Goal: Transaction & Acquisition: Obtain resource

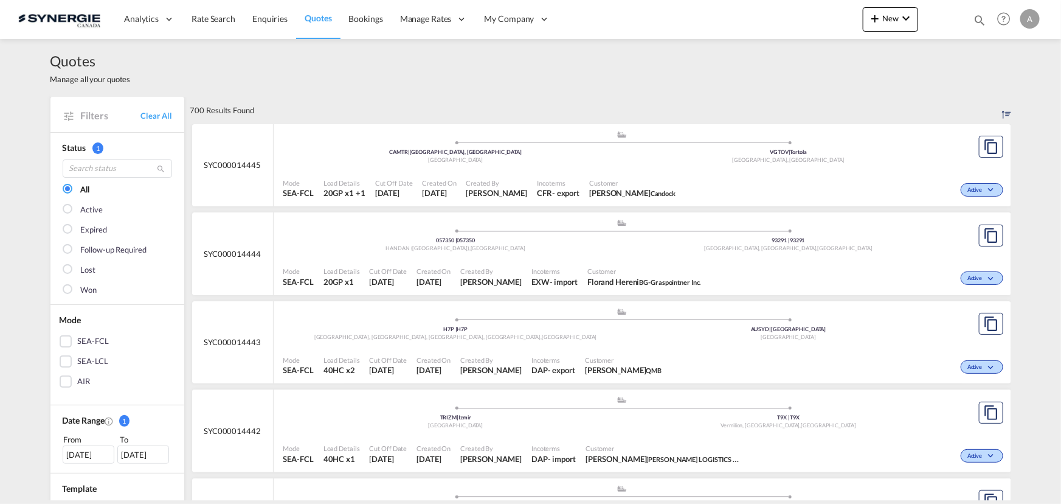
click at [978, 18] on md-icon "icon-magnify" at bounding box center [979, 19] width 13 height 13
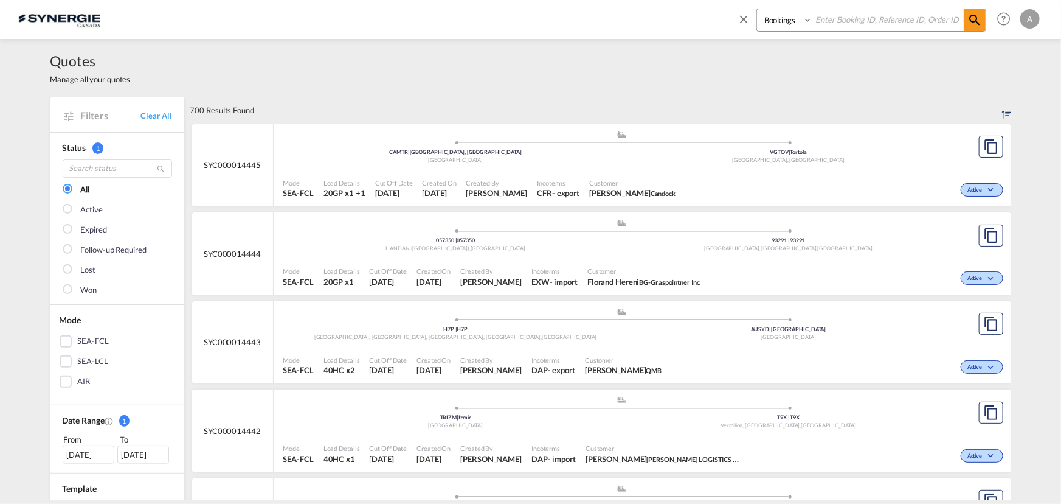
click at [779, 24] on select "Bookings Quotes Enquiries" at bounding box center [786, 20] width 58 height 22
select select "Quotes"
click at [757, 9] on select "Bookings Quotes Enquiries" at bounding box center [786, 20] width 58 height 22
click at [821, 19] on input at bounding box center [888, 19] width 151 height 21
type input "08768"
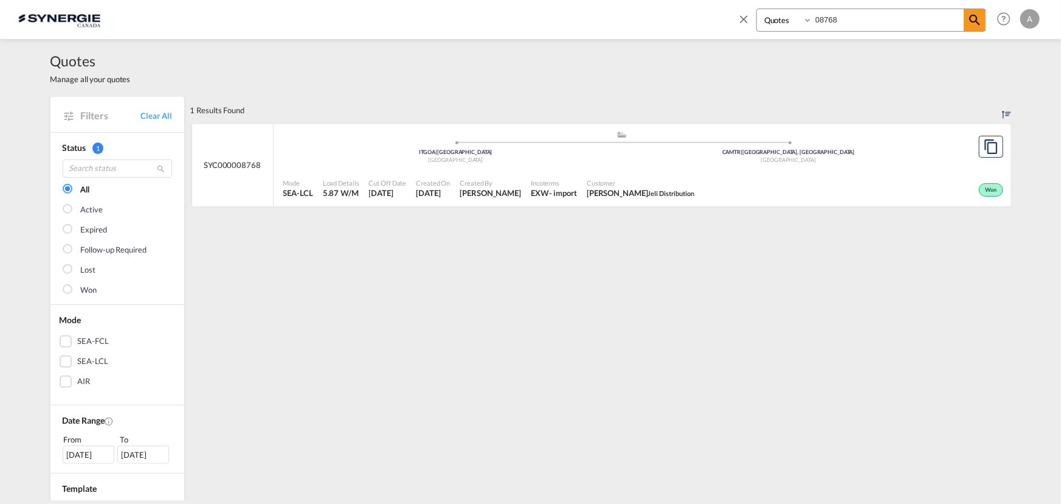
click at [577, 179] on span "Incoterms" at bounding box center [554, 182] width 46 height 9
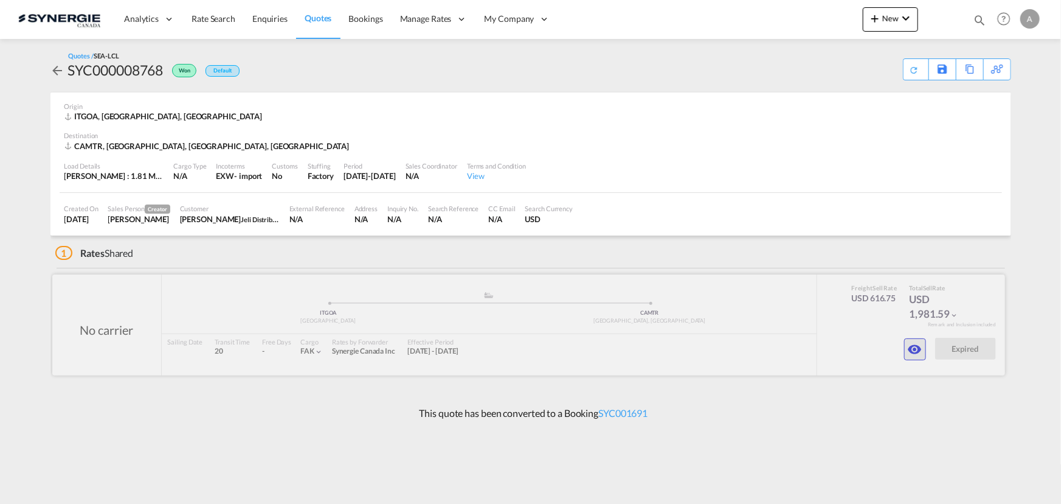
click at [906, 350] on button "button" at bounding box center [915, 349] width 22 height 22
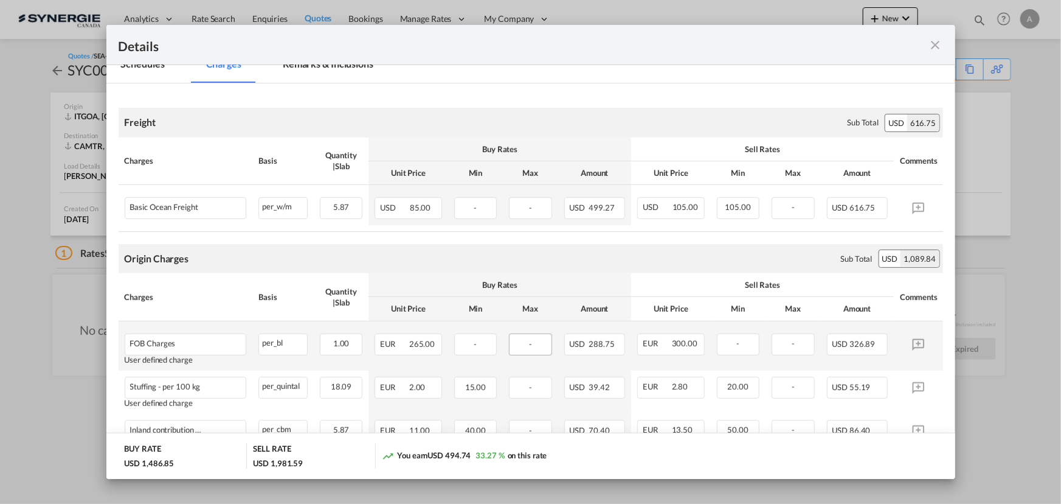
scroll to position [165, 0]
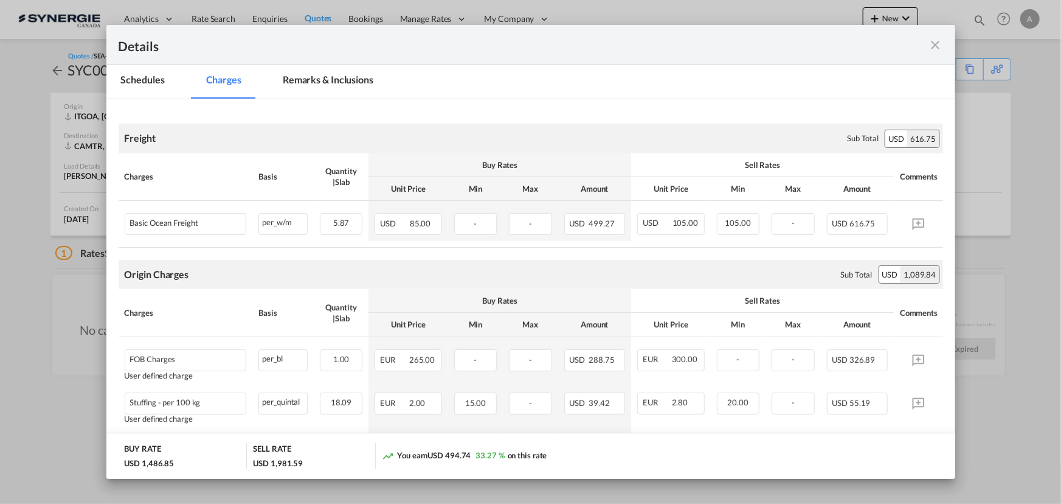
click at [336, 84] on md-tab-item "Remarks & Inclusions" at bounding box center [328, 81] width 120 height 33
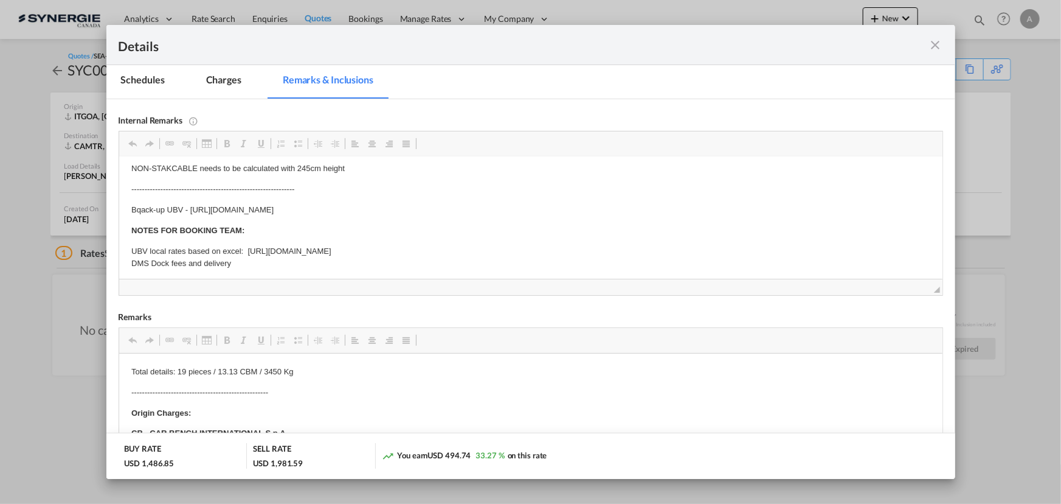
scroll to position [72, 0]
drag, startPoint x: 504, startPoint y: 210, endPoint x: 187, endPoint y: 205, distance: 316.3
click at [187, 205] on p "Bqack-up UBV - https://app.frontapp.com/open/cnv_os4dplb?key=FfbK5Anxew86AF1Xha…" at bounding box center [530, 206] width 799 height 13
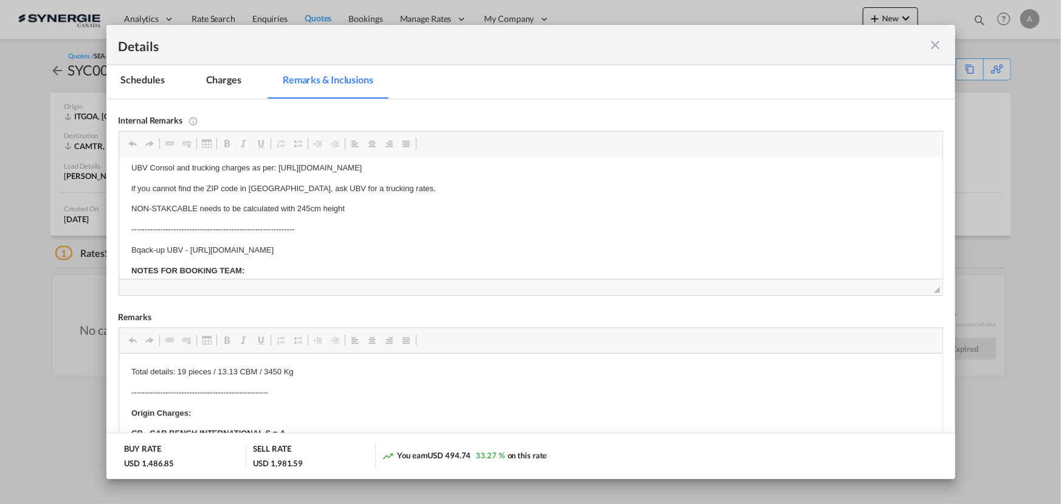
click at [451, 234] on p "--------------------------------------------------------------" at bounding box center [530, 229] width 799 height 13
drag, startPoint x: 500, startPoint y: 249, endPoint x: 191, endPoint y: 243, distance: 309.0
click at [191, 243] on body "IMPORTANT NOTES FOR PRICING: UBV Consol and trucking charges as per: https://do…" at bounding box center [530, 225] width 799 height 169
copy p "https://app.frontapp.com/open/cnv_os4dplb?key=FfbK5Anxew86AF1Xhaev6Jjyr_lm9QJ_"
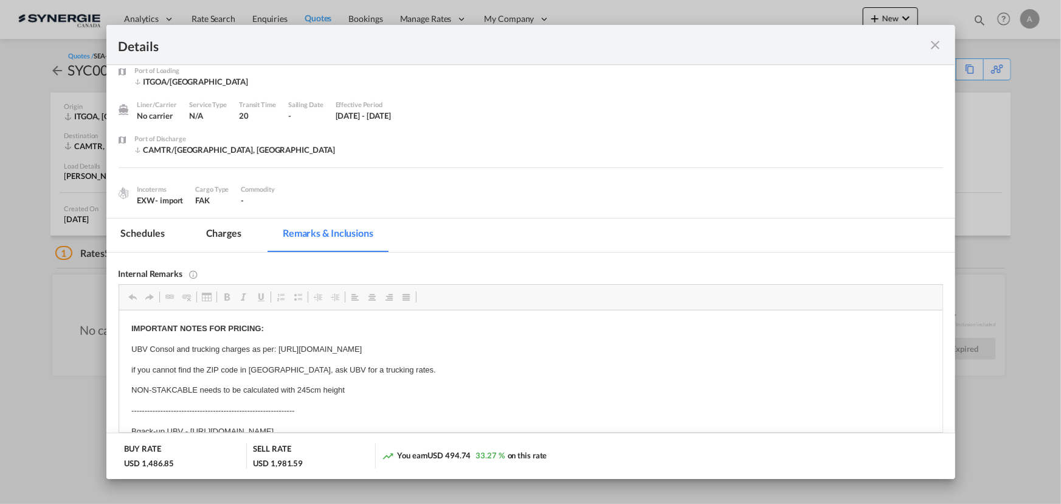
scroll to position [0, 0]
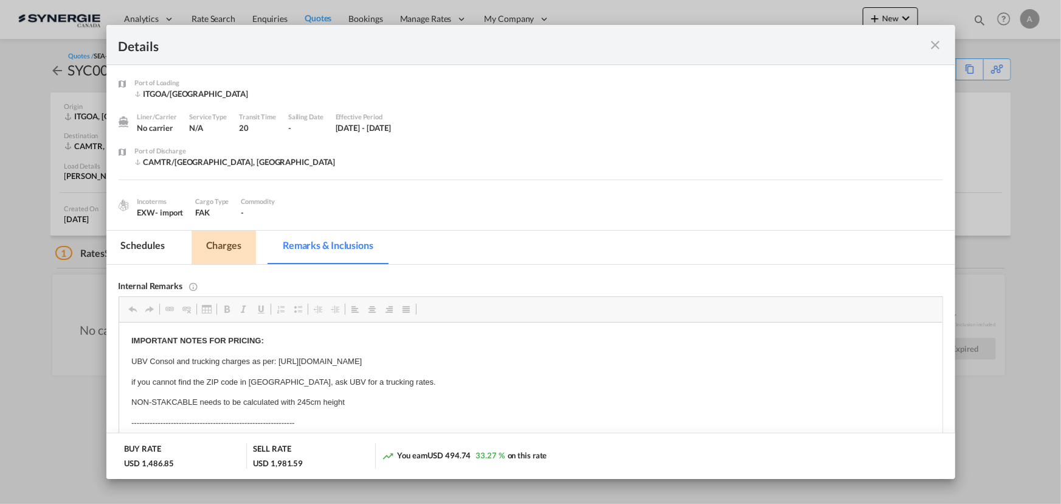
click at [219, 249] on md-tab-item "Charges" at bounding box center [224, 247] width 64 height 33
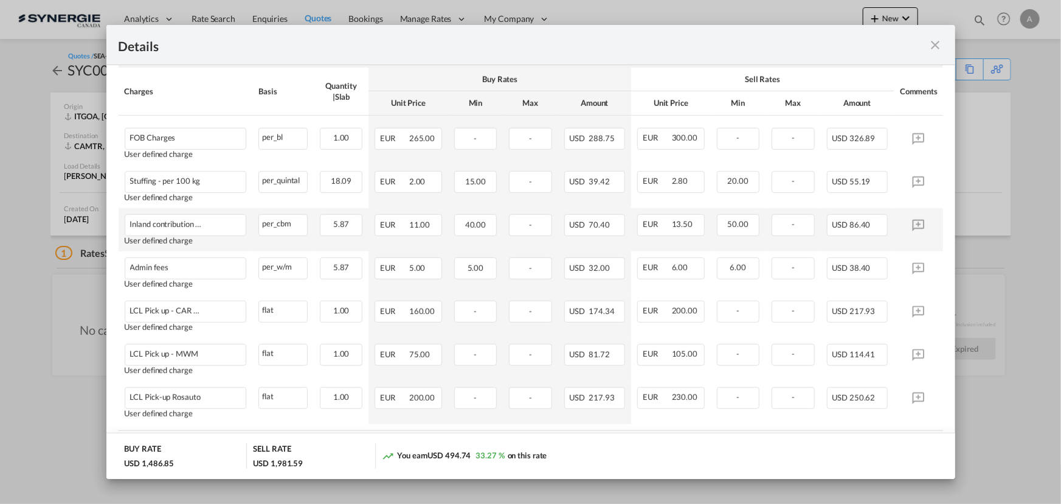
scroll to position [442, 0]
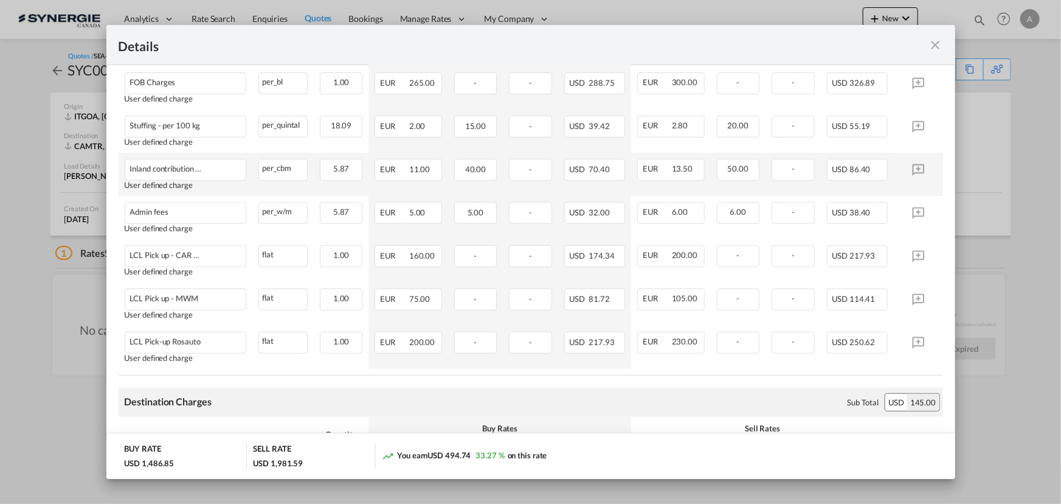
drag, startPoint x: 980, startPoint y: 406, endPoint x: 892, endPoint y: 164, distance: 257.3
click at [982, 407] on div "Details Port of Loading ITGOA/Genova Liner/Carrier No carrier Service Type N/A …" at bounding box center [530, 252] width 1061 height 504
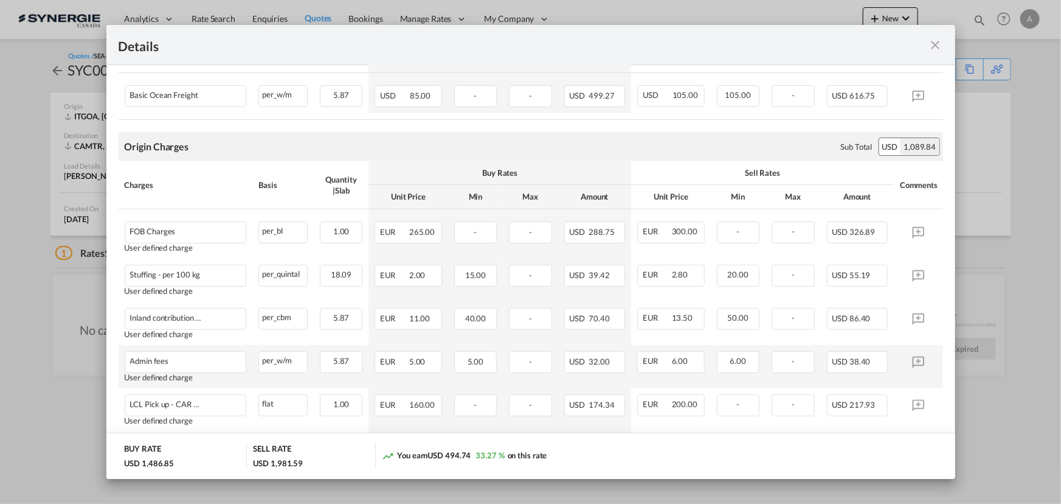
scroll to position [276, 0]
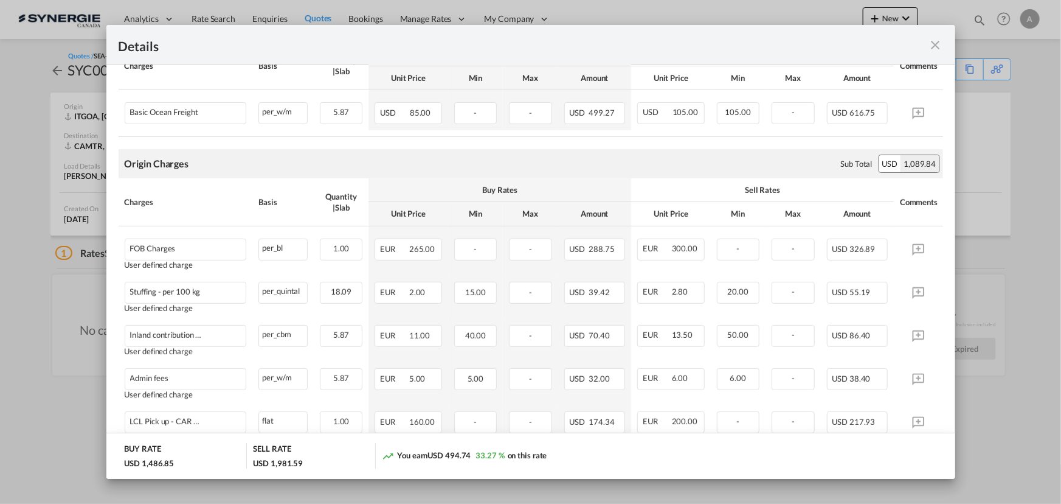
click at [930, 43] on md-icon "icon-close fg-AAA8AD m-0 cursor" at bounding box center [936, 45] width 15 height 15
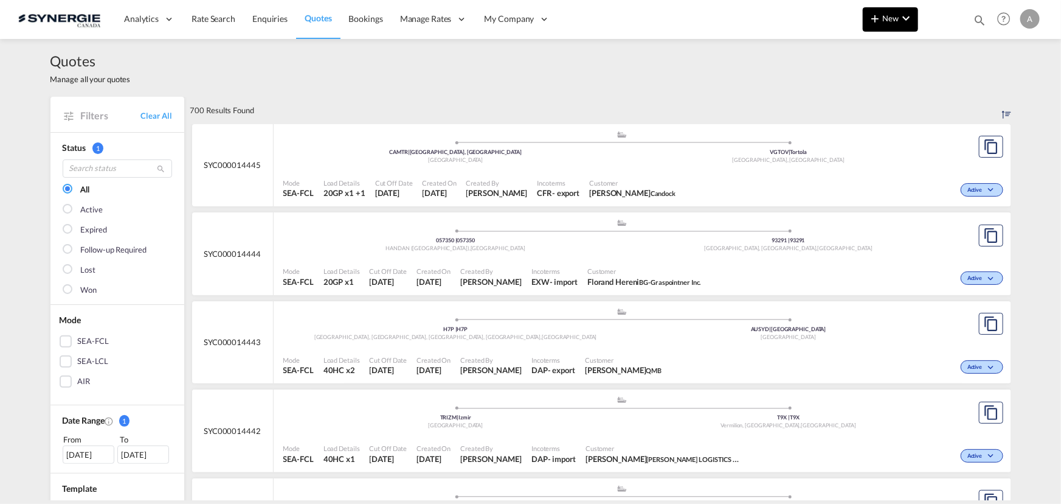
click at [884, 23] on span "New" at bounding box center [891, 18] width 46 height 10
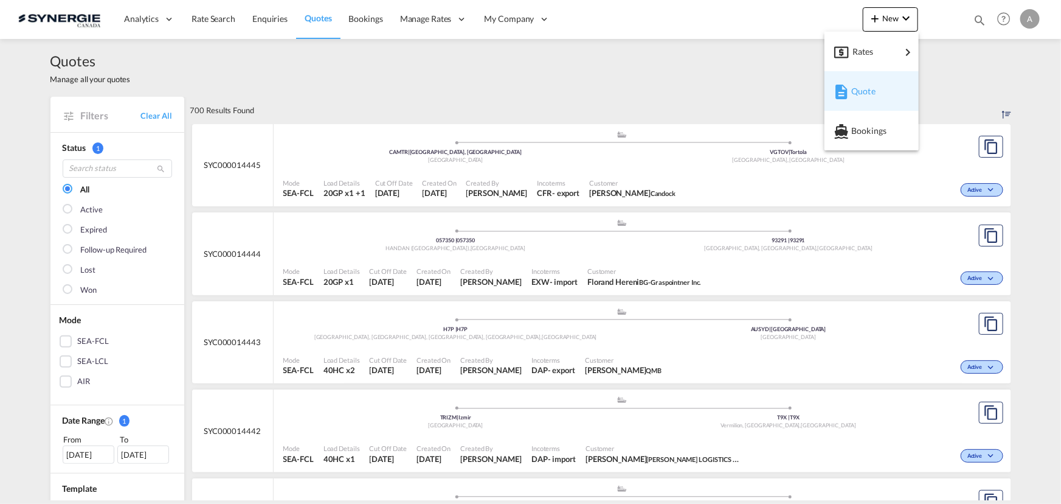
click at [846, 85] on md-icon "button" at bounding box center [841, 92] width 15 height 15
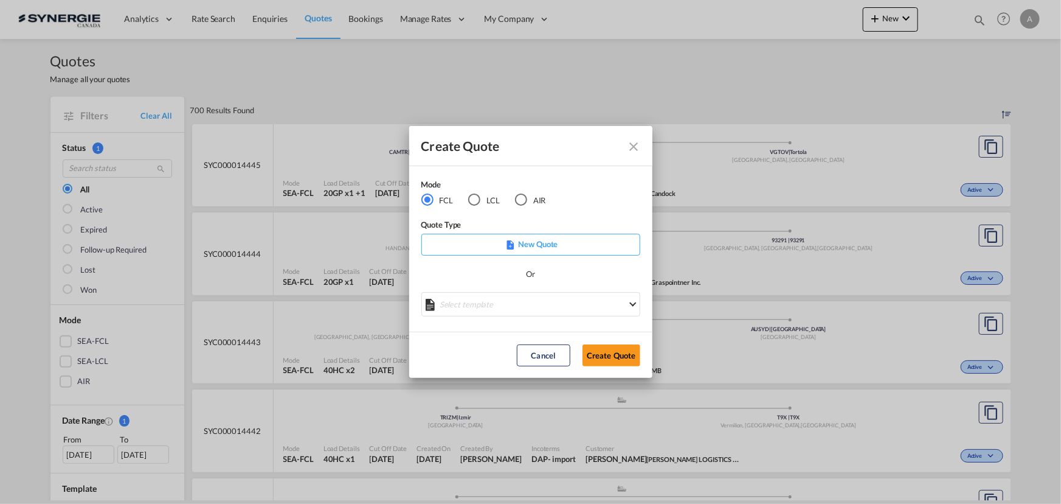
click at [466, 201] on md-radio-group "FCL LCL AIR" at bounding box center [492, 199] width 140 height 13
click at [471, 199] on div "LCL" at bounding box center [474, 199] width 12 height 12
click at [498, 306] on div "Create QuoteModeFCL LCLAIR ..." at bounding box center [531, 299] width 219 height 15
click at [499, 311] on md-select "Select template New DAP Import LCL Karen Mercier | 09 Jul 2025 BRAZIL LCL EXPOR…" at bounding box center [531, 304] width 219 height 24
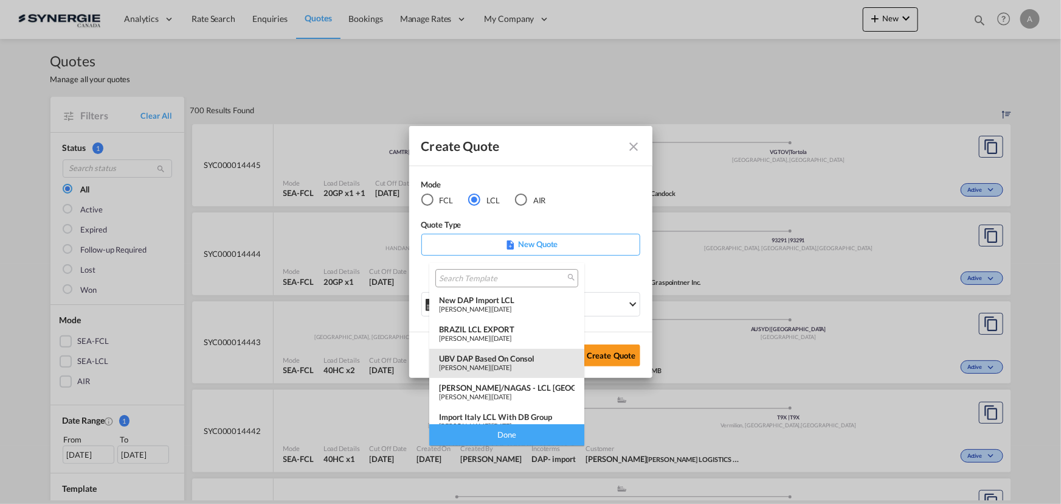
click at [500, 355] on div "UBV DAP based on Consol" at bounding box center [507, 358] width 136 height 10
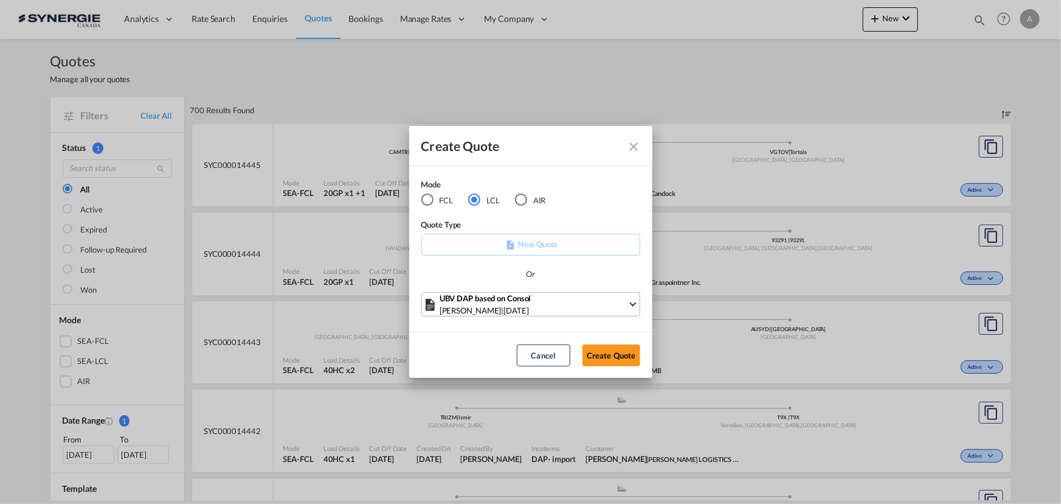
click at [581, 307] on div "Pablo Gomez Saldarriaga | 02 Apr 2025" at bounding box center [534, 310] width 188 height 12
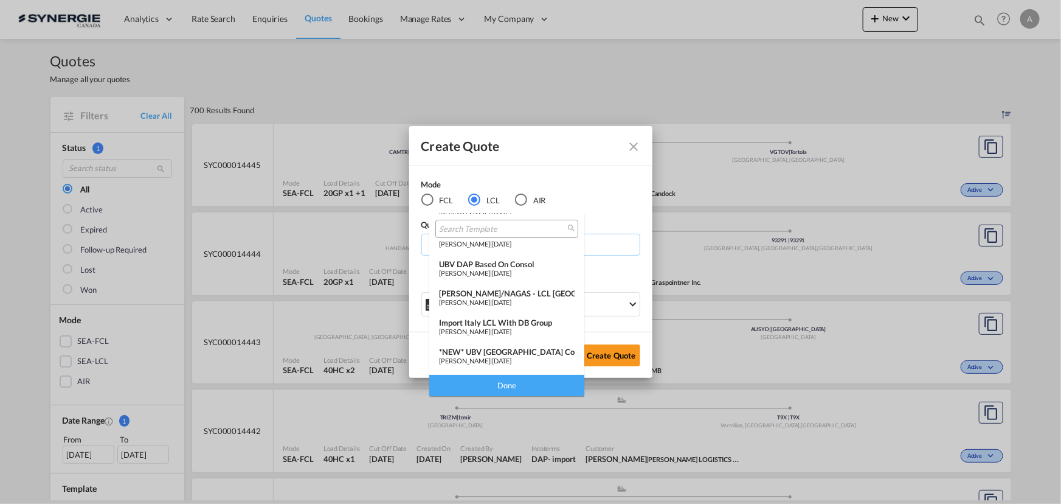
scroll to position [64, 0]
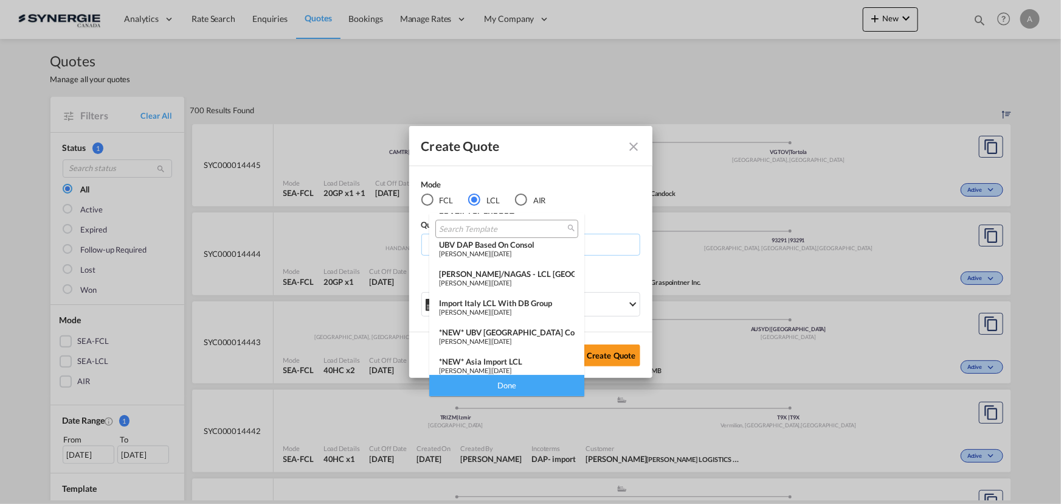
click at [516, 335] on div "*NEW* UBV Italy consol LCL" at bounding box center [507, 332] width 136 height 10
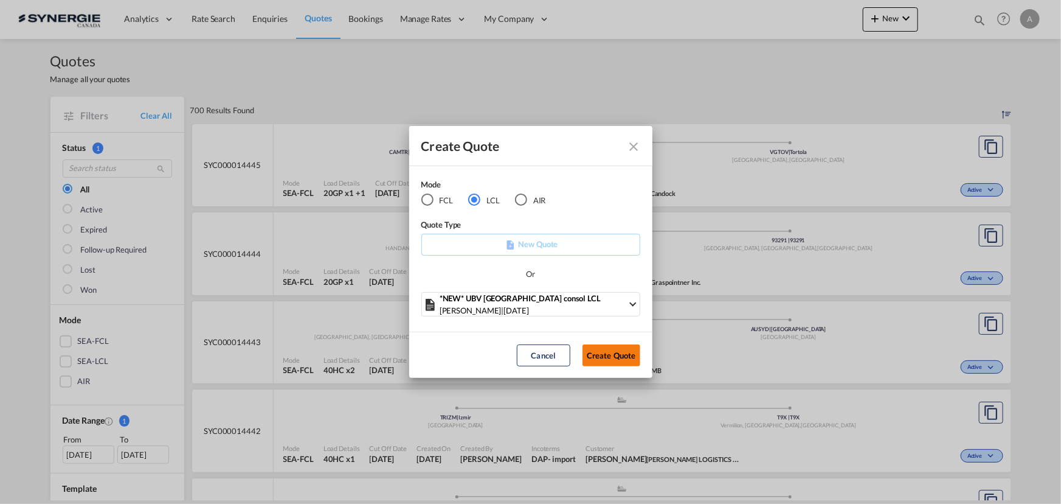
click at [605, 356] on button "Create Quote" at bounding box center [612, 355] width 58 height 22
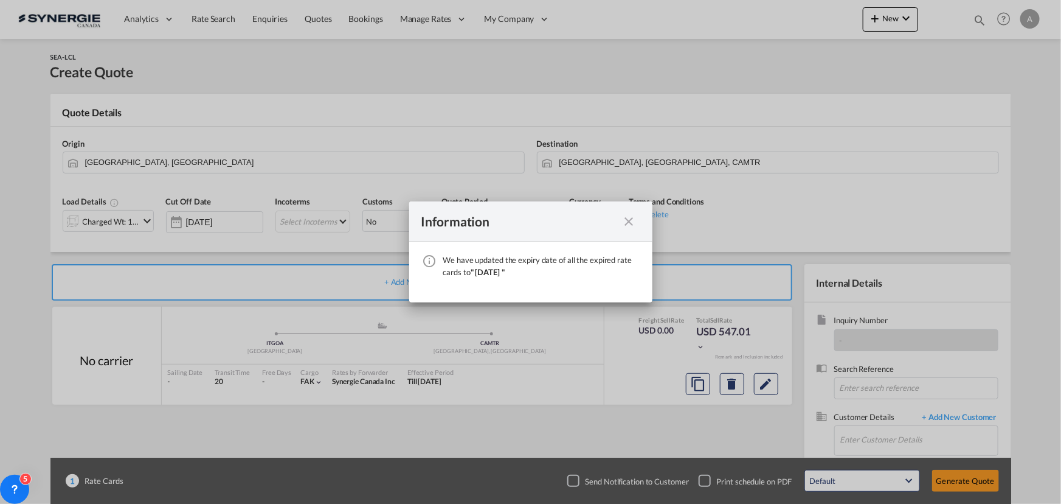
click at [628, 222] on md-icon "icon-close fg-AAA8AD cursor" at bounding box center [629, 221] width 15 height 15
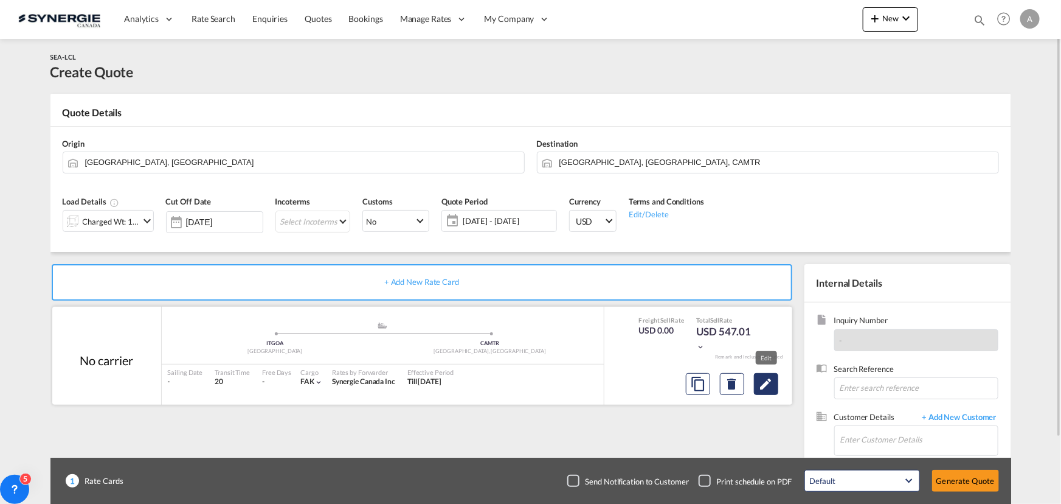
click at [766, 382] on md-icon "Edit" at bounding box center [766, 383] width 15 height 15
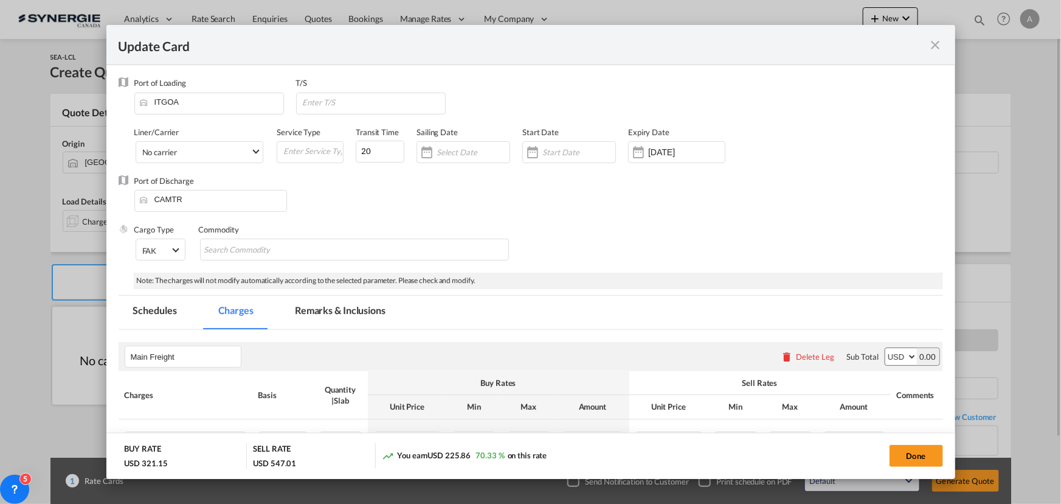
click at [767, 388] on thead "Charges Basis Quantity | Slab Buy Rates Sell Rates Comments Action Unit Price M…" at bounding box center [550, 394] width 862 height 47
select select "per_w/m"
select select "per_bl"
select select "per_quintal"
select select "per_cbm"
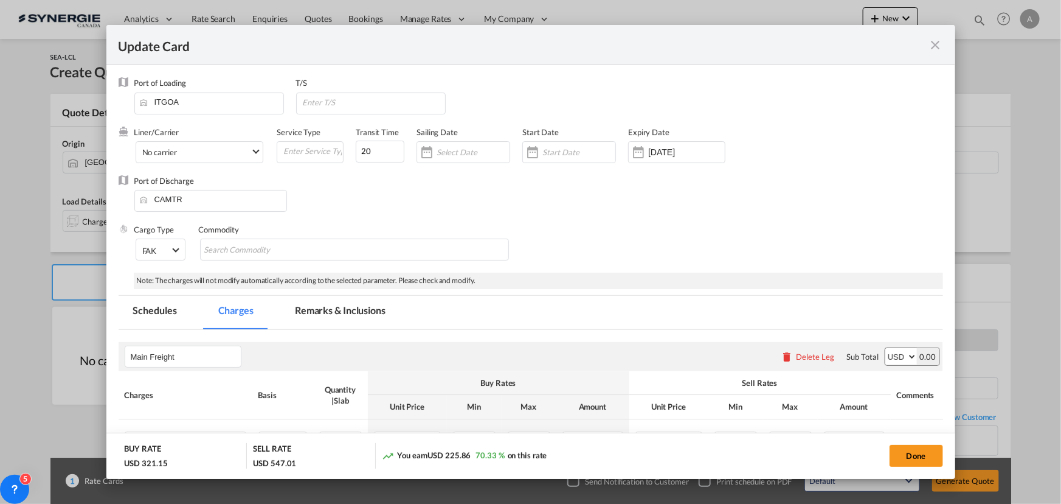
select select "per_cbm"
select select "flat"
select select "per_hbl"
select select "flat"
select select "per_bl"
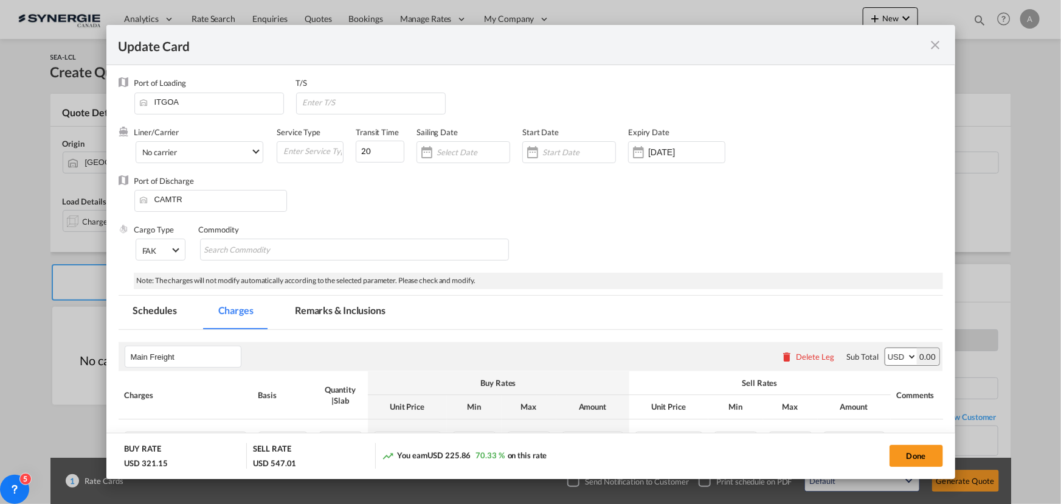
select select "per_bl"
select select "per_shipment"
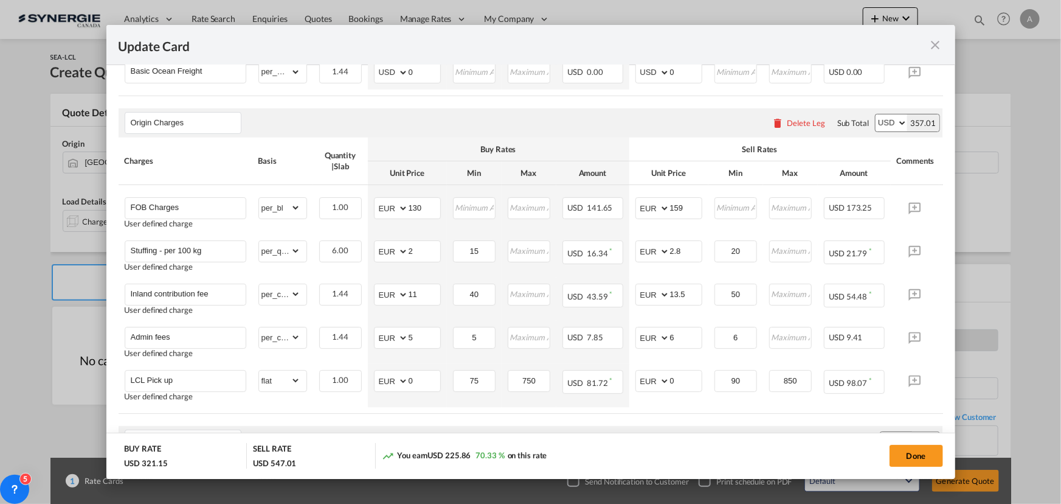
scroll to position [387, 0]
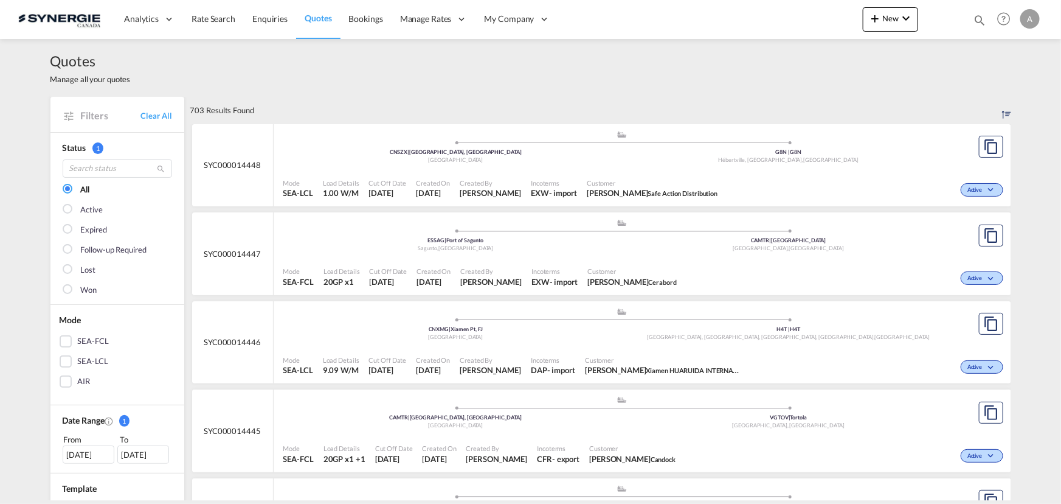
click at [992, 82] on div "Quotes Manage all your quotes" at bounding box center [530, 68] width 961 height 58
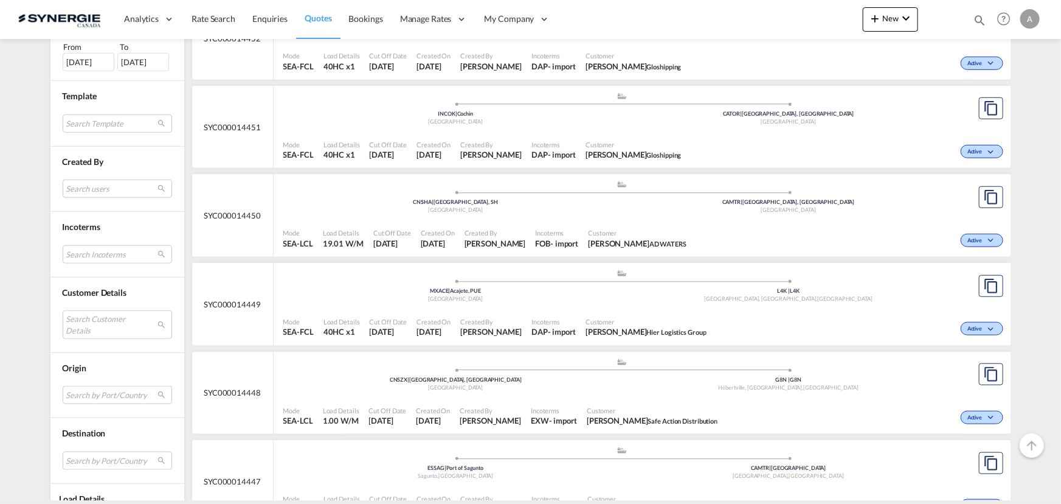
scroll to position [442, 0]
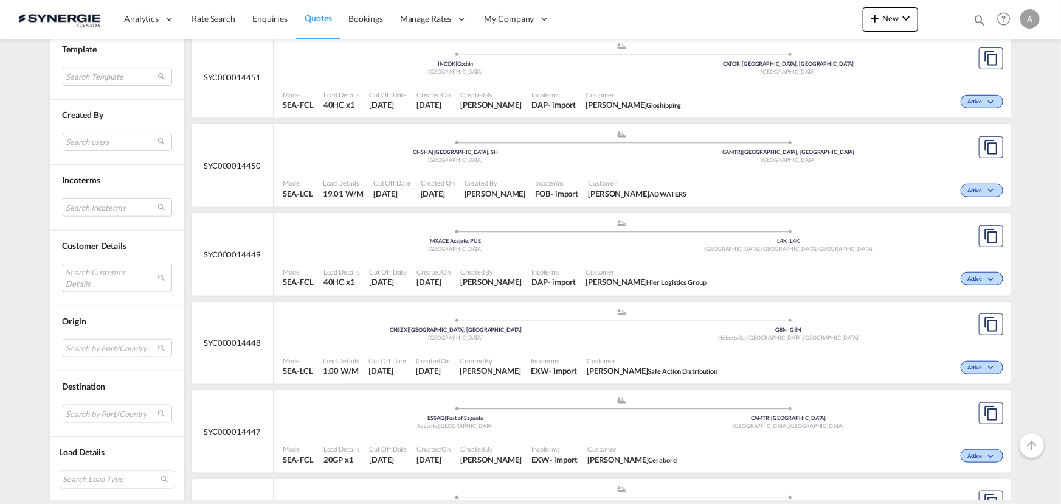
click at [114, 274] on md-select "Search Customer Details user name user [PERSON_NAME] [PERSON_NAME][EMAIL_ADDRES…" at bounding box center [117, 277] width 109 height 28
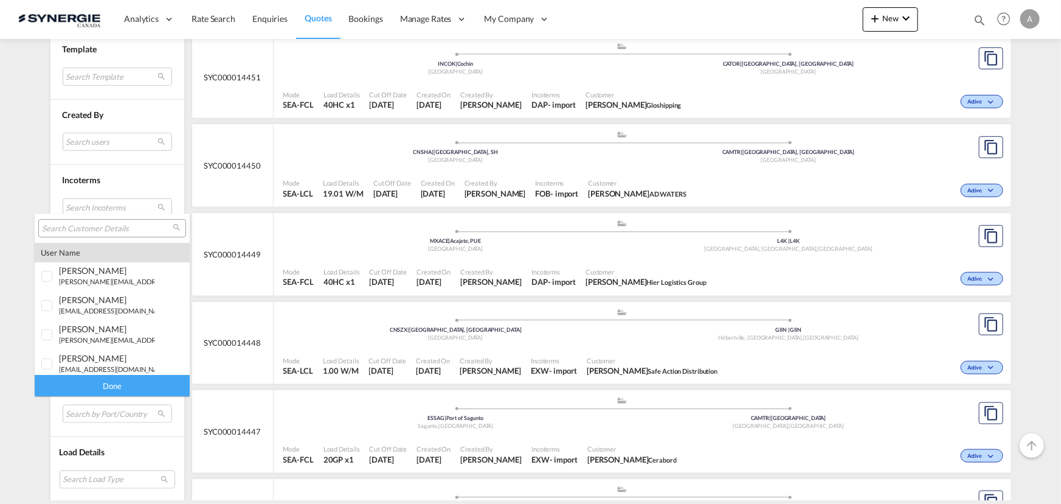
click at [109, 223] on input "search" at bounding box center [107, 228] width 131 height 11
paste input "[EMAIL_ADDRESS][PERSON_NAME][DOMAIN_NAME]"
type input "[EMAIL_ADDRESS][PERSON_NAME][DOMAIN_NAME]"
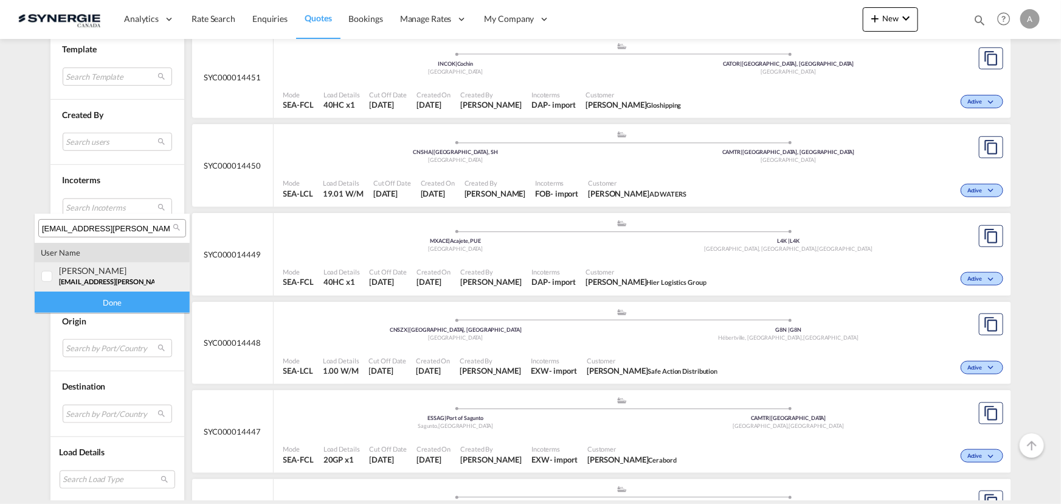
click at [105, 273] on div "louis-philippe Boisvert" at bounding box center [106, 270] width 95 height 10
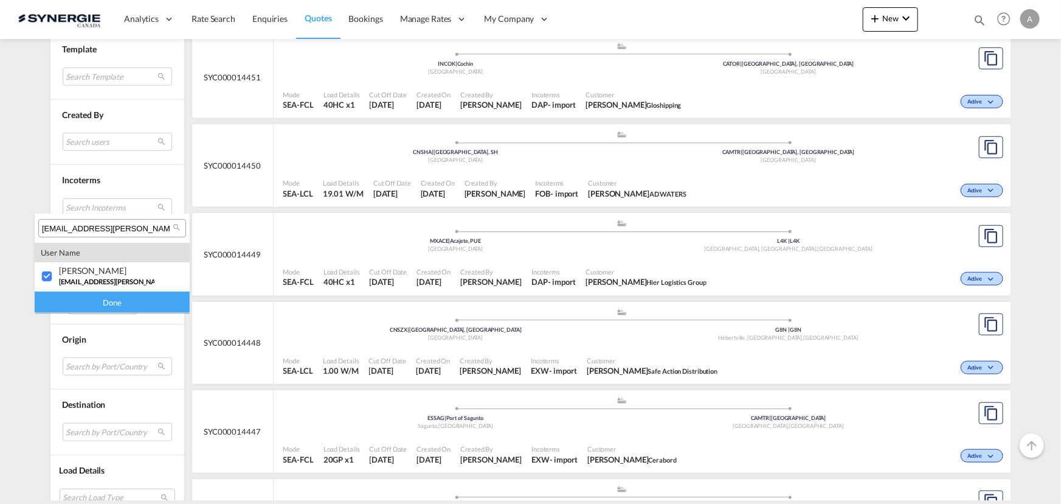
click at [100, 299] on div "Done" at bounding box center [112, 301] width 155 height 21
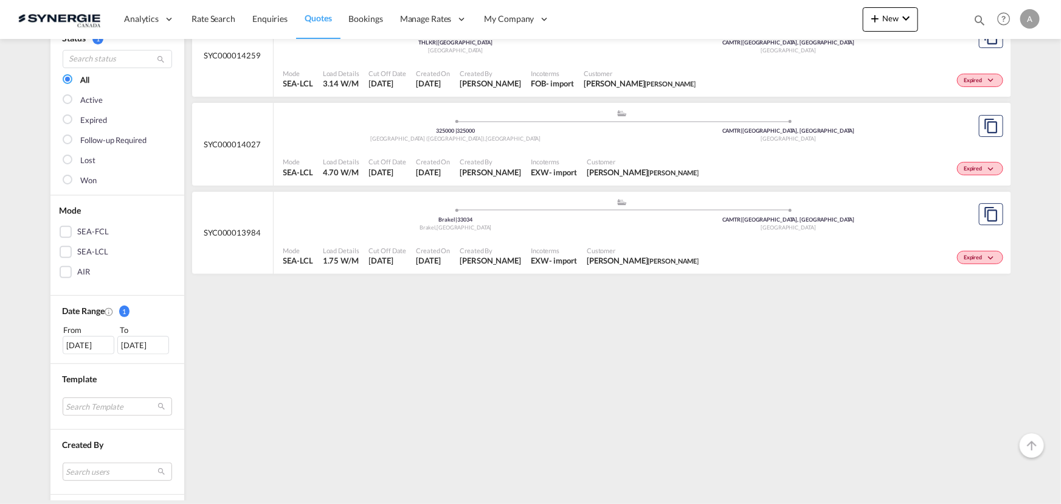
scroll to position [110, 0]
click at [90, 333] on span "From To 03 Aug 2025 02 Sep 2025" at bounding box center [117, 338] width 109 height 30
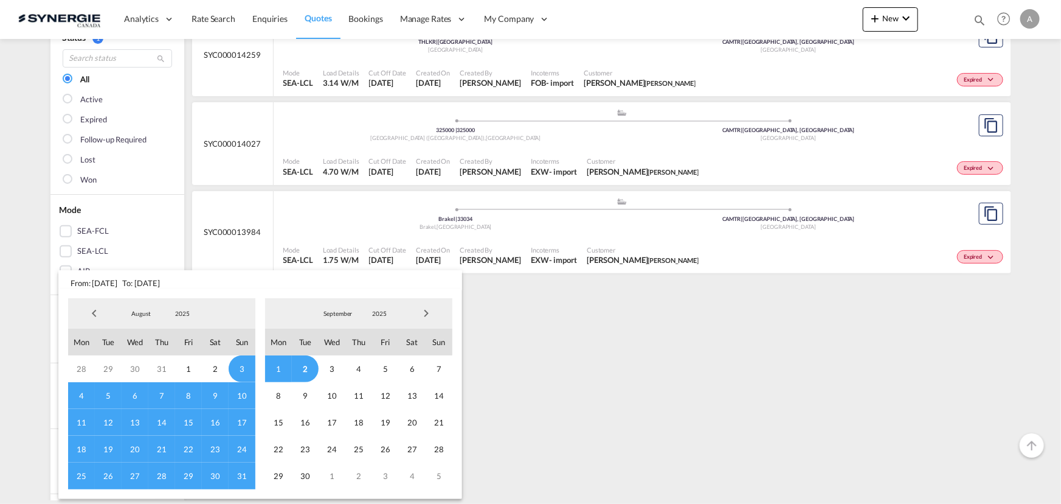
click at [176, 313] on span "2025" at bounding box center [182, 313] width 39 height 9
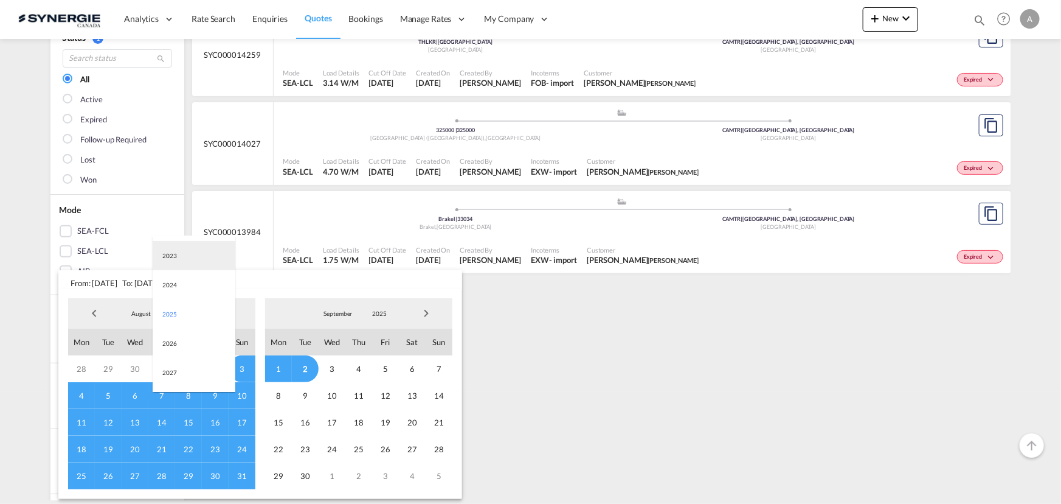
click at [182, 252] on md-option "2023" at bounding box center [194, 255] width 83 height 29
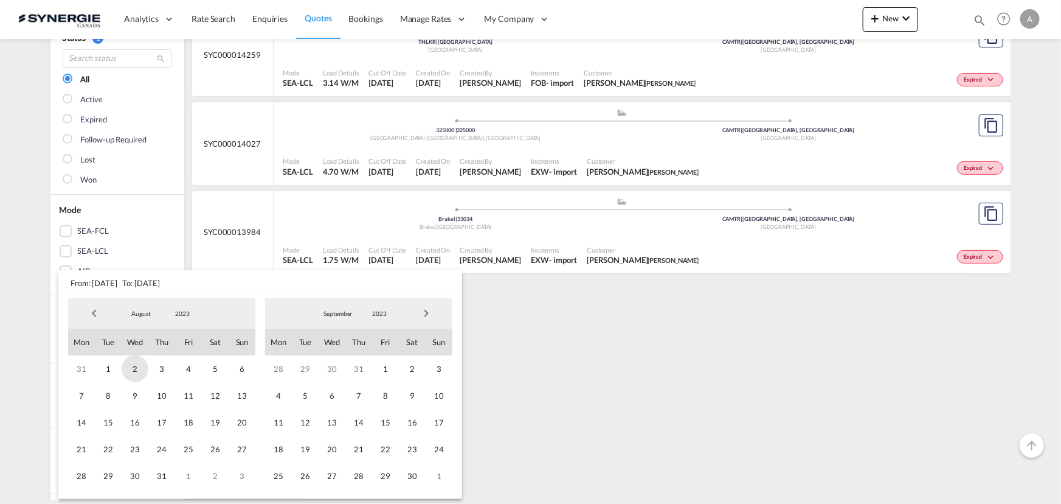
drag, startPoint x: 98, startPoint y: 373, endPoint x: 127, endPoint y: 367, distance: 29.1
click at [99, 374] on span "1" at bounding box center [108, 368] width 27 height 27
click at [374, 315] on span "2023" at bounding box center [379, 313] width 39 height 9
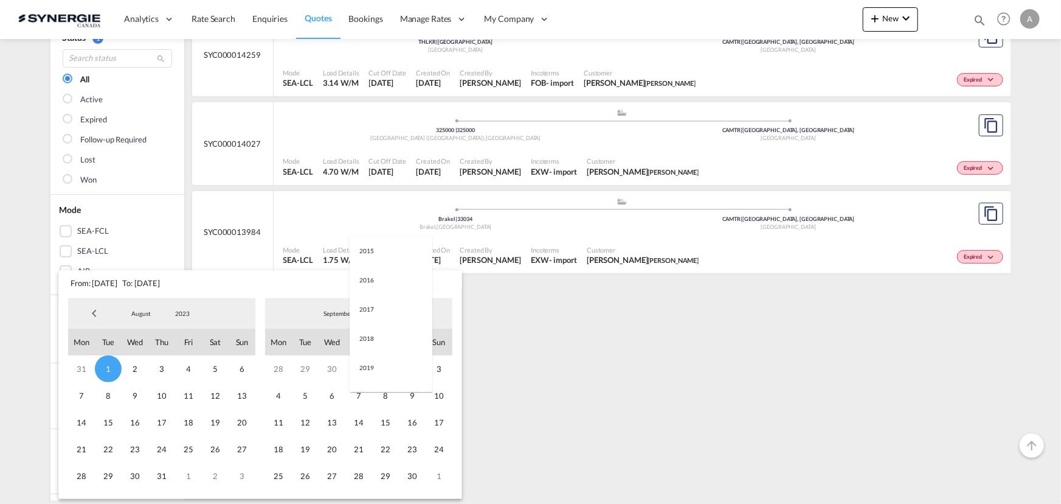
scroll to position [170, 0]
click at [370, 375] on md-option "2025" at bounding box center [391, 372] width 83 height 29
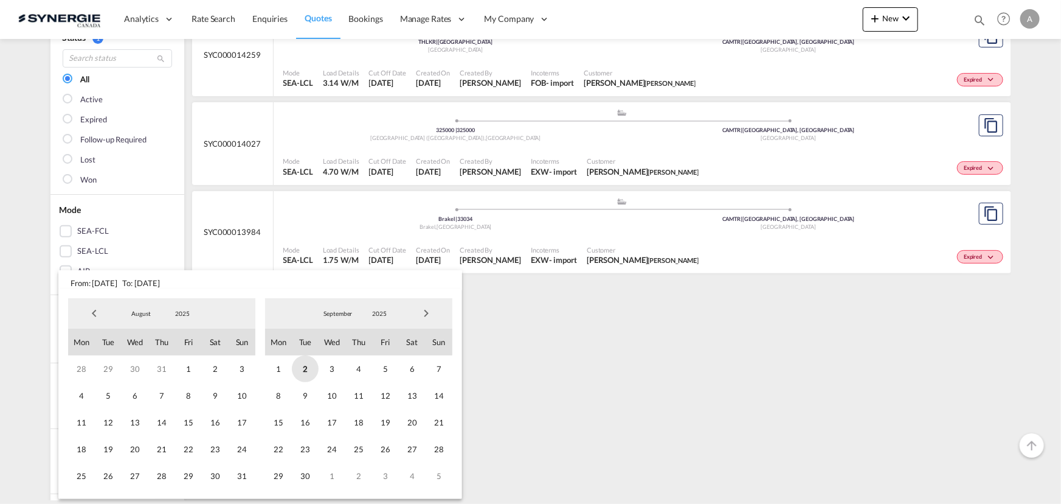
click at [310, 371] on span "2" at bounding box center [305, 368] width 27 height 27
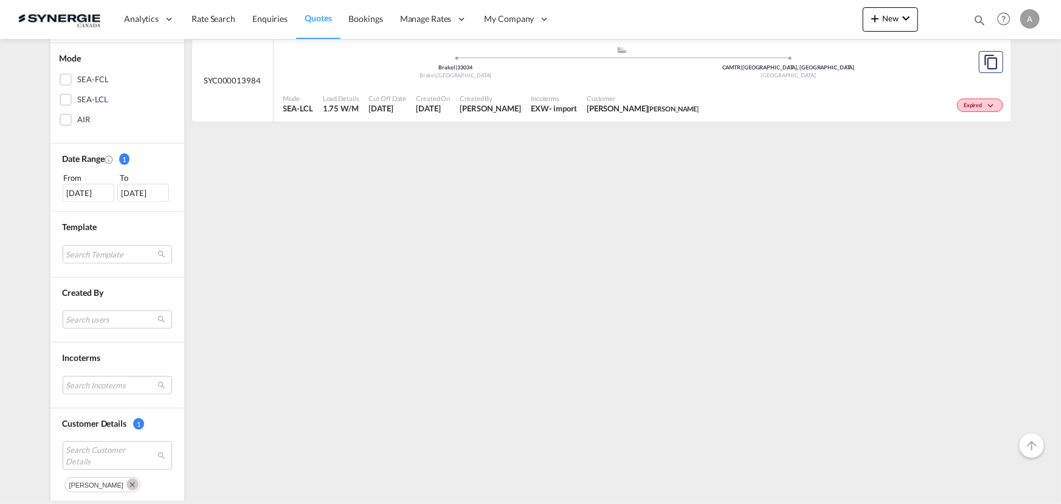
scroll to position [387, 0]
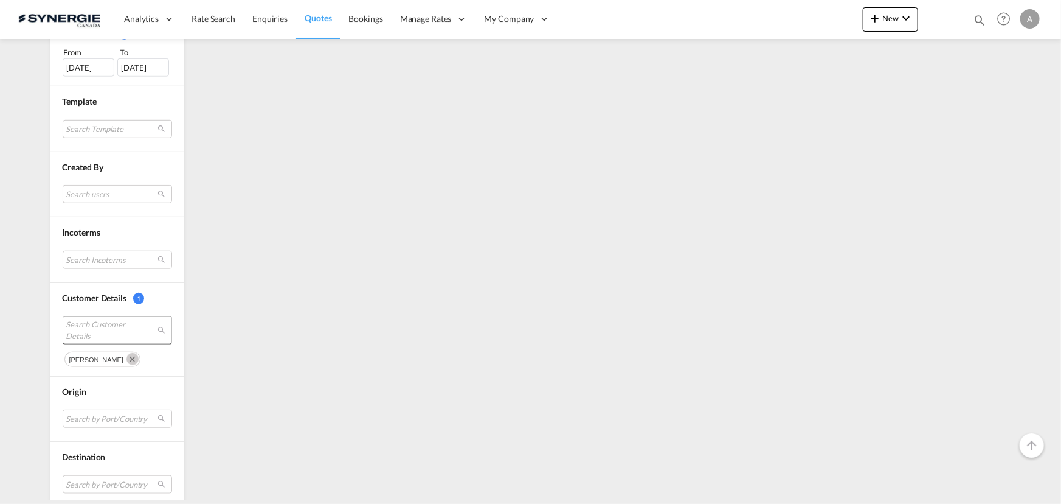
click at [105, 327] on span "Search Customer Details" at bounding box center [107, 330] width 83 height 22
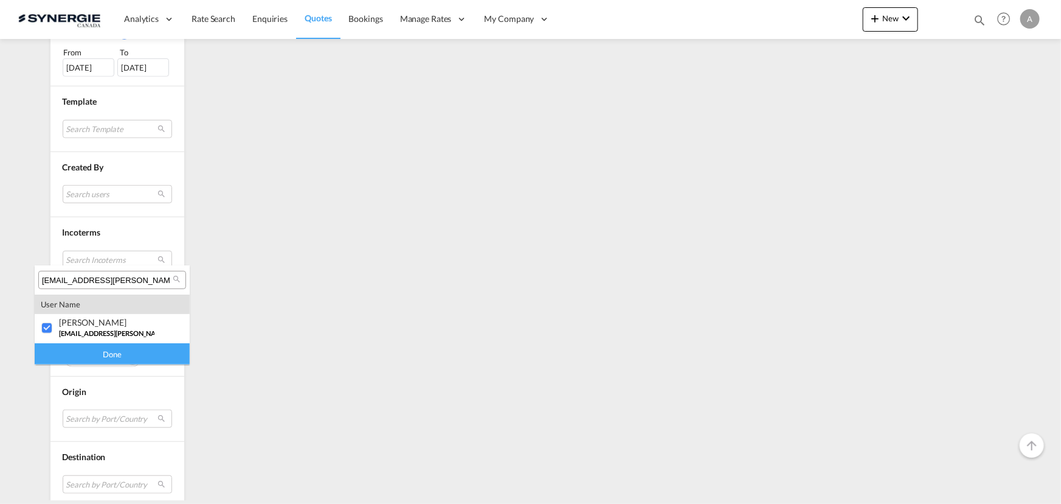
click at [131, 278] on input "lpboisvert@rocheleau.ca" at bounding box center [107, 280] width 131 height 11
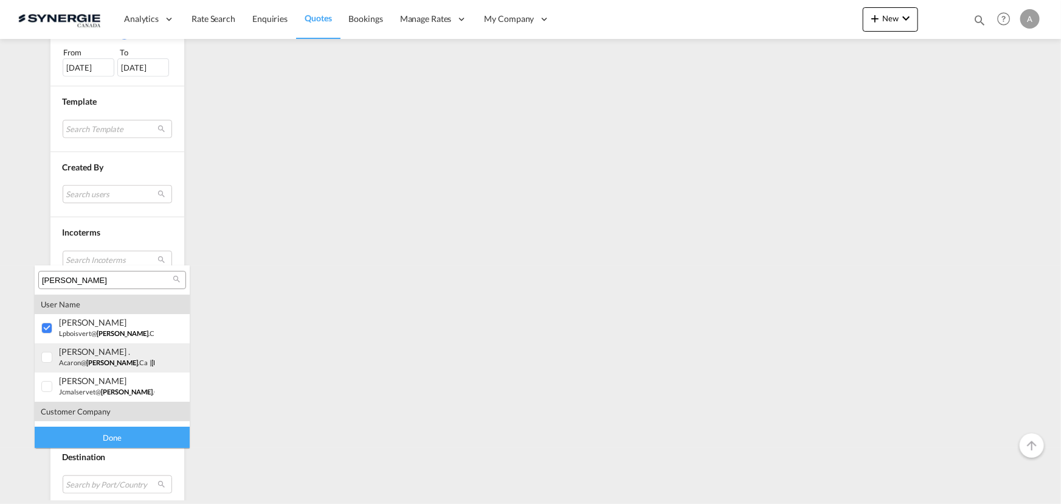
scroll to position [55, 0]
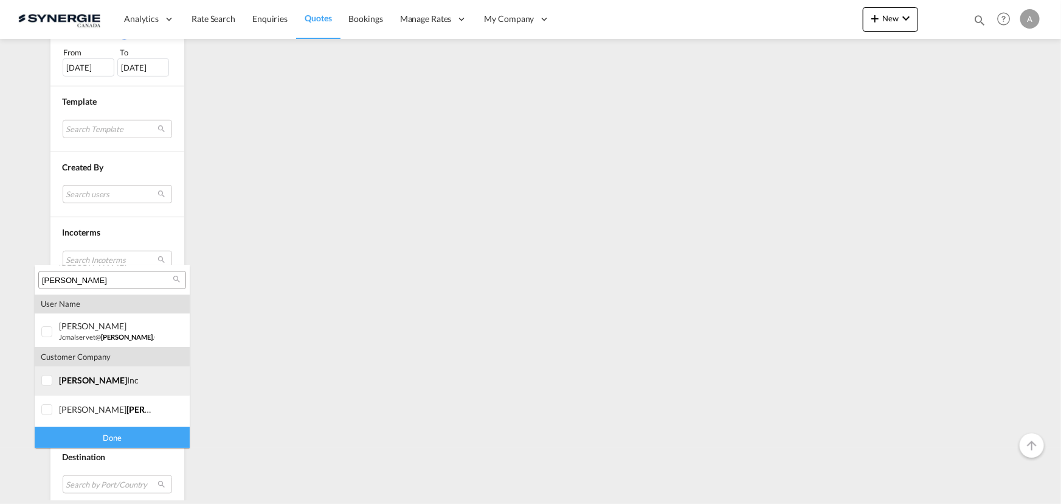
type input "rocheleau"
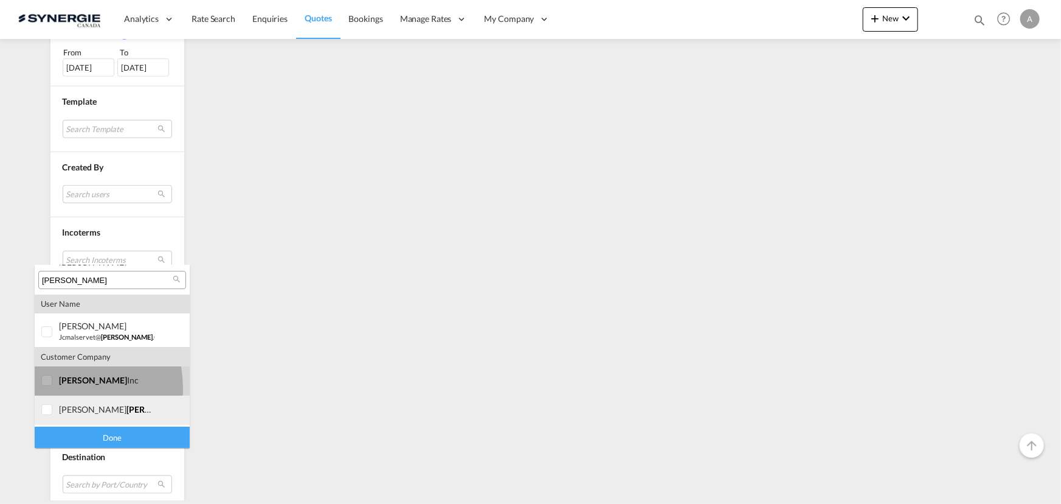
drag, startPoint x: 54, startPoint y: 387, endPoint x: 60, endPoint y: 414, distance: 27.6
click at [54, 387] on div at bounding box center [47, 381] width 12 height 12
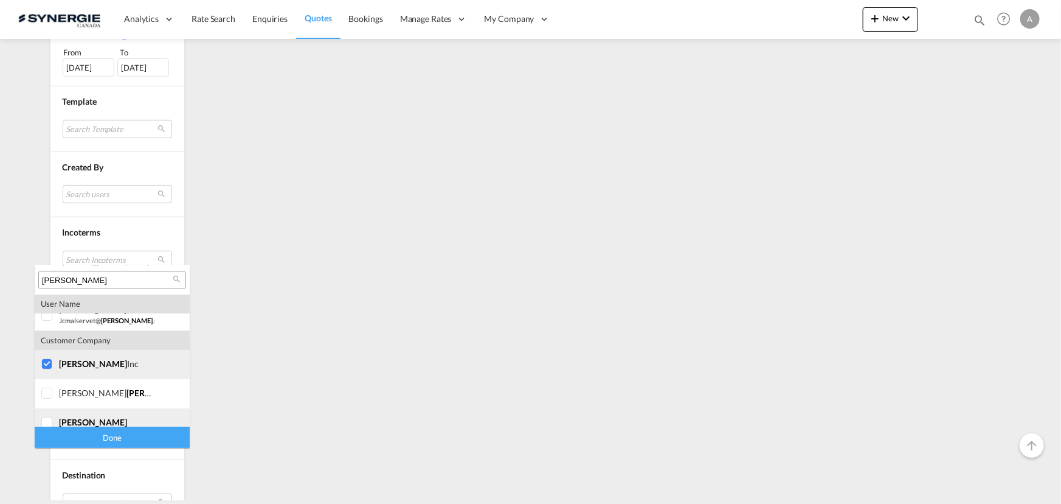
scroll to position [82, 0]
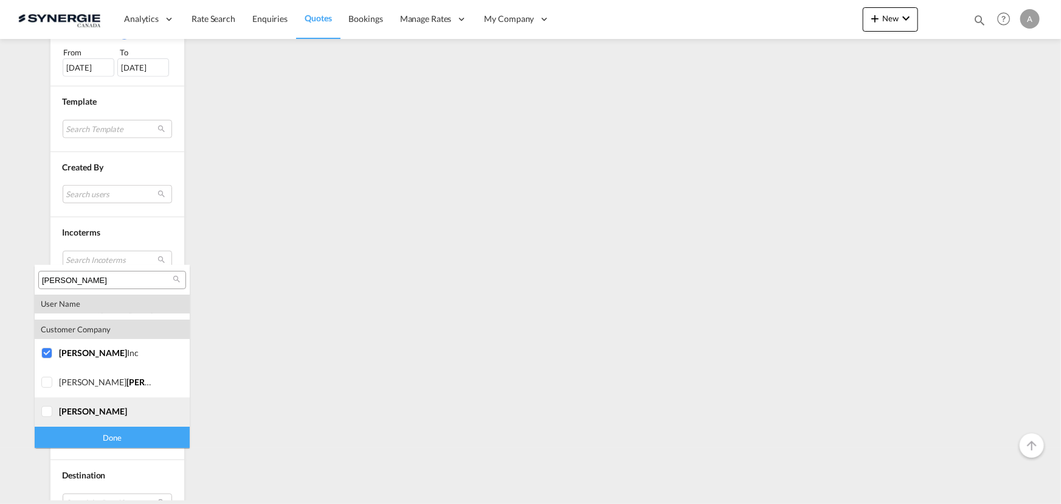
click at [54, 411] on div at bounding box center [47, 412] width 12 height 12
click at [66, 440] on div "Done" at bounding box center [112, 436] width 155 height 21
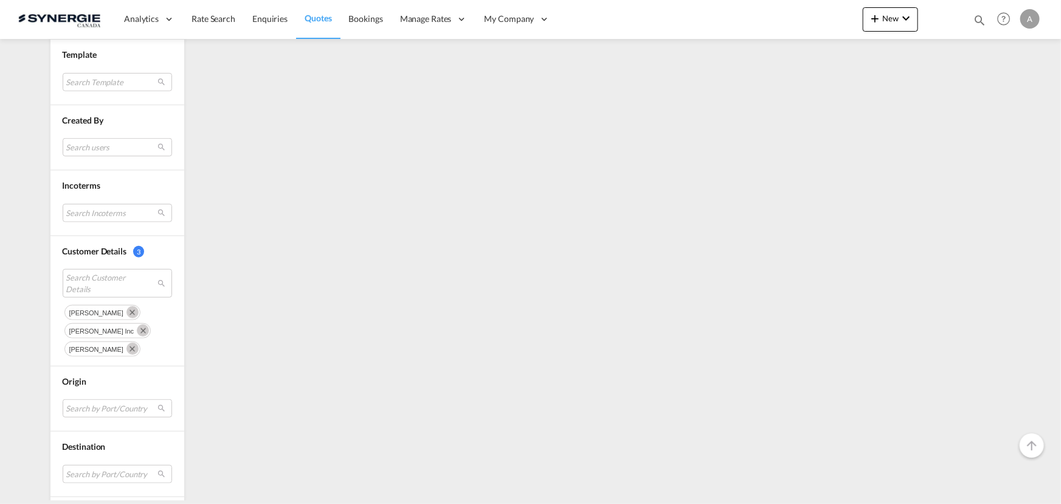
scroll to position [442, 0]
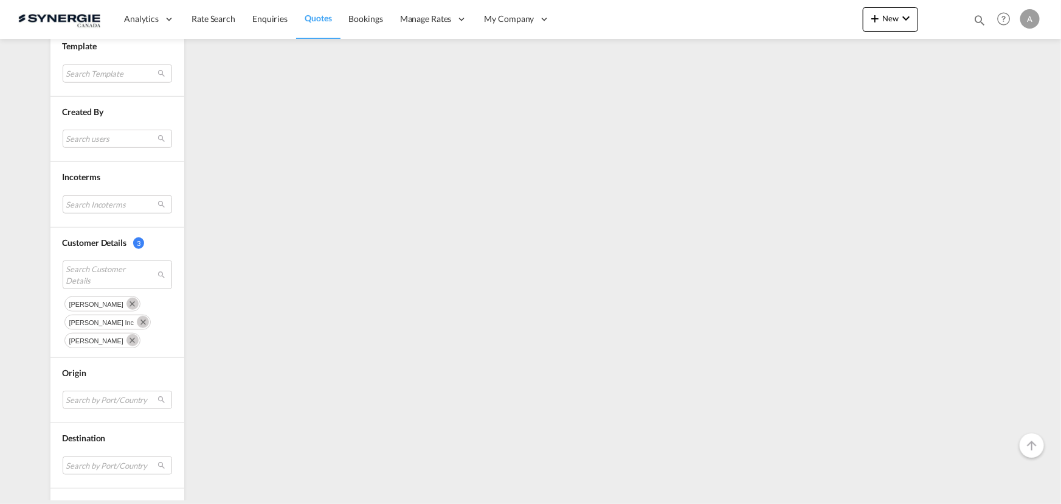
click at [139, 302] on md-icon "Remove" at bounding box center [133, 303] width 12 height 12
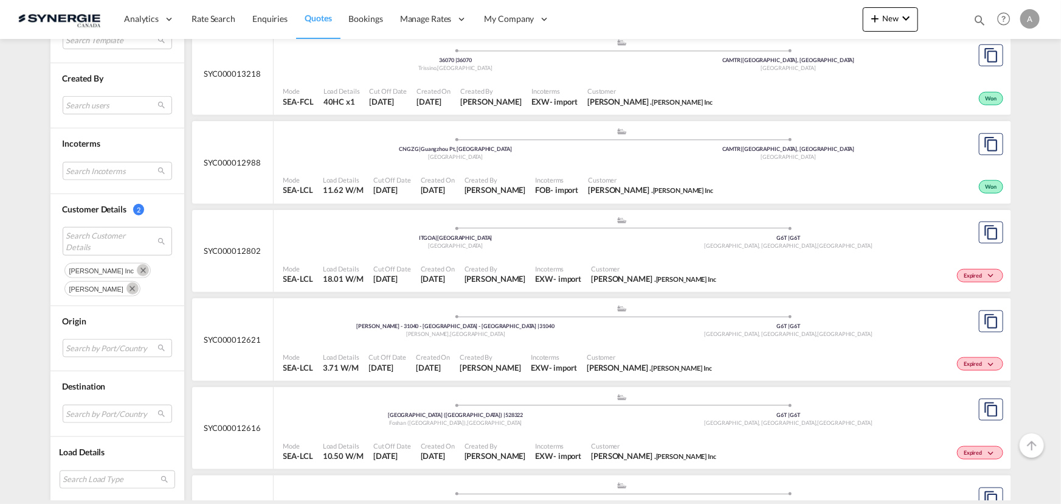
scroll to position [553, 0]
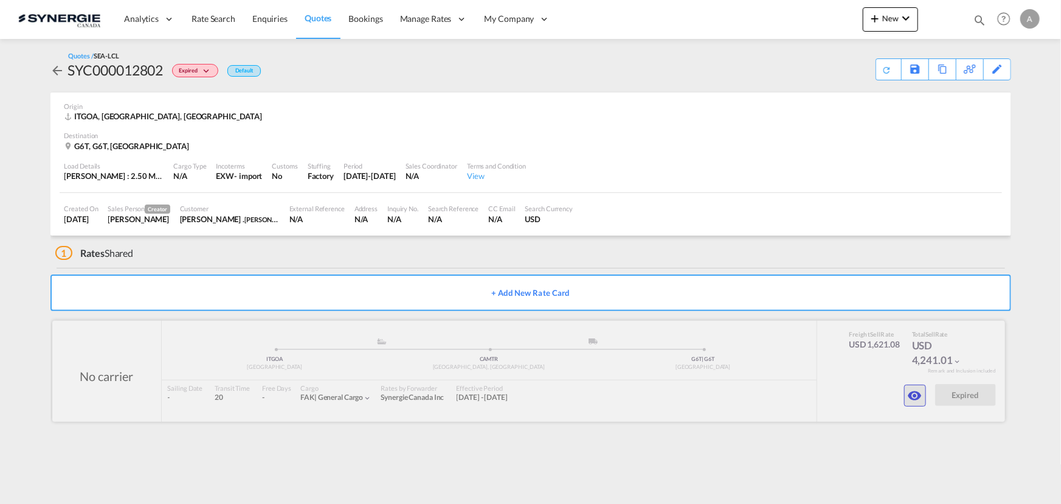
click at [906, 397] on button "button" at bounding box center [915, 395] width 22 height 22
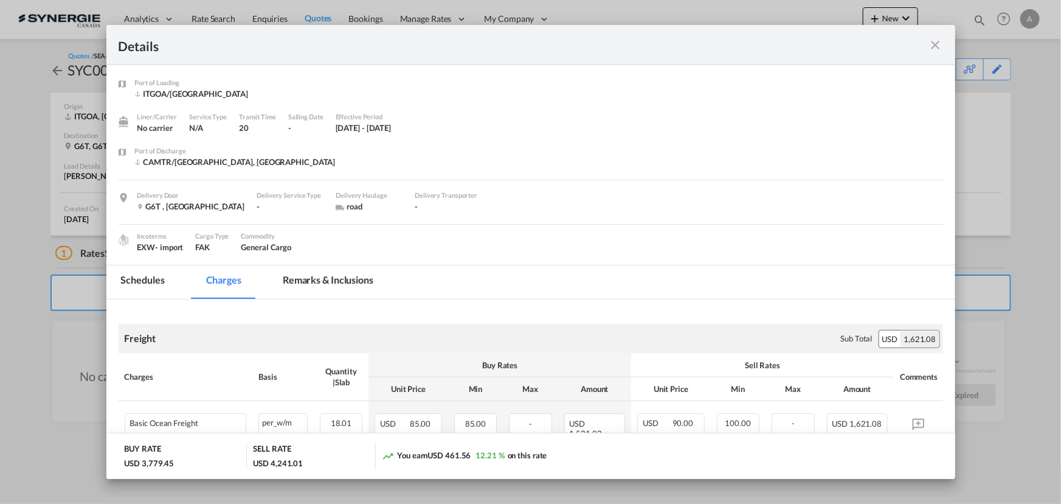
click at [317, 289] on md-tab-item "Remarks & Inclusions" at bounding box center [328, 281] width 120 height 33
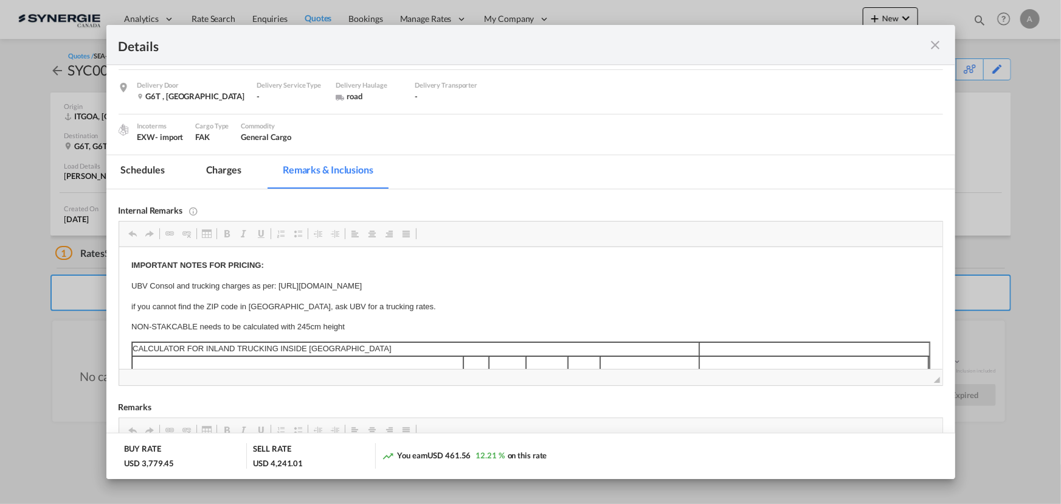
click at [938, 43] on md-icon "icon-close fg-AAA8AD m-0 cursor" at bounding box center [936, 45] width 15 height 15
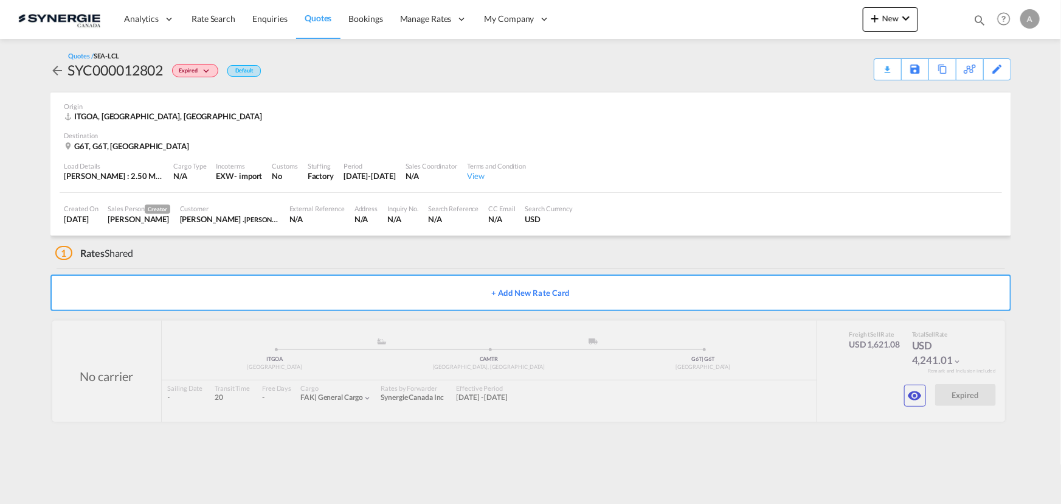
scroll to position [16, 0]
click at [943, 70] on div "Copy Quote" at bounding box center [928, 69] width 41 height 21
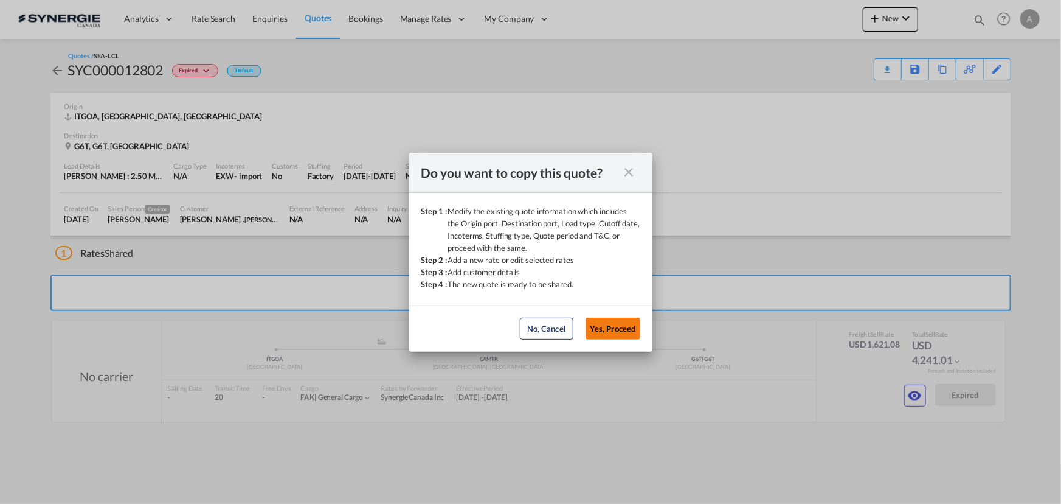
click at [620, 329] on button "Yes, Proceed" at bounding box center [613, 328] width 55 height 22
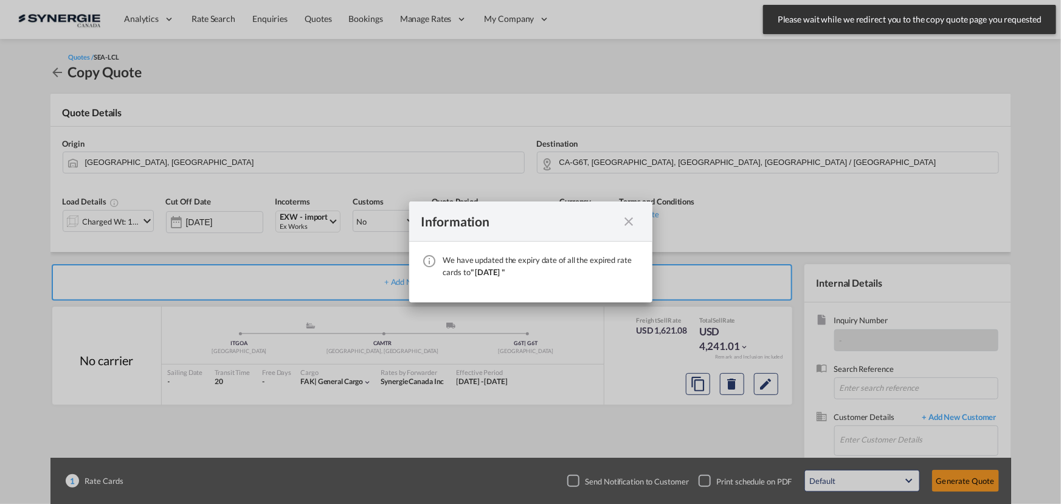
click at [626, 223] on md-icon "icon-close fg-AAA8AD cursor" at bounding box center [629, 221] width 15 height 15
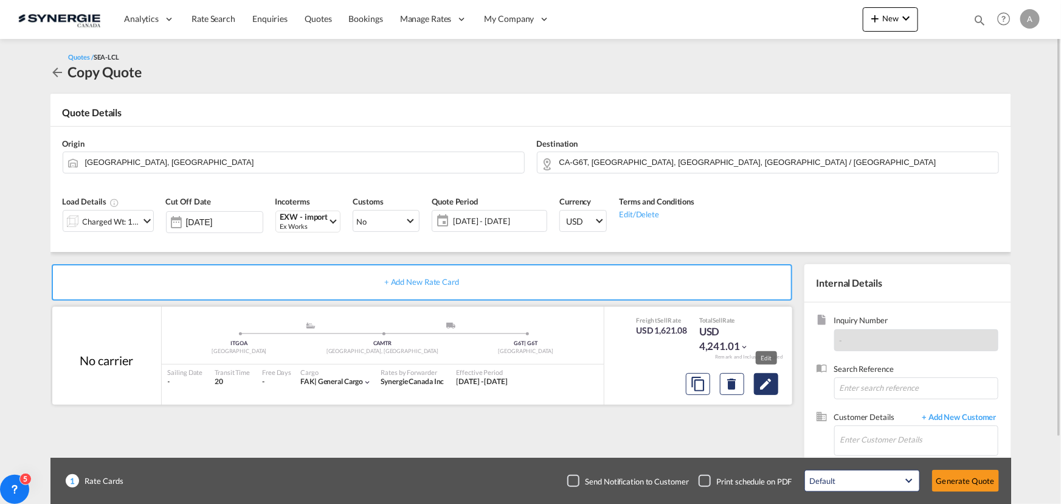
click at [760, 380] on md-icon "Edit" at bounding box center [766, 383] width 15 height 15
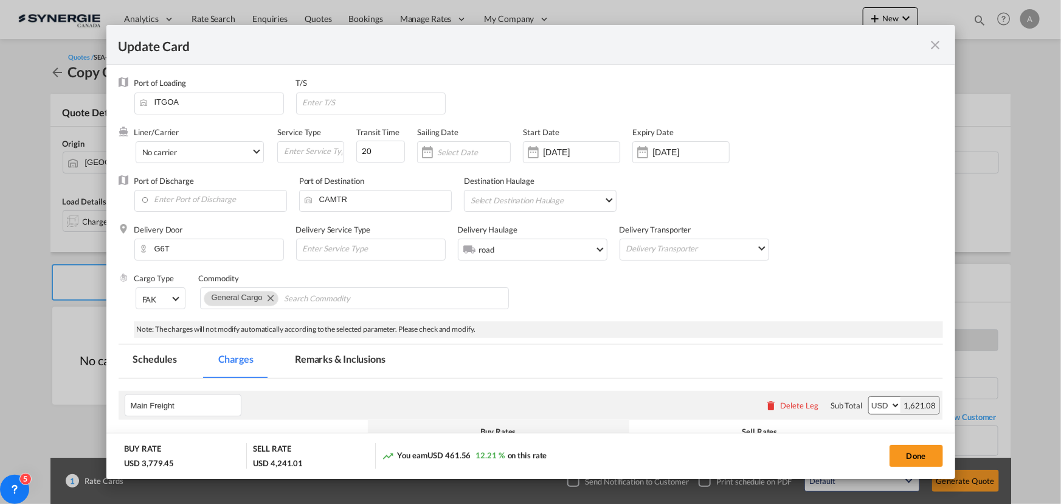
click at [933, 42] on md-icon "icon-close fg-AAA8AD m-0 pointer" at bounding box center [936, 45] width 15 height 15
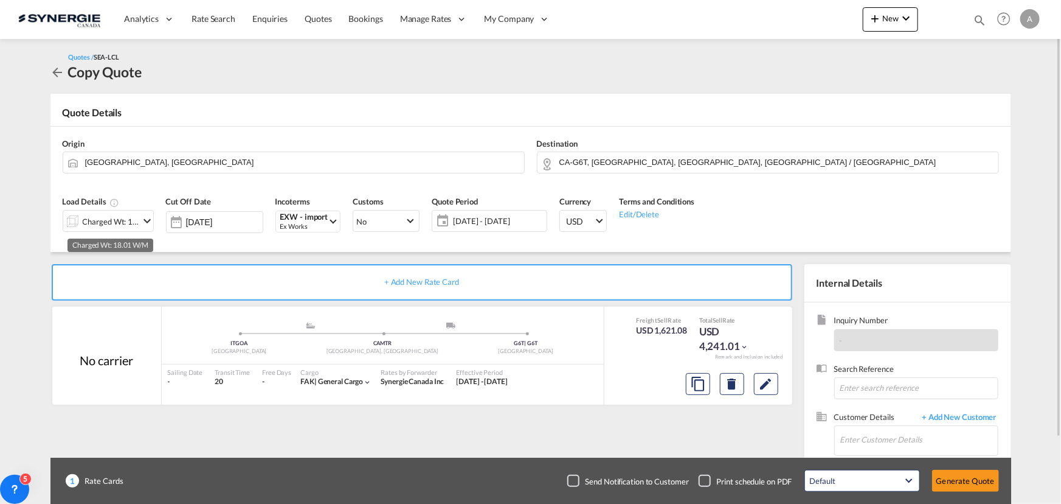
click at [108, 216] on div "Charged Wt: 18.01 W/M" at bounding box center [111, 221] width 57 height 17
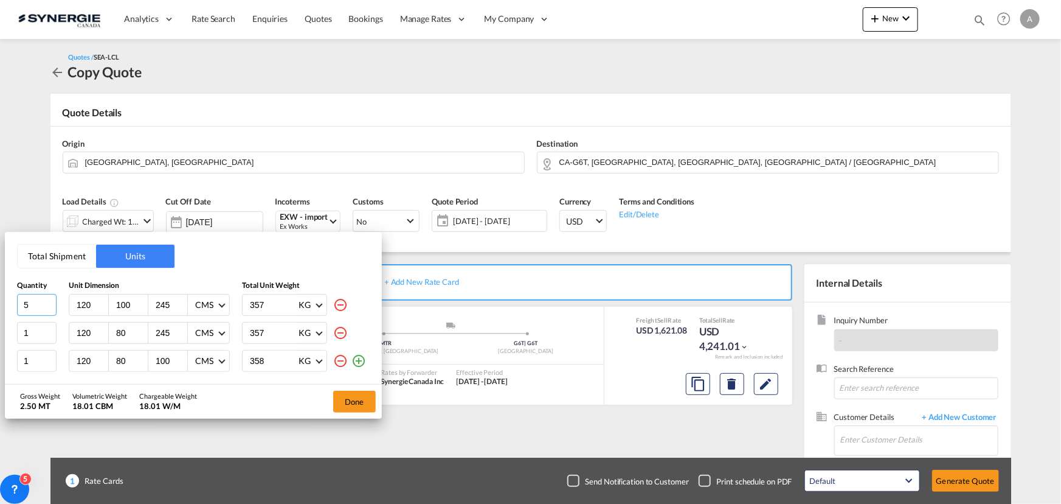
click at [0, 304] on html "Analytics Reports Dashboard Rate Search Enquiries Quotes" at bounding box center [530, 252] width 1061 height 504
type input "3"
type input "230"
drag, startPoint x: 172, startPoint y: 335, endPoint x: 100, endPoint y: 322, distance: 72.8
click at [116, 325] on div "120 80 245 CMS CMS Inches" at bounding box center [149, 333] width 161 height 22
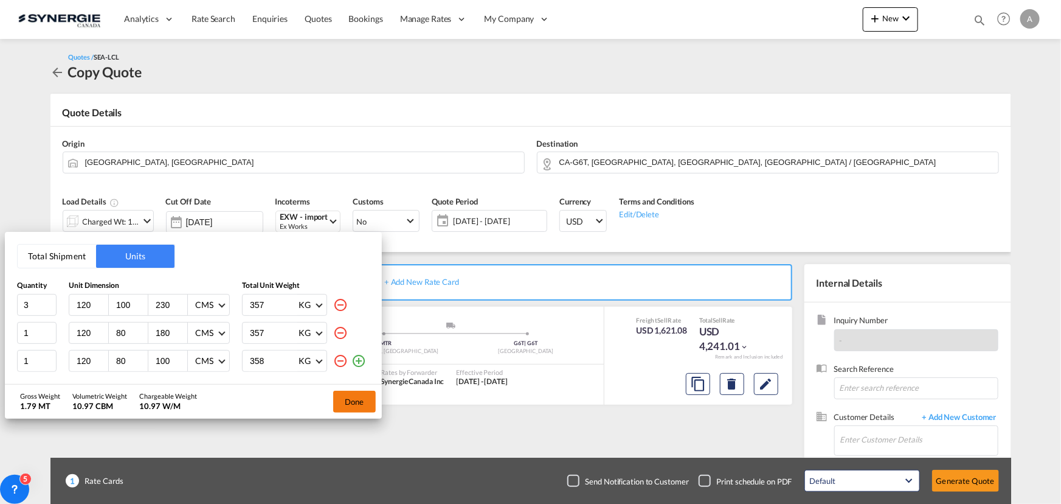
type input "180"
click at [344, 359] on md-icon "icon-minus-circle-outline" at bounding box center [340, 360] width 15 height 15
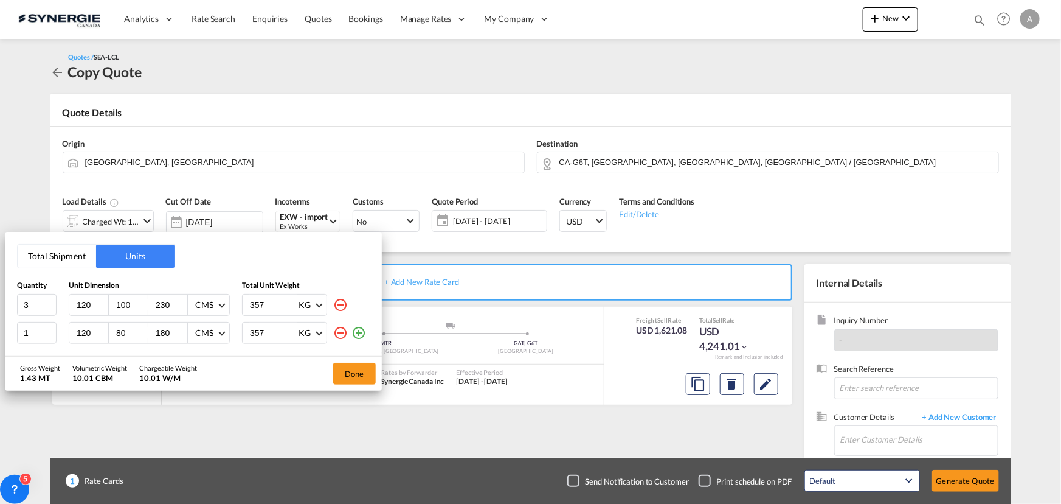
click at [261, 305] on input "357" at bounding box center [273, 304] width 49 height 21
type input "450"
click at [254, 335] on input "357" at bounding box center [273, 332] width 49 height 21
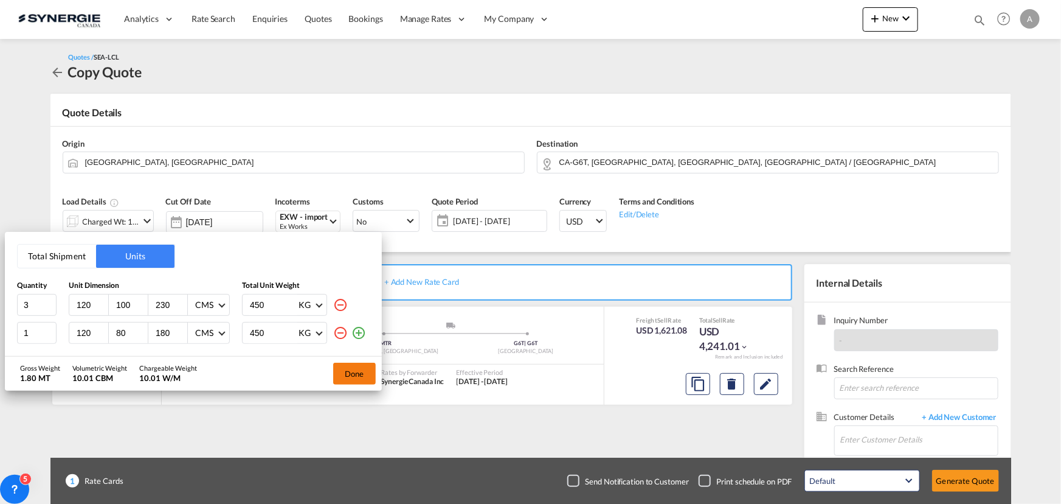
type input "450"
click at [363, 369] on button "Done" at bounding box center [354, 374] width 43 height 22
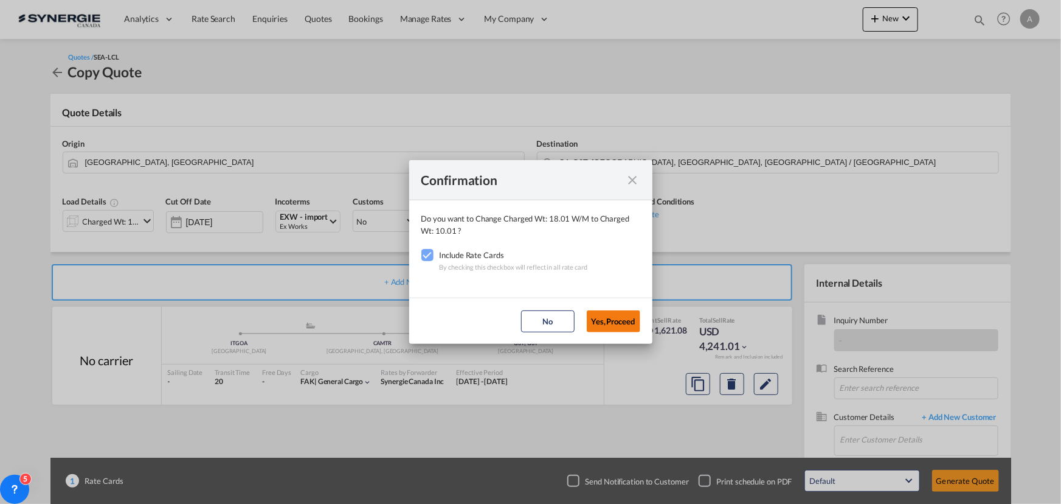
click at [606, 316] on button "Yes,Proceed" at bounding box center [614, 321] width 54 height 22
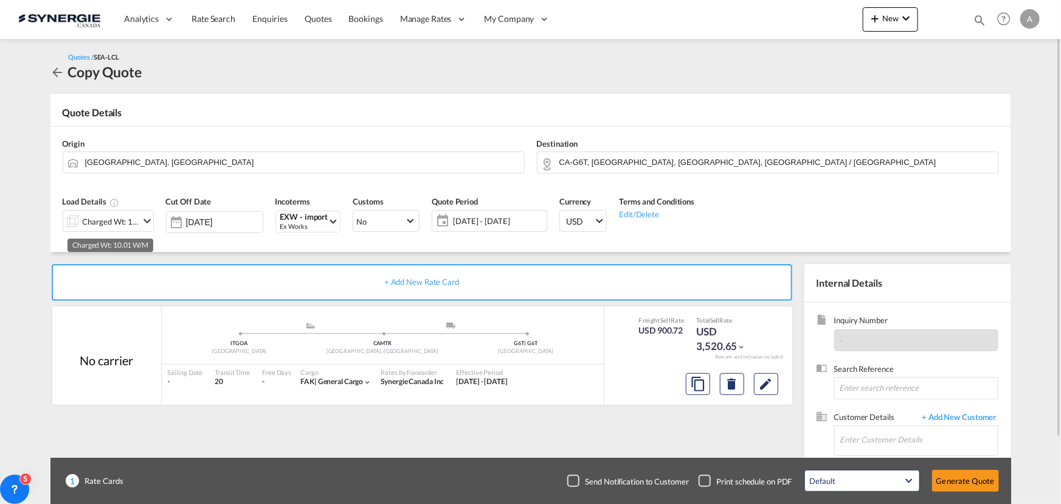
click at [118, 225] on div "Charged Wt: 10.01 W/M" at bounding box center [111, 221] width 57 height 17
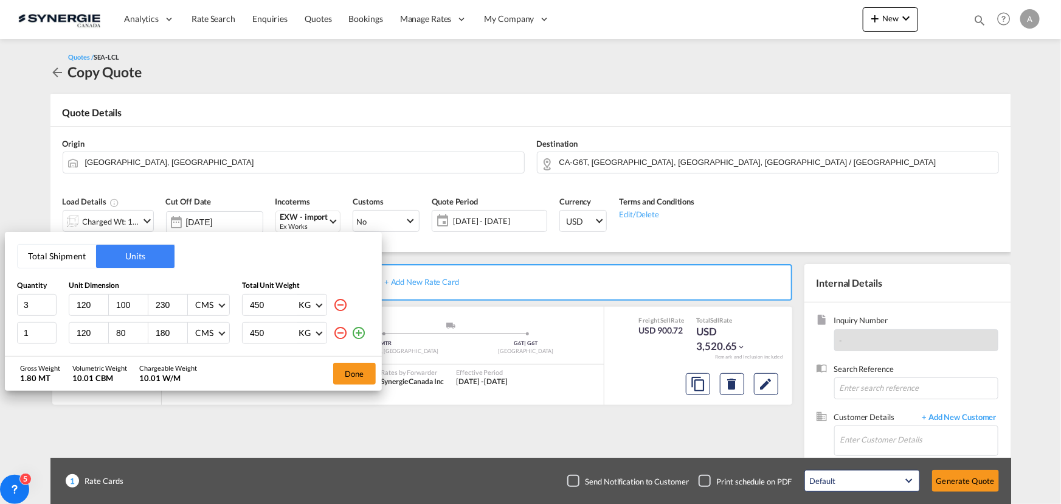
click at [544, 255] on div "Total Shipment Units Quantity Unit Dimension Total Unit Weight 3 120 100 230 CM…" at bounding box center [530, 252] width 1061 height 504
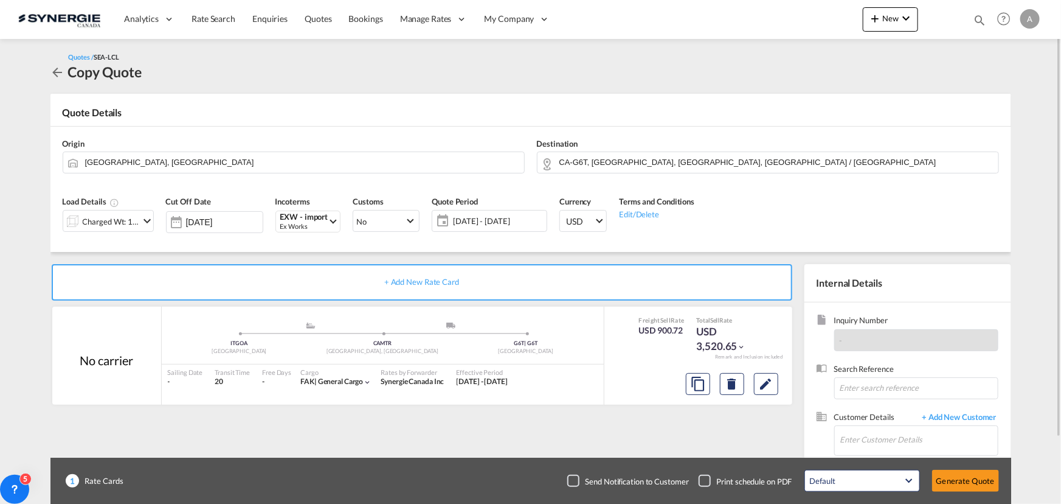
click at [482, 217] on span "02 Sep - 02 Oct 2025" at bounding box center [498, 220] width 91 height 11
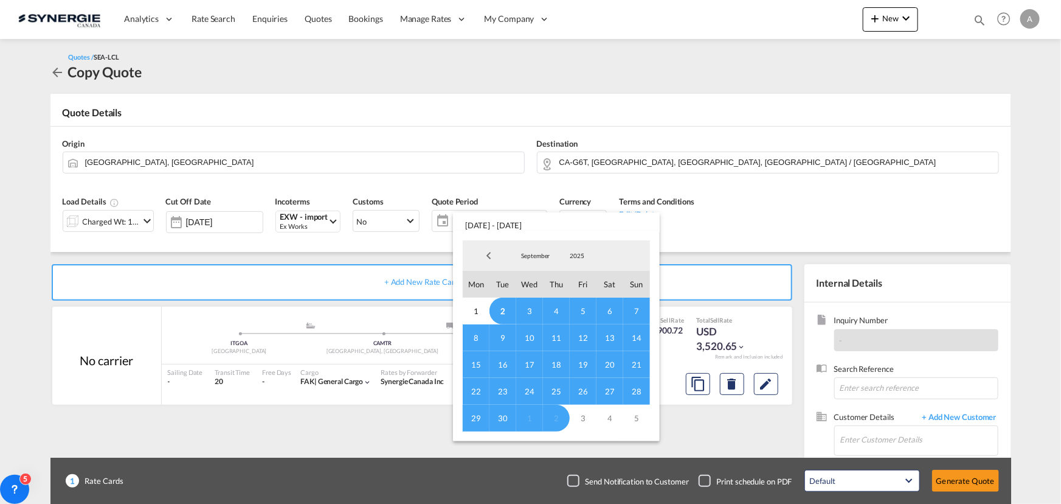
click at [499, 306] on span "2" at bounding box center [503, 310] width 27 height 27
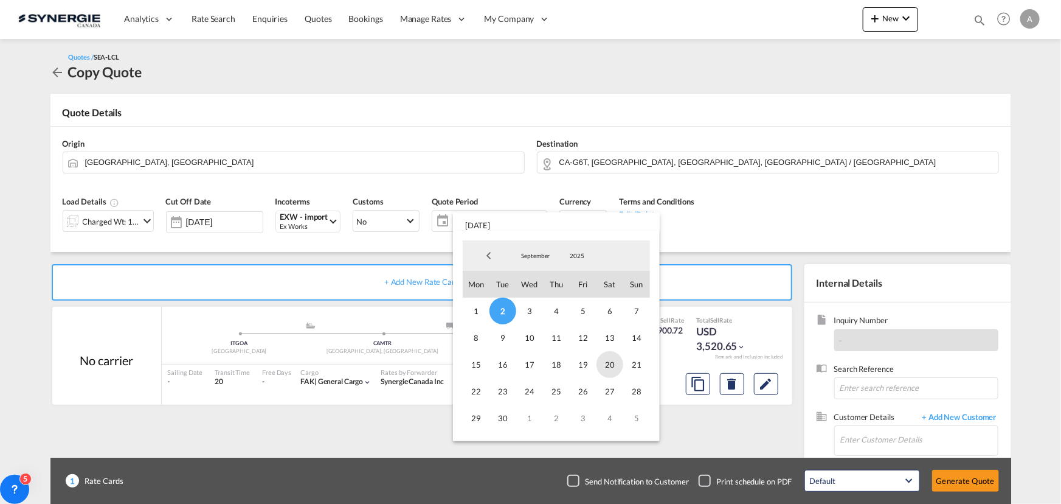
click at [610, 370] on span "20" at bounding box center [610, 364] width 27 height 27
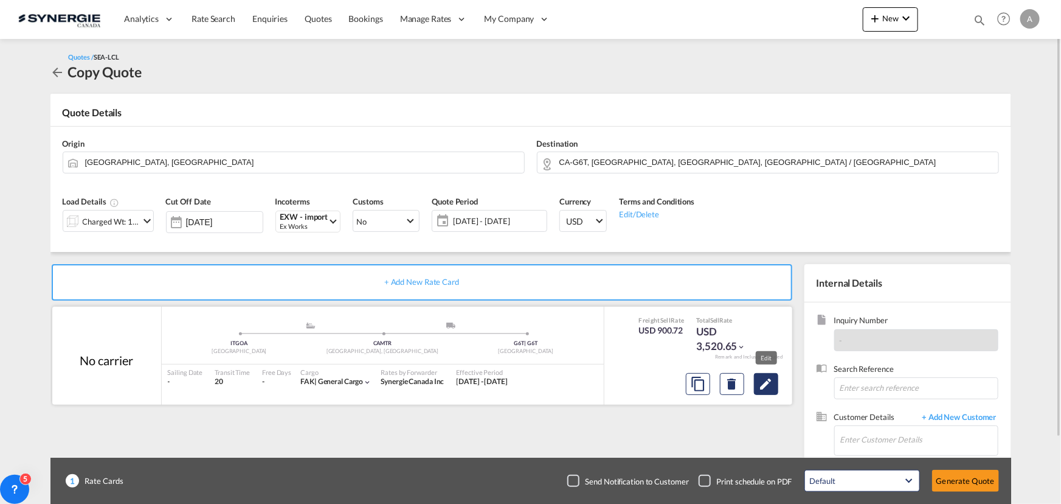
click at [774, 385] on button "Edit" at bounding box center [766, 384] width 24 height 22
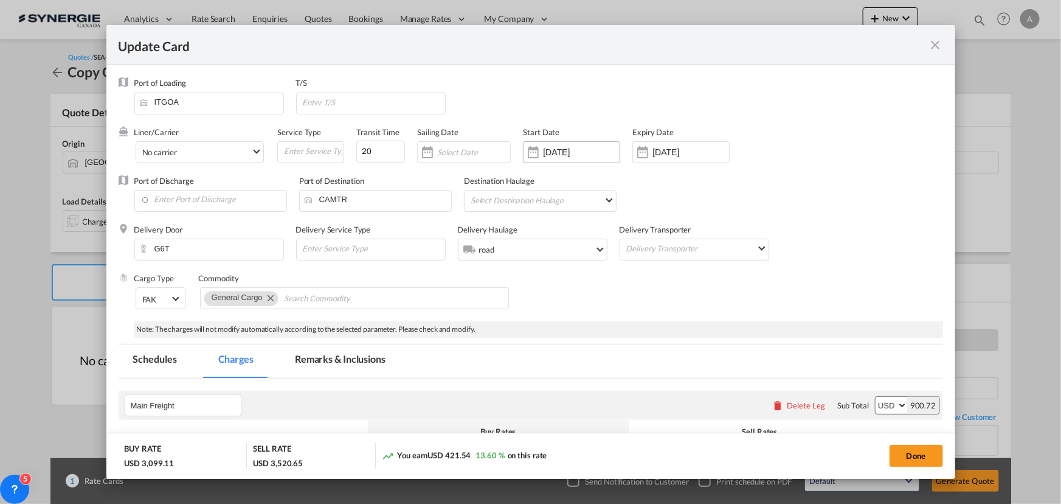
click at [600, 149] on input "27 Jun 2025" at bounding box center [581, 152] width 77 height 10
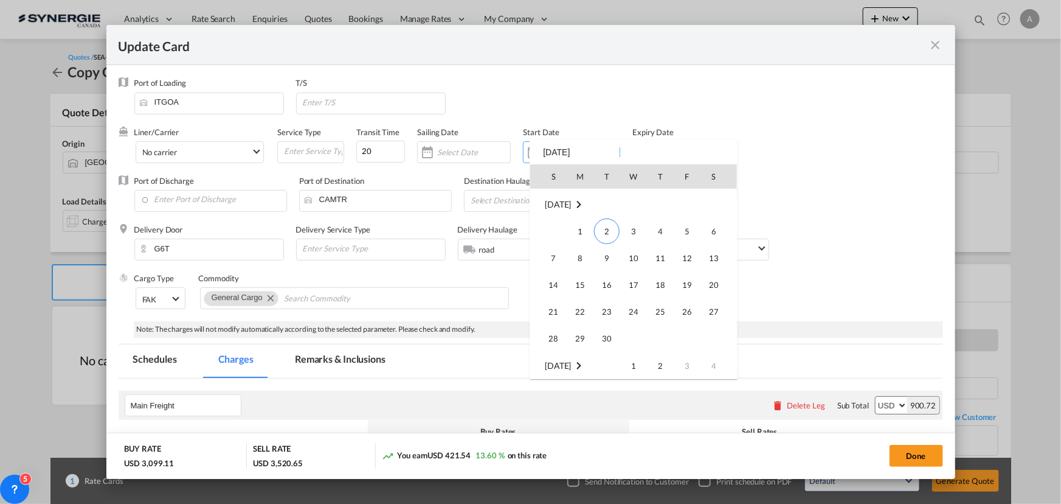
scroll to position [281756, 0]
click at [602, 215] on span "2" at bounding box center [607, 216] width 26 height 26
type input "[DATE]"
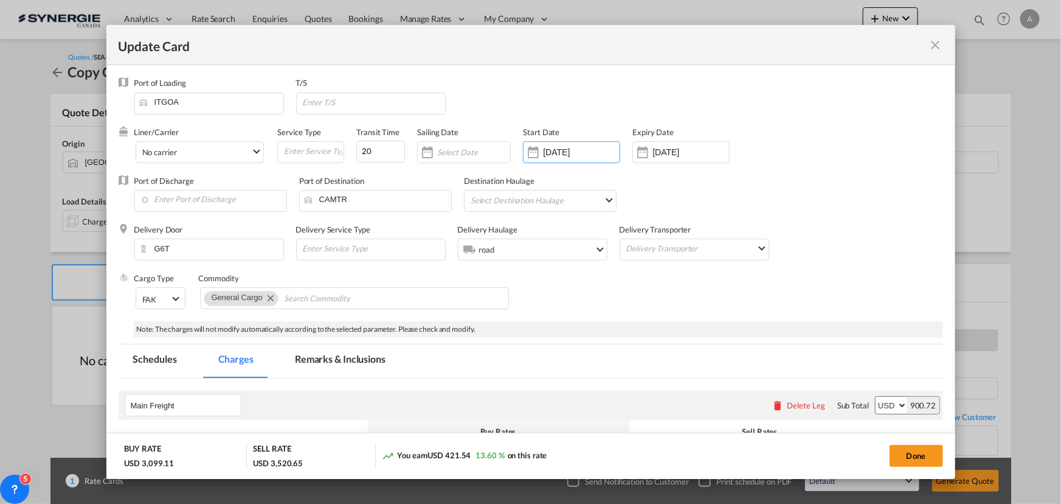
click at [659, 151] on input "02 Oct 2025" at bounding box center [691, 152] width 77 height 10
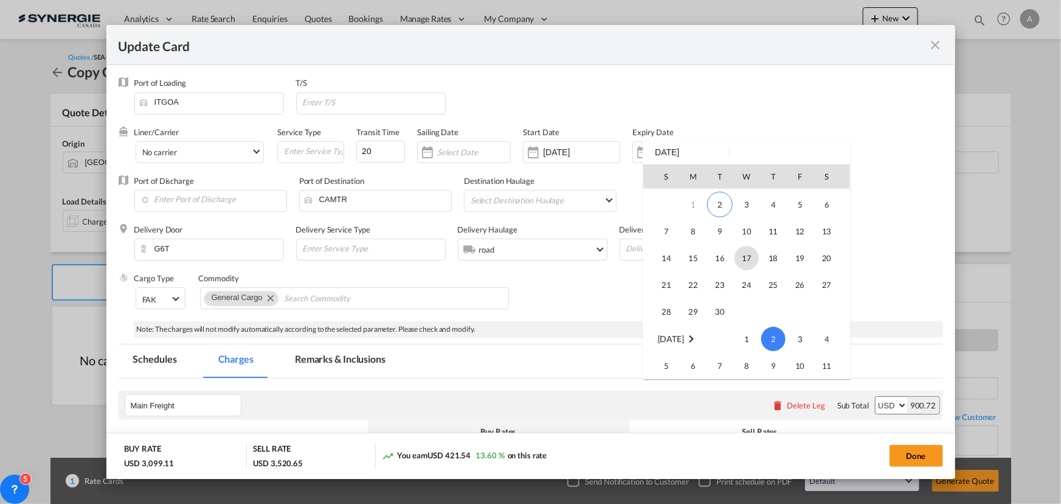
scroll to position [0, 0]
click at [839, 289] on td "20" at bounding box center [832, 282] width 36 height 27
type input "20 Sep 2025"
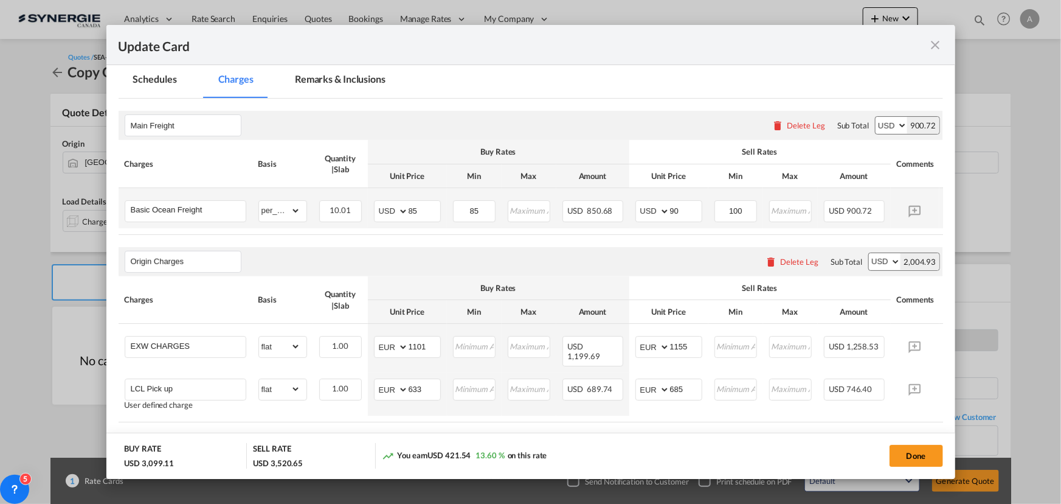
scroll to position [221, 0]
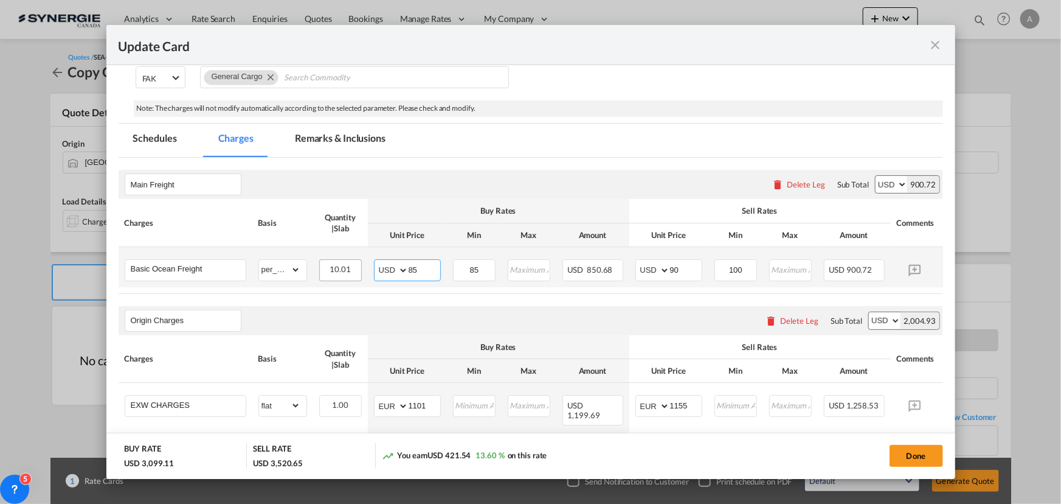
drag, startPoint x: 417, startPoint y: 270, endPoint x: 358, endPoint y: 266, distance: 59.7
click at [390, 267] on md-input-container "AED AFN ALL AMD ANG AOA ARS AUD AWG AZN BAM BBD BDT BGN BHD BIF BMD BND BOB BRL…" at bounding box center [407, 270] width 67 height 22
type input "88"
type input "90"
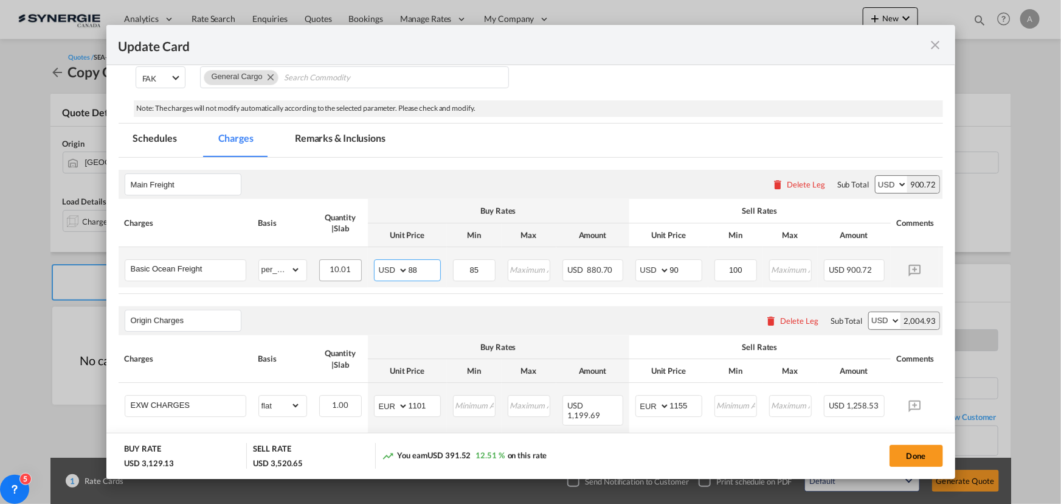
type input "85"
type input "88"
type input "98"
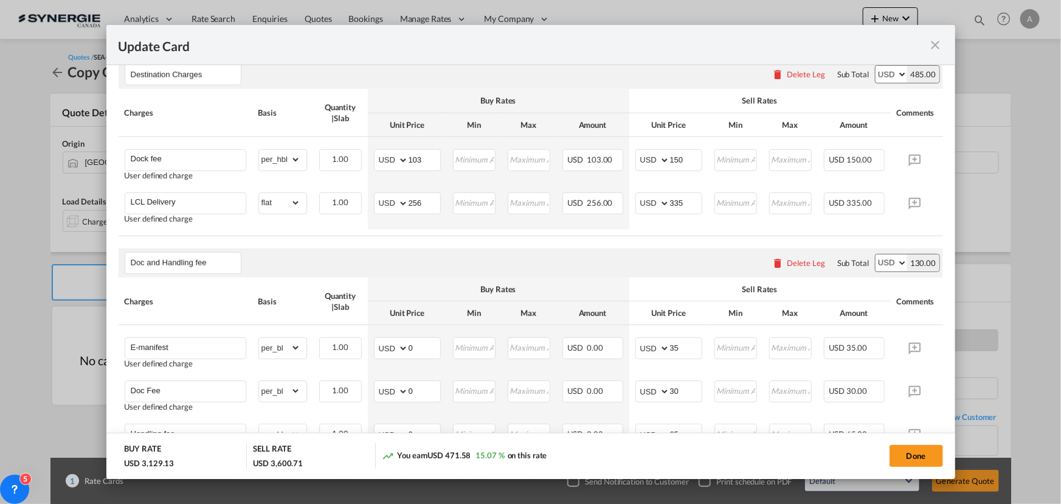
scroll to position [553, 0]
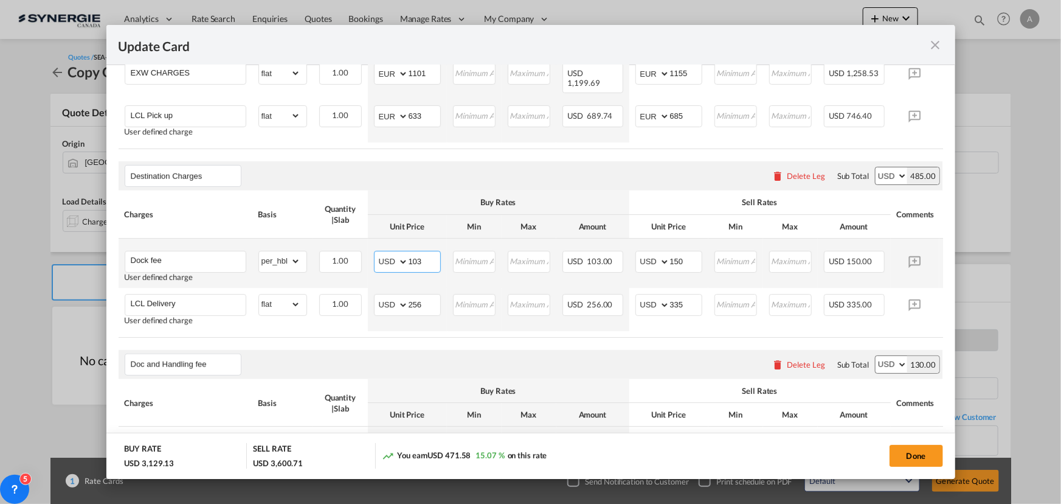
drag, startPoint x: 425, startPoint y: 260, endPoint x: 362, endPoint y: 253, distance: 63.1
click at [381, 258] on md-input-container "AED AFN ALL AMD ANG AOA ARS AUD AWG AZN BAM BBD BDT BGN BHD BIF BMD BND BOB BRL…" at bounding box center [407, 262] width 67 height 22
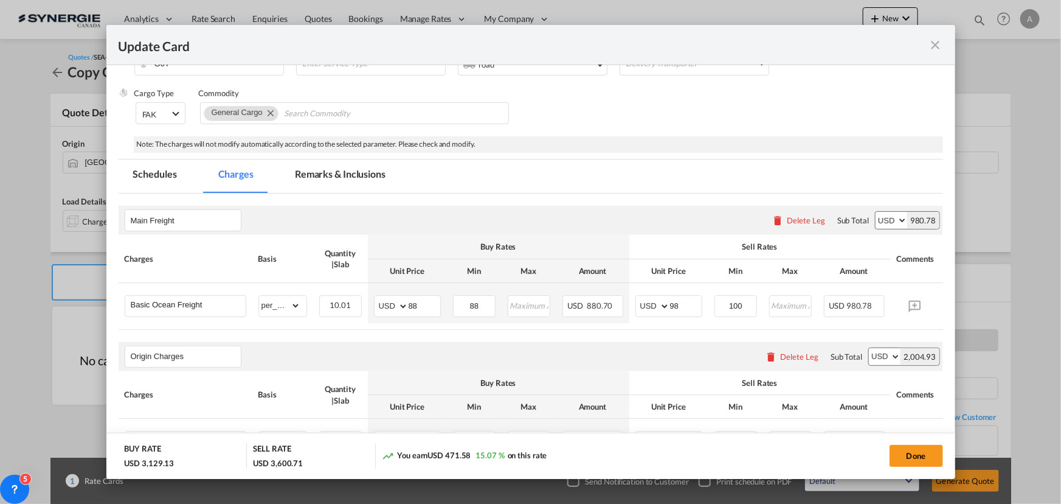
scroll to position [165, 0]
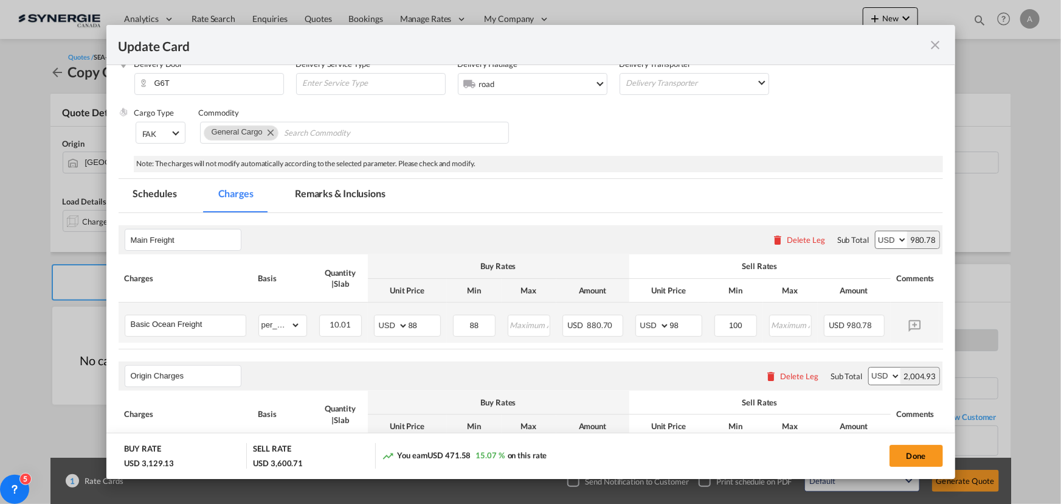
click at [306, 199] on md-tab-item "Remarks & Inclusions" at bounding box center [340, 195] width 120 height 33
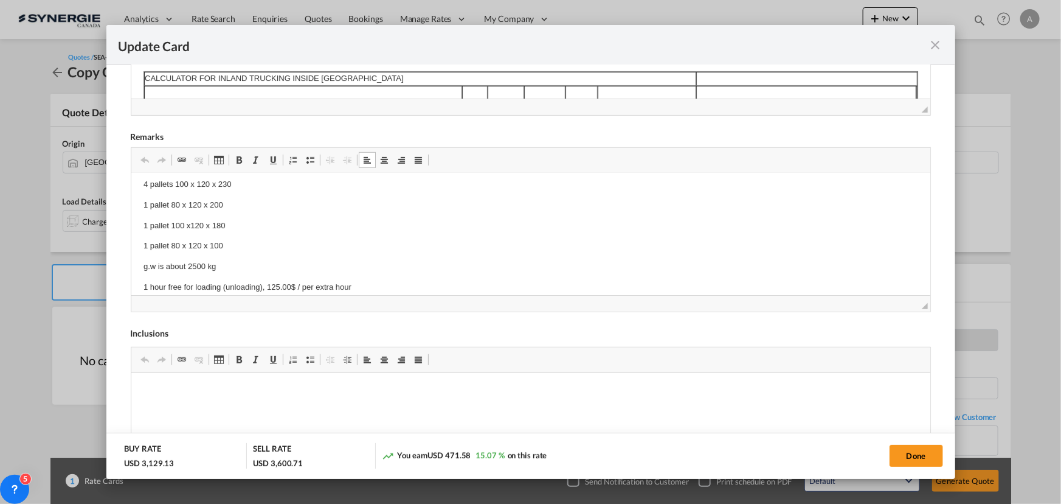
scroll to position [110, 0]
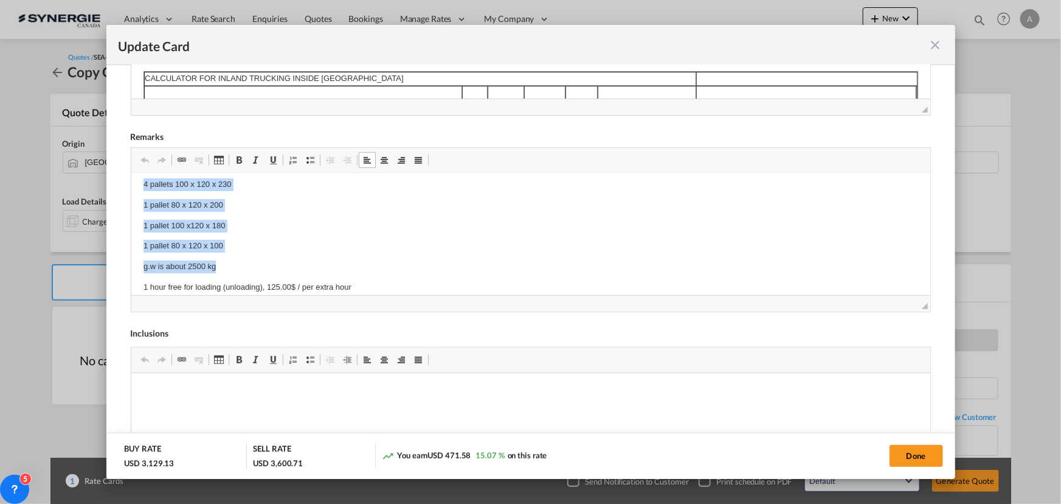
drag, startPoint x: 140, startPoint y: 187, endPoint x: 247, endPoint y: 257, distance: 128.2
click at [247, 257] on html "Origin Charges: Pick-up location : Volpato Industrie S.p.a. Via Galvani, 22/d -…" at bounding box center [530, 505] width 799 height 884
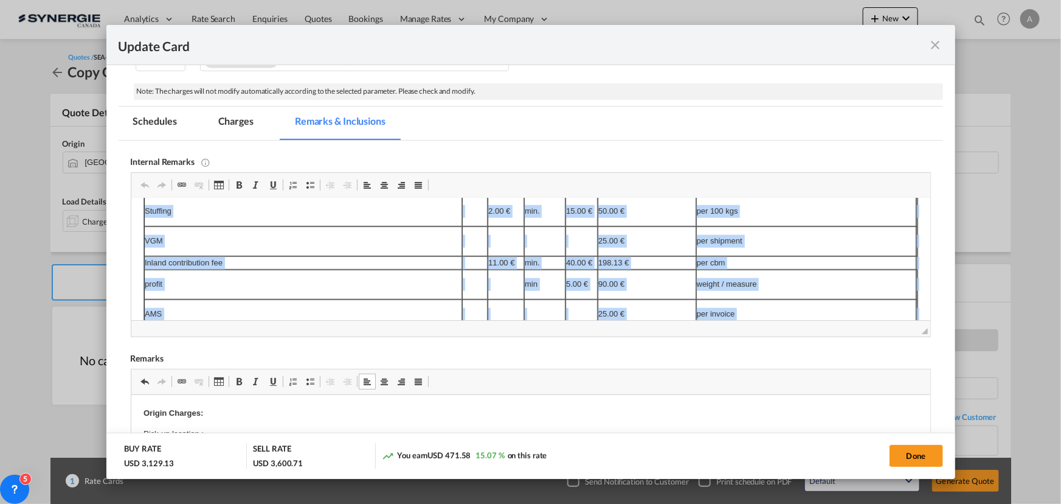
scroll to position [691, 0]
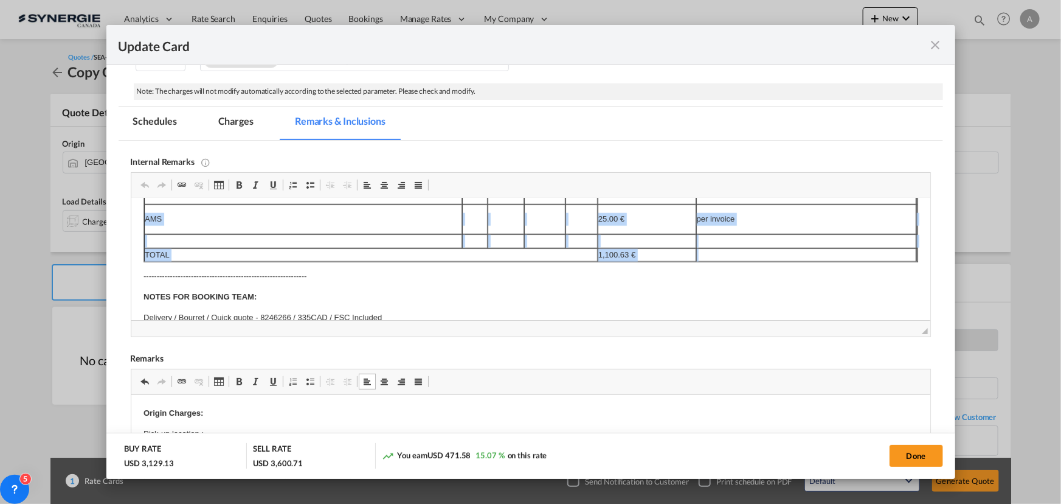
drag, startPoint x: 141, startPoint y: 243, endPoint x: 803, endPoint y: 245, distance: 662.4
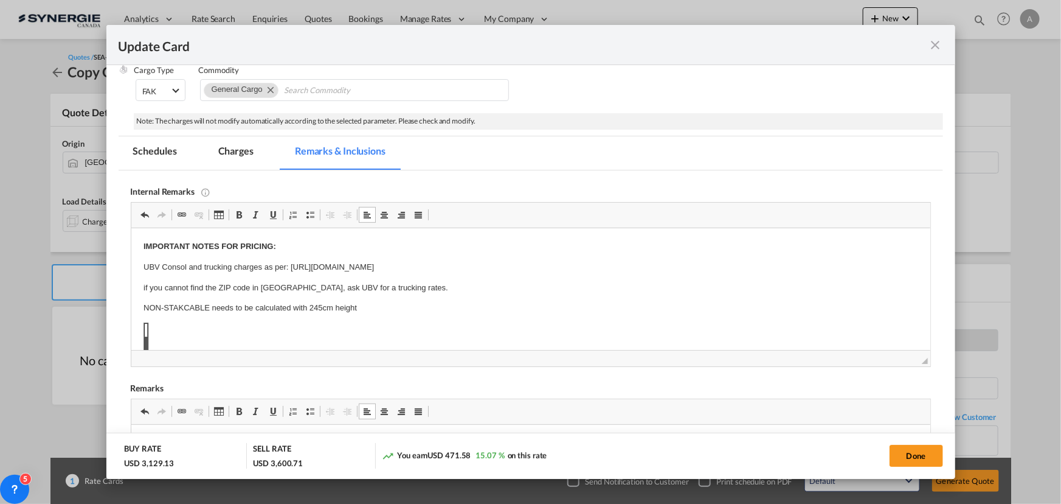
scroll to position [182, 0]
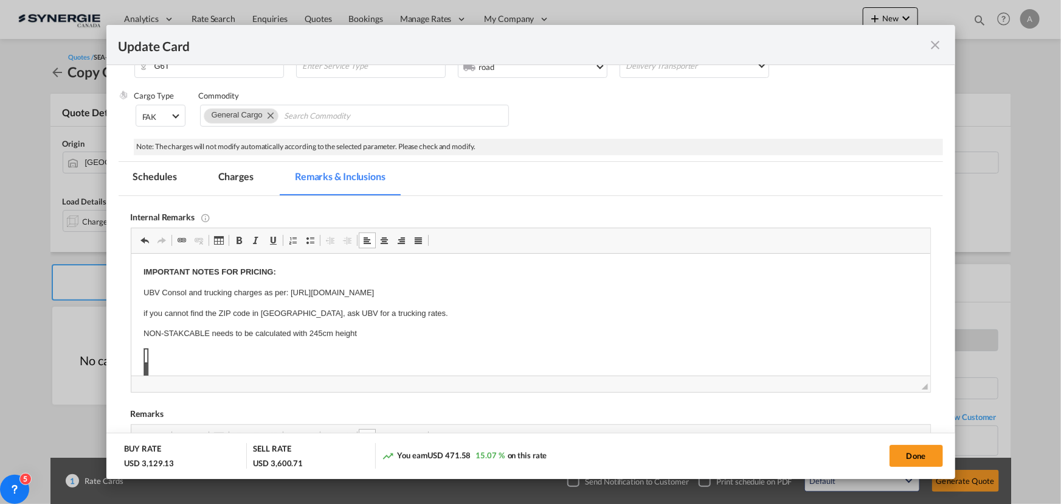
drag, startPoint x: 181, startPoint y: 348, endPoint x: 161, endPoint y: 352, distance: 19.9
click at [180, 348] on body "IMPORTANT NOTES FOR PRICING: UBV Consol and trucking charges as per: https://do…" at bounding box center [530, 352] width 775 height 173
drag, startPoint x: 133, startPoint y: 346, endPoint x: 142, endPoint y: 355, distance: 12.0
click at [142, 355] on html "IMPORTANT NOTES FOR PRICING: UBV Consol and trucking charges as per: https://do…" at bounding box center [530, 352] width 799 height 197
click at [161, 349] on body "IMPORTANT NOTES FOR PRICING: UBV Consol and trucking charges as per: https://do…" at bounding box center [530, 352] width 775 height 173
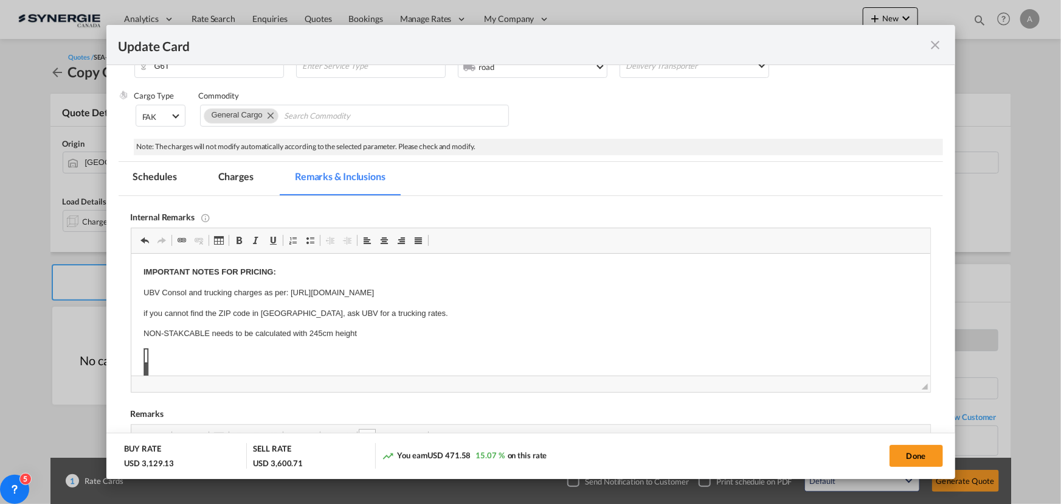
click at [387, 332] on p "NON-STAKCABLE needs to be calculated with 245cm height" at bounding box center [530, 333] width 775 height 13
click at [370, 337] on p "NON-STAKCABLE needs to be calculated with 245cm height" at bounding box center [530, 333] width 775 height 13
click at [383, 335] on p "NON-STAKCABLE needs to be calculated with 245cm height" at bounding box center [530, 333] width 775 height 13
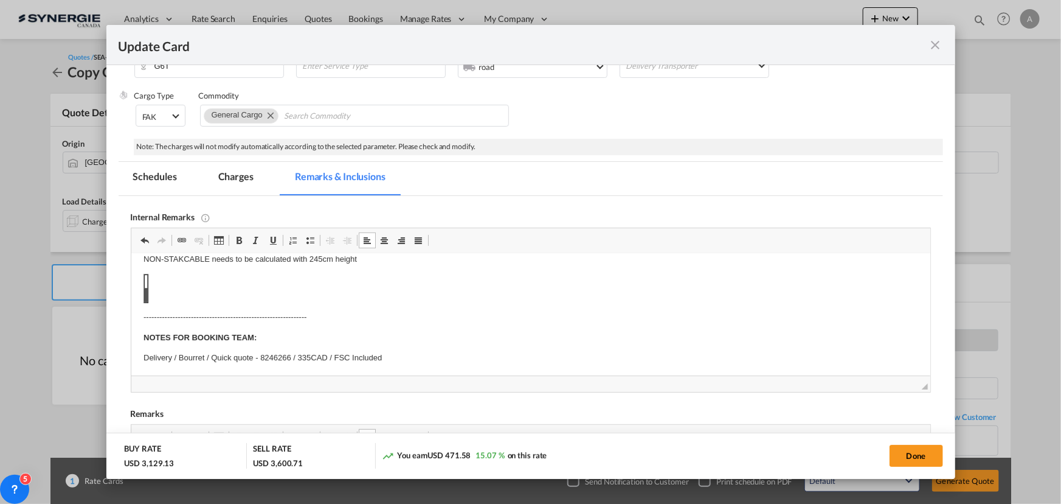
scroll to position [75, 0]
drag, startPoint x: 136, startPoint y: 276, endPoint x: 148, endPoint y: 291, distance: 19.5
click at [148, 291] on html "IMPORTANT NOTES FOR PRICING: UBV Consol and trucking charges as per: https://do…" at bounding box center [530, 277] width 799 height 197
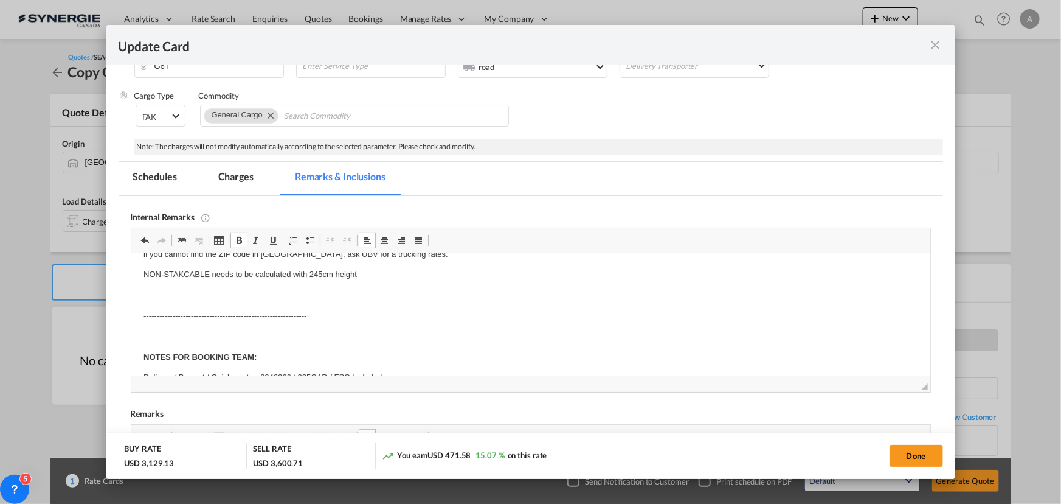
scroll to position [0, 0]
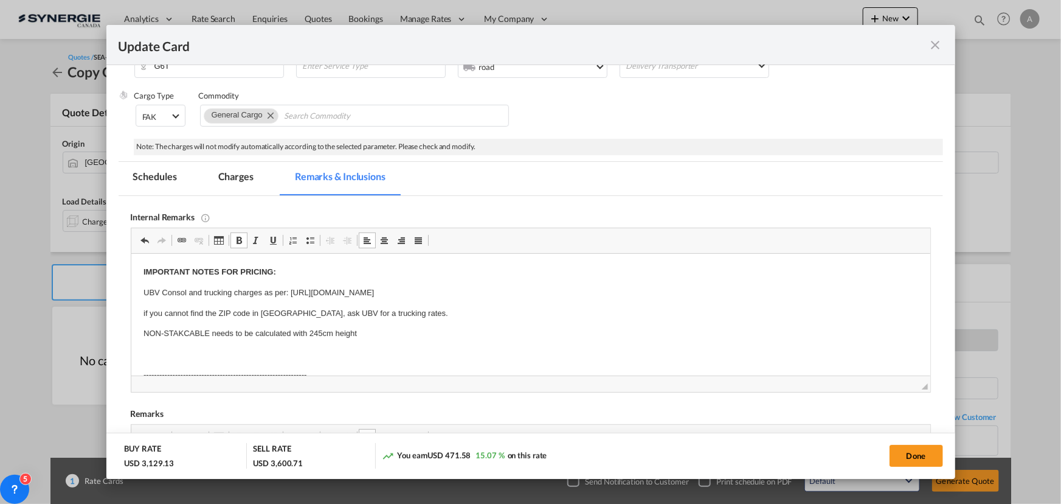
click at [227, 175] on md-tab-item "Charges" at bounding box center [236, 178] width 64 height 33
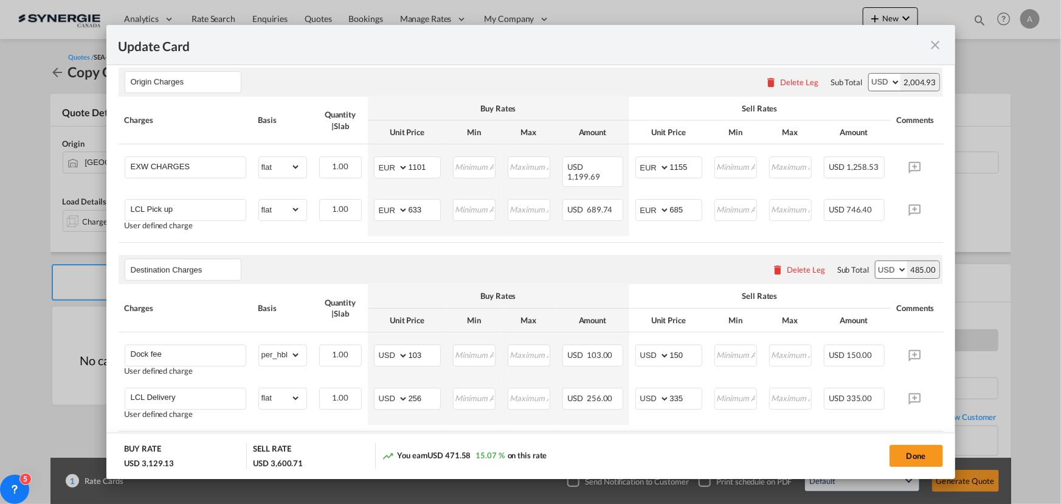
scroll to position [570, 0]
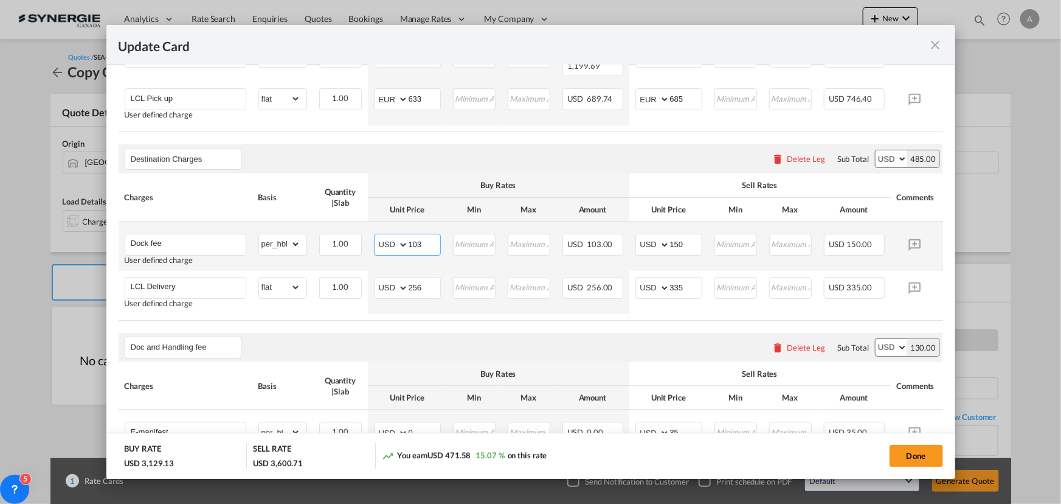
drag, startPoint x: 423, startPoint y: 241, endPoint x: 315, endPoint y: 241, distance: 108.3
click at [343, 242] on tr "Dock fee User defined charge Please Enter Already Exists gross_weight volumetri…" at bounding box center [550, 245] width 862 height 49
type input "40"
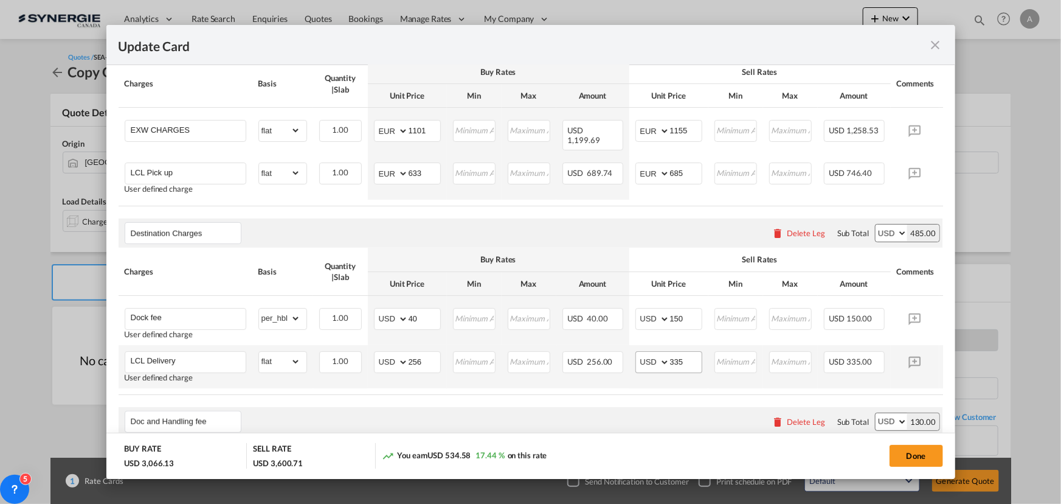
scroll to position [515, 0]
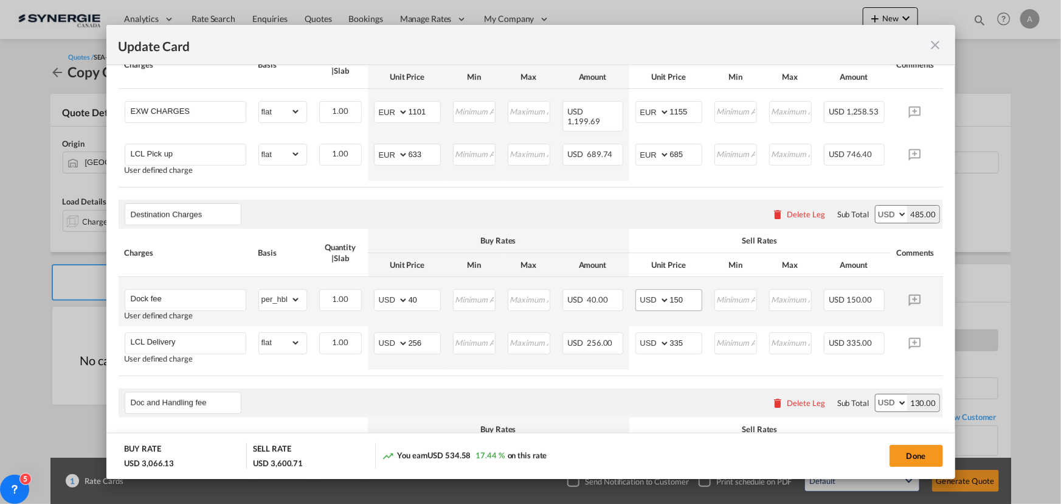
click at [670, 297] on div "Update Card Port ..." at bounding box center [670, 300] width 1 height 21
drag, startPoint x: 685, startPoint y: 297, endPoint x: 564, endPoint y: 282, distance: 122.0
click at [609, 293] on tr "Dock fee User defined charge Please Enter Already Exists gross_weight volumetri…" at bounding box center [550, 301] width 862 height 49
type input "70"
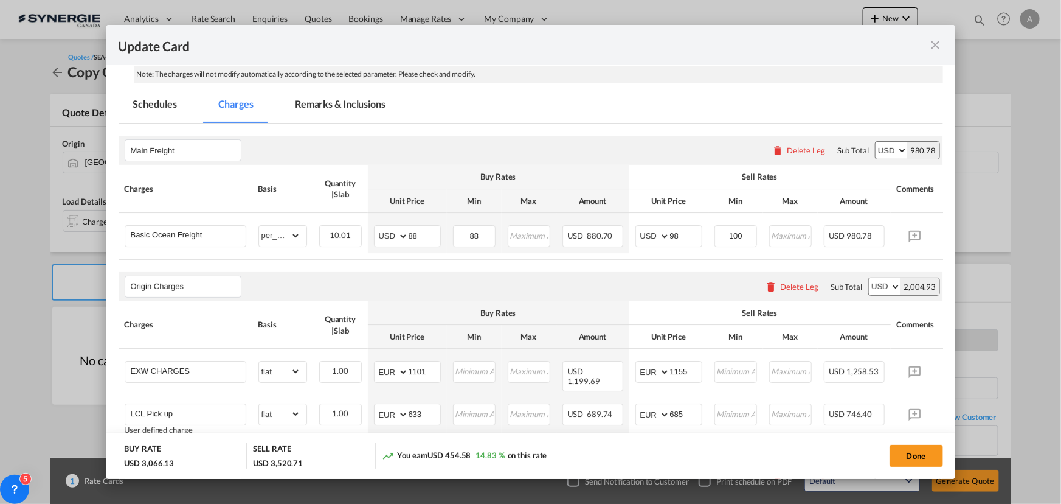
scroll to position [238, 0]
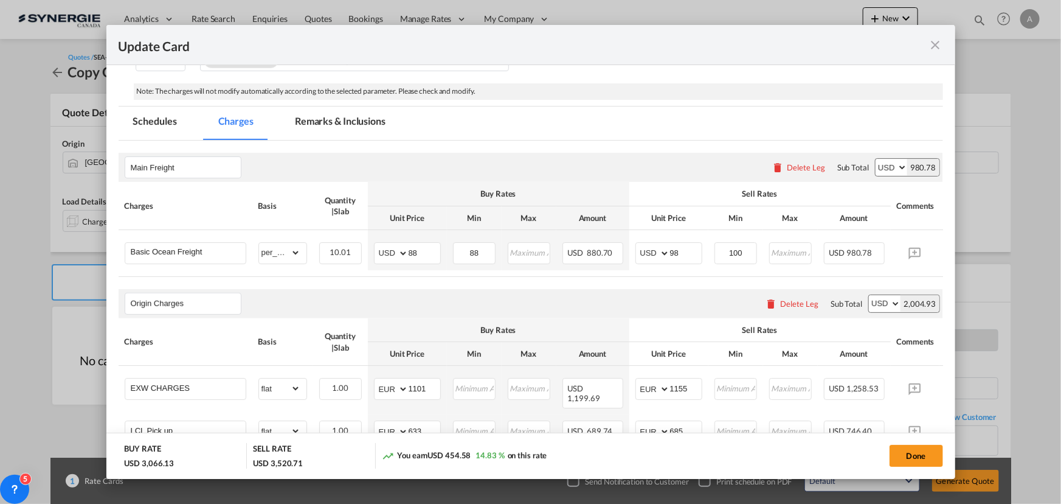
click at [326, 130] on md-tab-item "Remarks & Inclusions" at bounding box center [340, 122] width 120 height 33
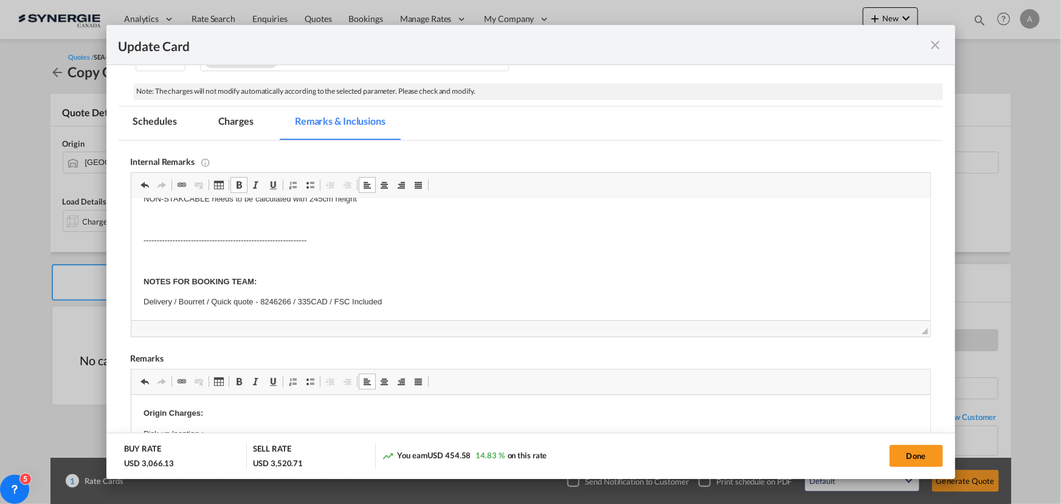
scroll to position [0, 0]
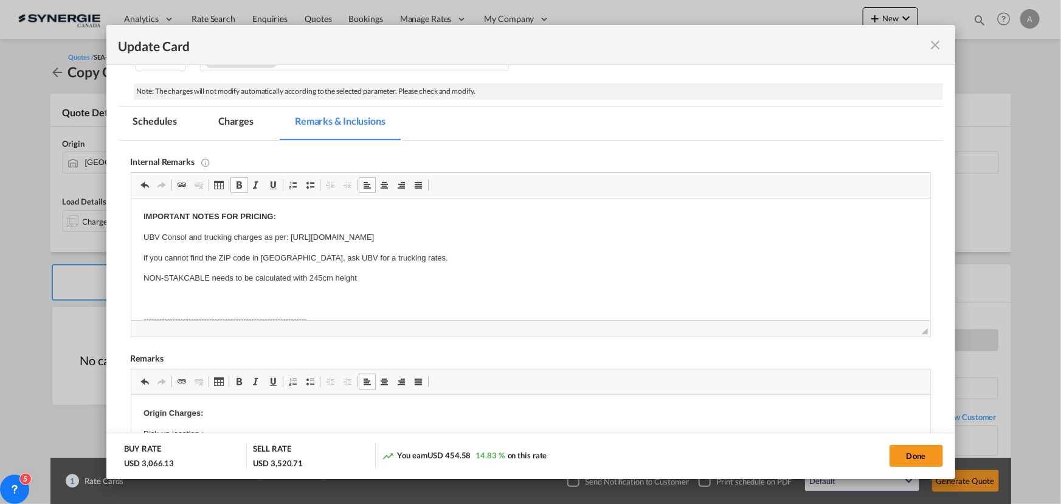
click at [370, 277] on p "NON-STAKCABLE needs to be calculated with 245cm height" at bounding box center [530, 278] width 775 height 13
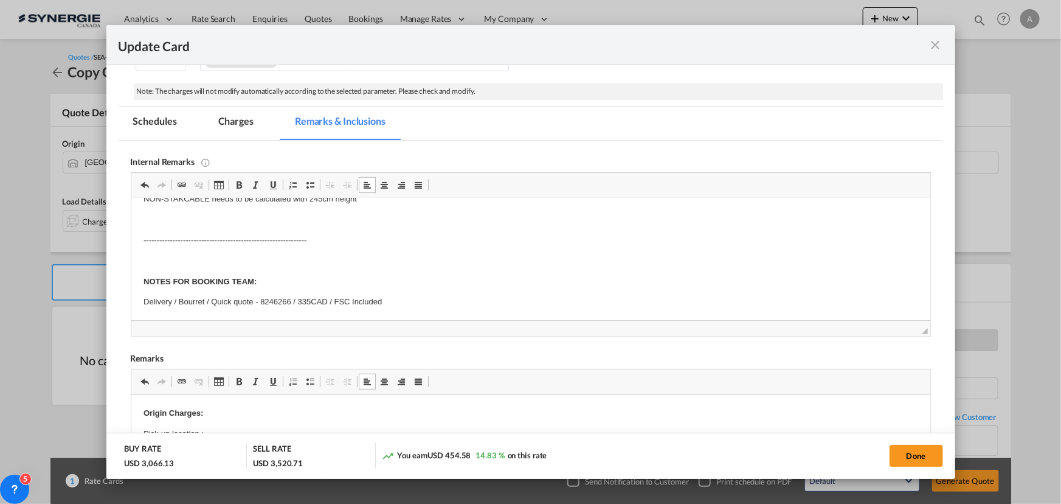
scroll to position [293, 0]
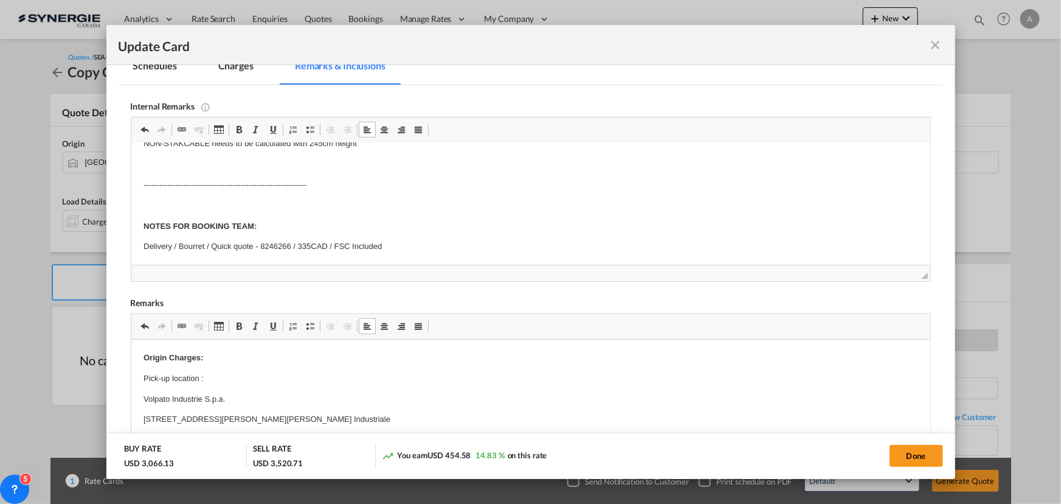
click at [381, 243] on p "Delivery / Bourret / Quick quote - 8246266 / 335CAD / FSC Included" at bounding box center [530, 246] width 775 height 13
drag, startPoint x: 391, startPoint y: 243, endPoint x: 258, endPoint y: 248, distance: 132.7
click at [258, 248] on p "Delivery / Bourret / Quick quote - 8246266 / 335CAD / FSC Included" at bounding box center [530, 246] width 775 height 13
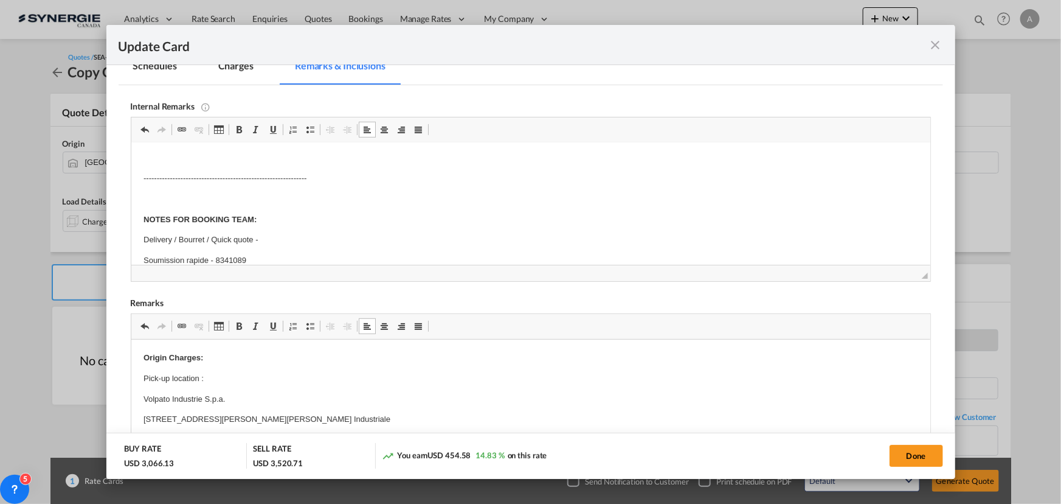
scroll to position [0, 0]
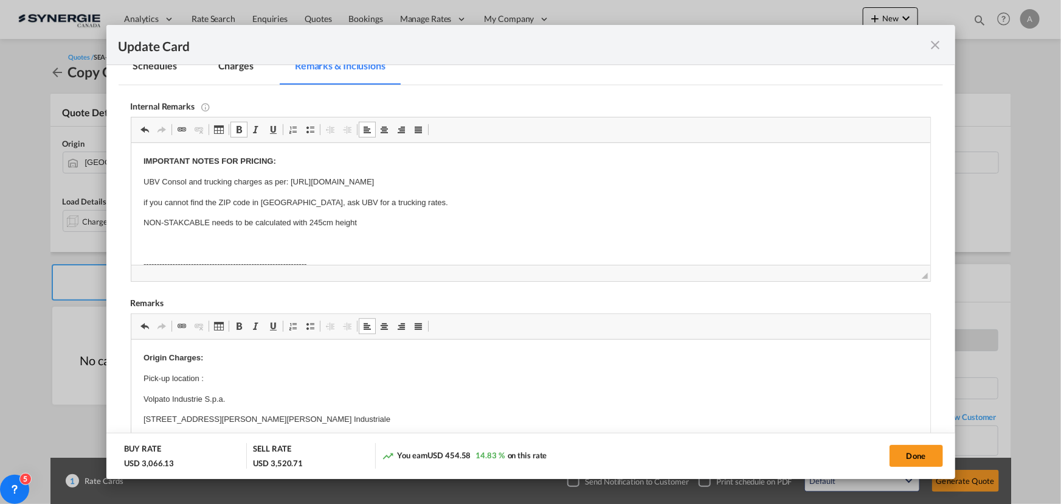
click at [297, 239] on p "Editor, editor10" at bounding box center [530, 243] width 775 height 13
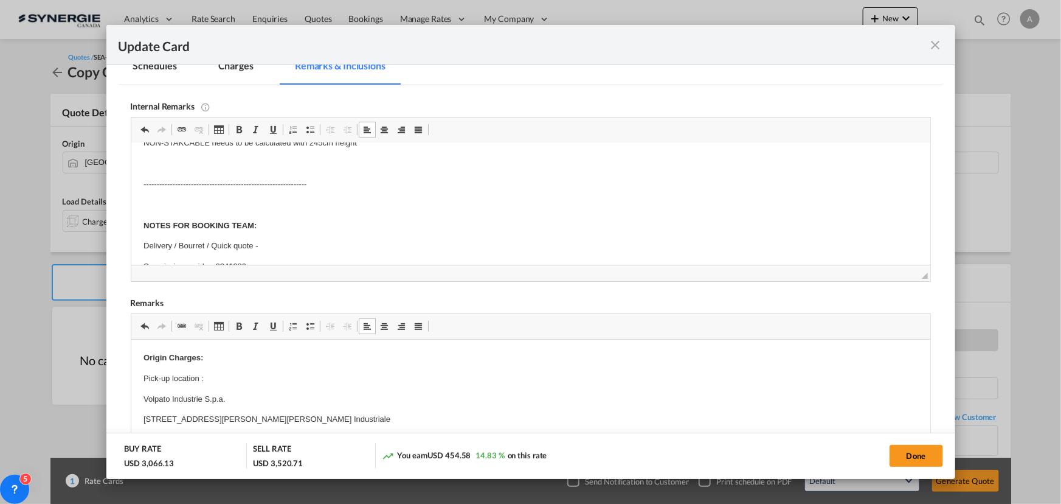
scroll to position [100, 0]
click at [295, 243] on p "Soumission rapide - 8341089" at bounding box center [530, 246] width 775 height 13
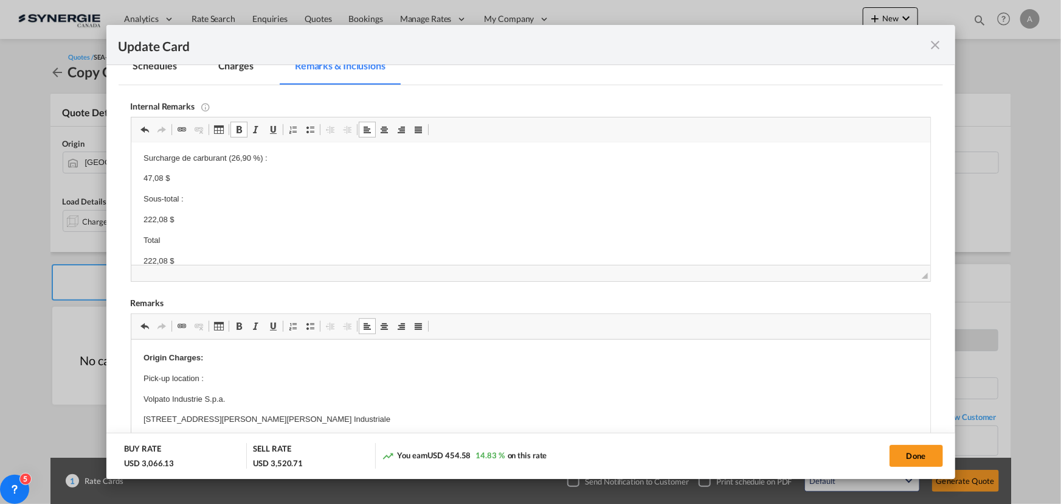
scroll to position [0, 0]
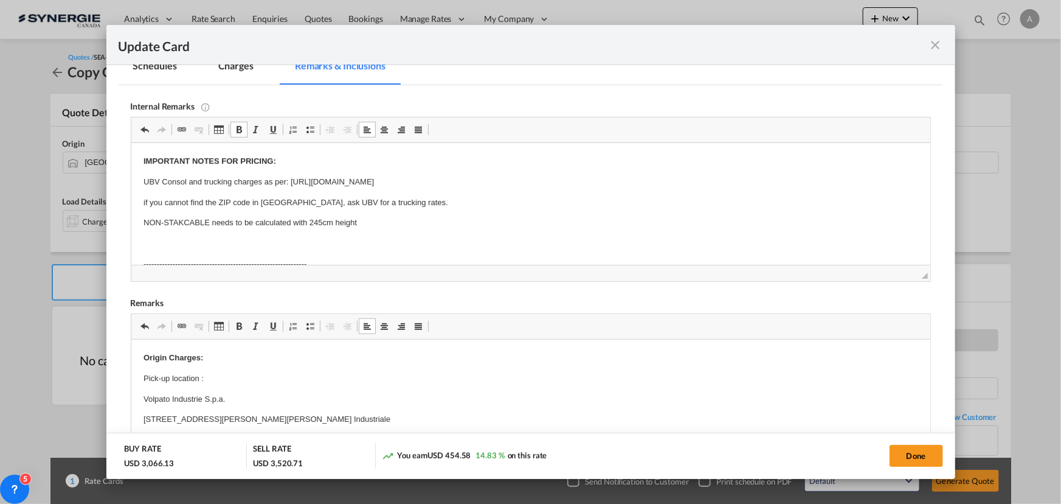
click at [331, 251] on body "IMPORTANT NOTES FOR PRICING: UBV Consol and trucking charges as per: https://do…" at bounding box center [530, 336] width 775 height 362
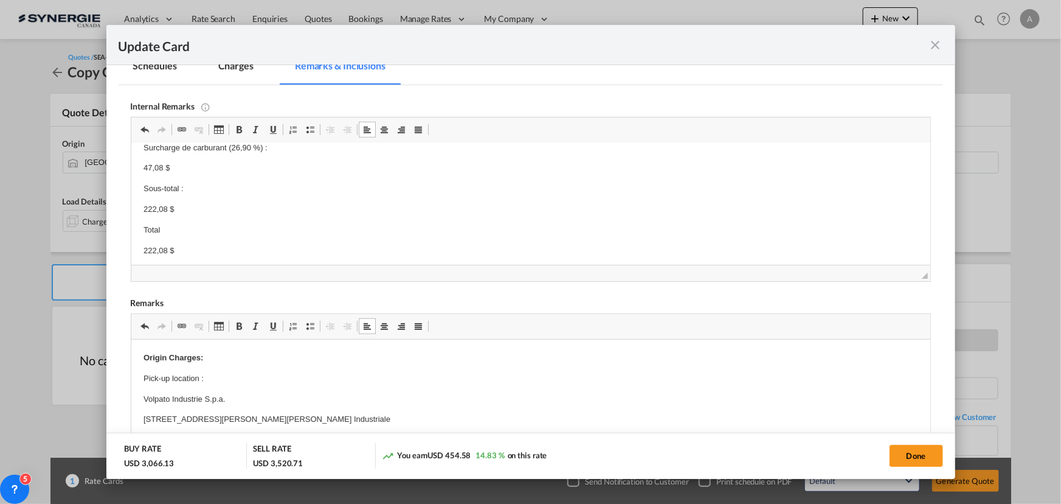
scroll to position [265, 0]
click at [233, 243] on p "222,08 $" at bounding box center [530, 246] width 775 height 13
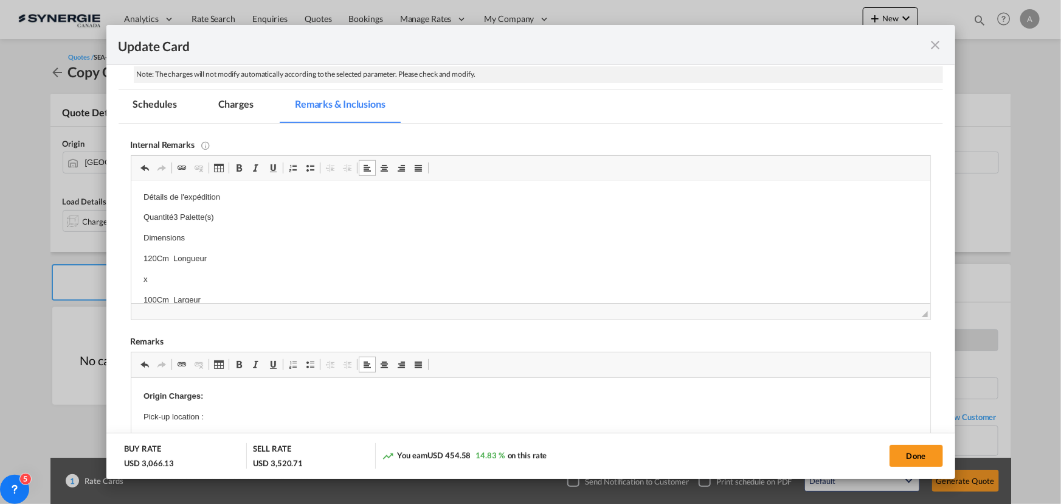
scroll to position [238, 0]
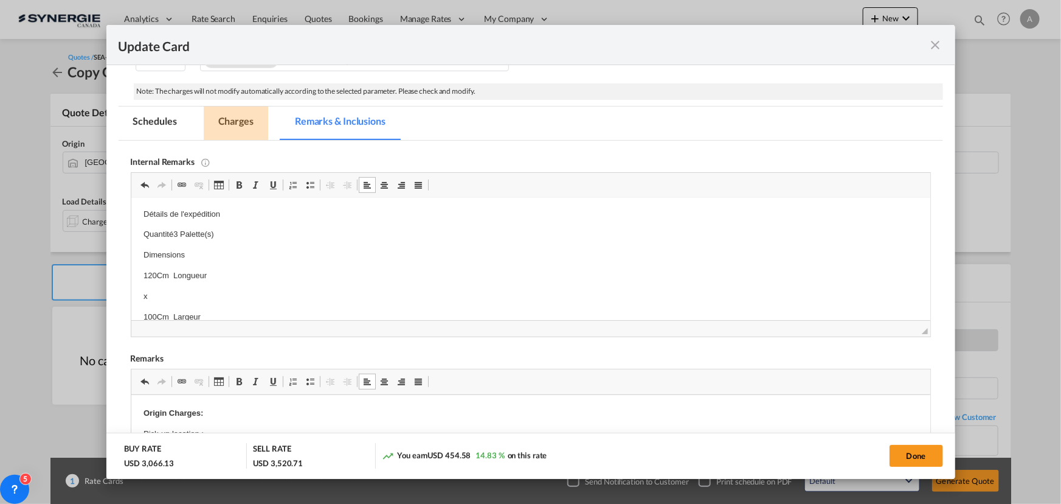
click at [233, 116] on md-tab-item "Charges" at bounding box center [236, 122] width 64 height 33
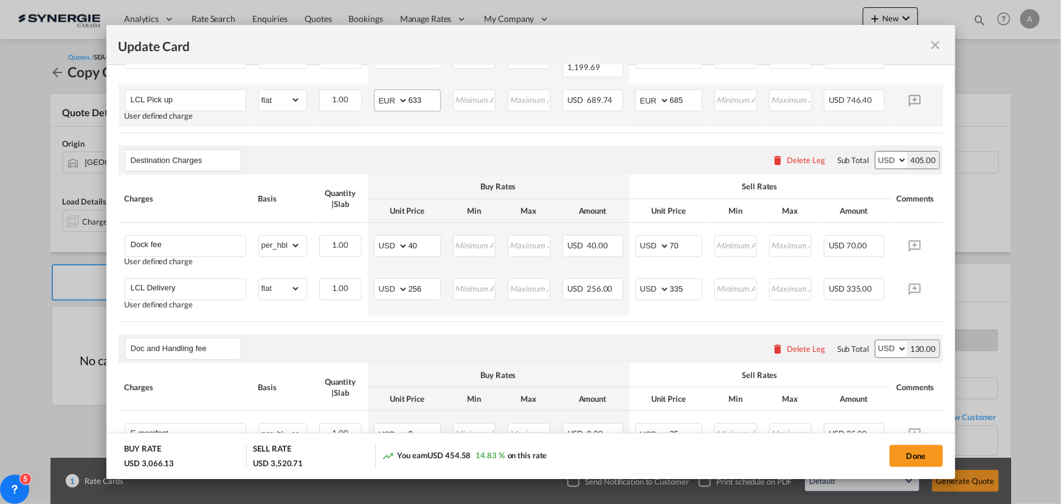
scroll to position [570, 0]
click at [386, 284] on select "AED AFN ALL AMD ANG AOA ARS AUD AWG AZN BAM BBD BDT BGN BHD BIF BMD BND BOB BRL…" at bounding box center [392, 287] width 32 height 17
click at [376, 279] on select "AED AFN ALL AMD ANG AOA ARS AUD AWG AZN BAM BBD BDT BGN BHD BIF BMD BND BOB BRL…" at bounding box center [392, 287] width 32 height 17
type input "170"
type input "220"
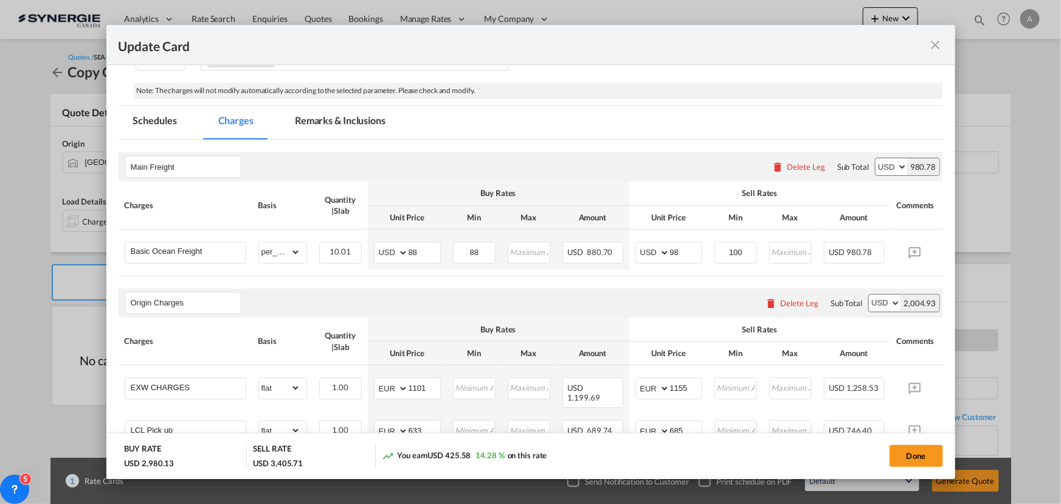
scroll to position [238, 0]
click at [928, 462] on button "Done" at bounding box center [917, 456] width 54 height 22
type input "[DATE]"
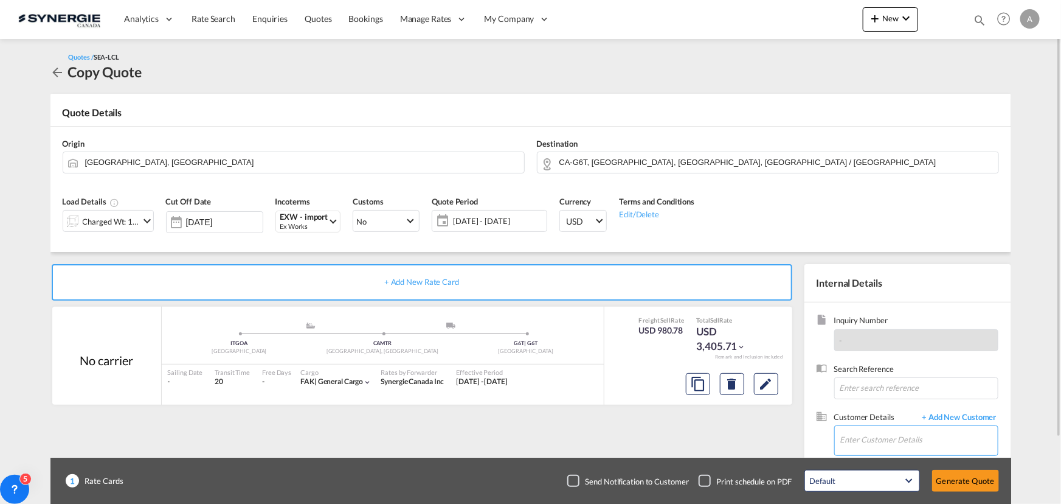
click at [908, 435] on input "Enter Customer Details" at bounding box center [920, 439] width 158 height 27
type input "e"
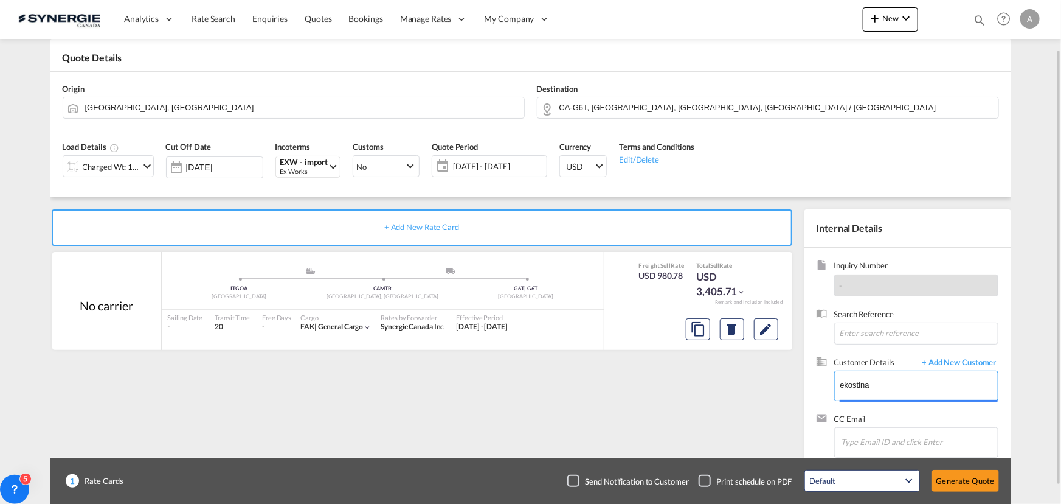
scroll to position [75, 0]
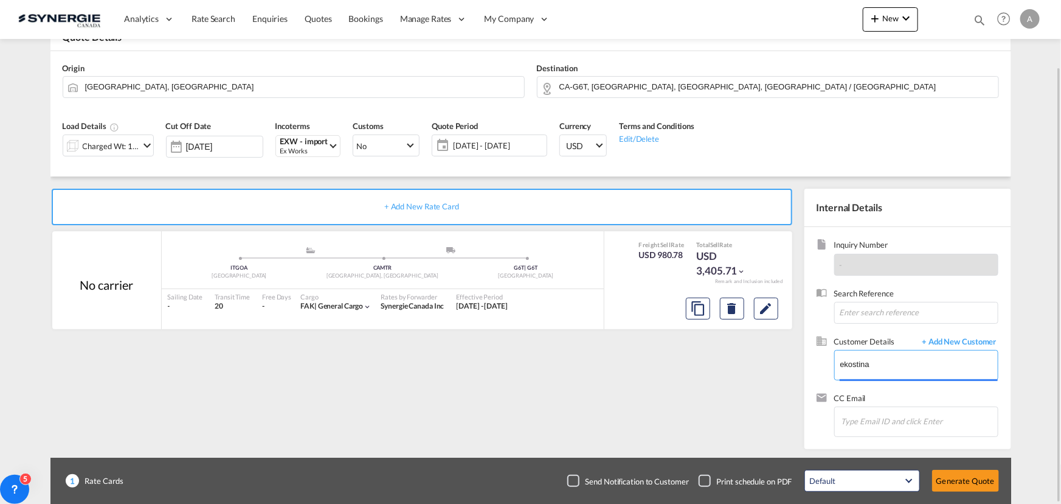
drag, startPoint x: 877, startPoint y: 365, endPoint x: 820, endPoint y: 363, distance: 57.2
click at [820, 363] on div "Customer Details + Add New Customer Enter Customer Details ekostina" at bounding box center [908, 364] width 182 height 57
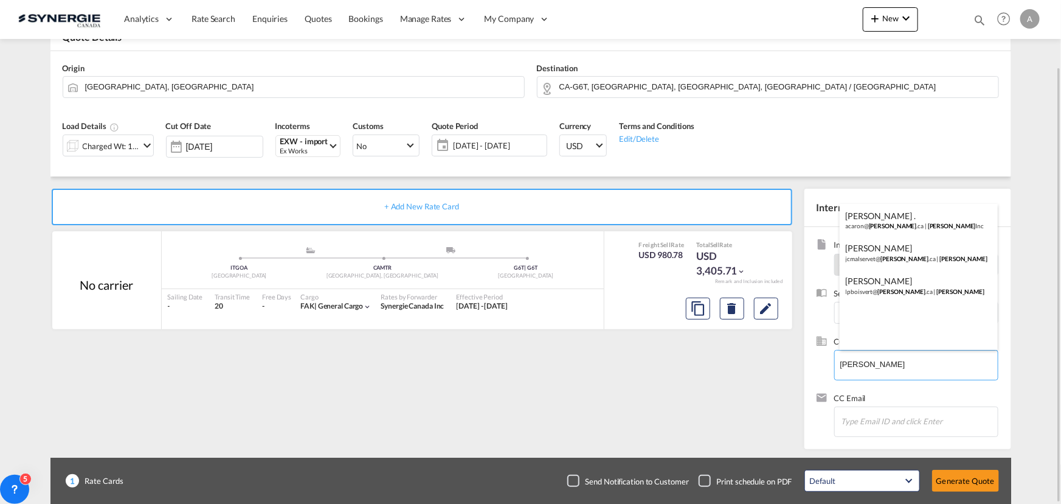
click at [904, 221] on div "Alexandre Caron . acaron@ rocheleau .ca | Rocheleau Inc" at bounding box center [919, 220] width 158 height 33
type input "Rocheleau Inc, Alexandre Caron ., acaron@rocheleau.ca"
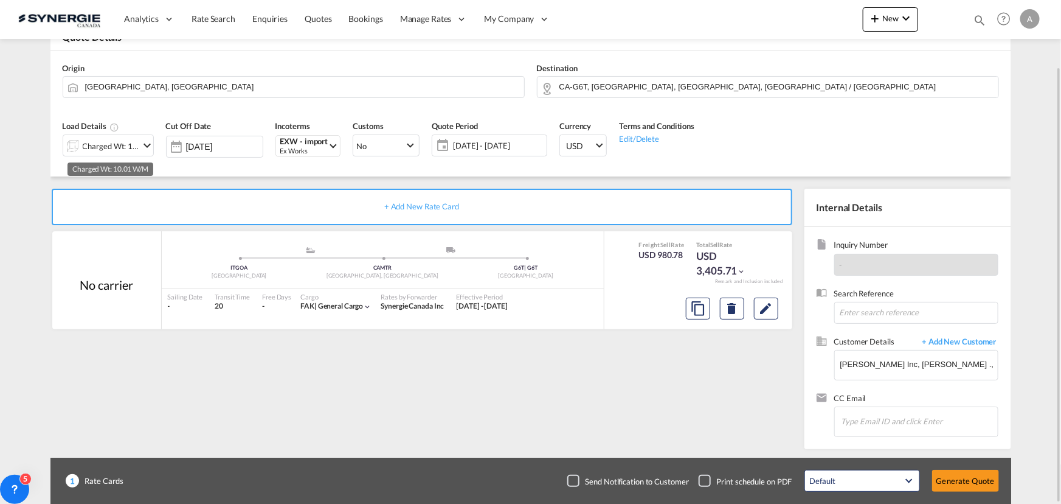
click at [113, 148] on div "Charged Wt: 10.01 W/M" at bounding box center [111, 145] width 57 height 17
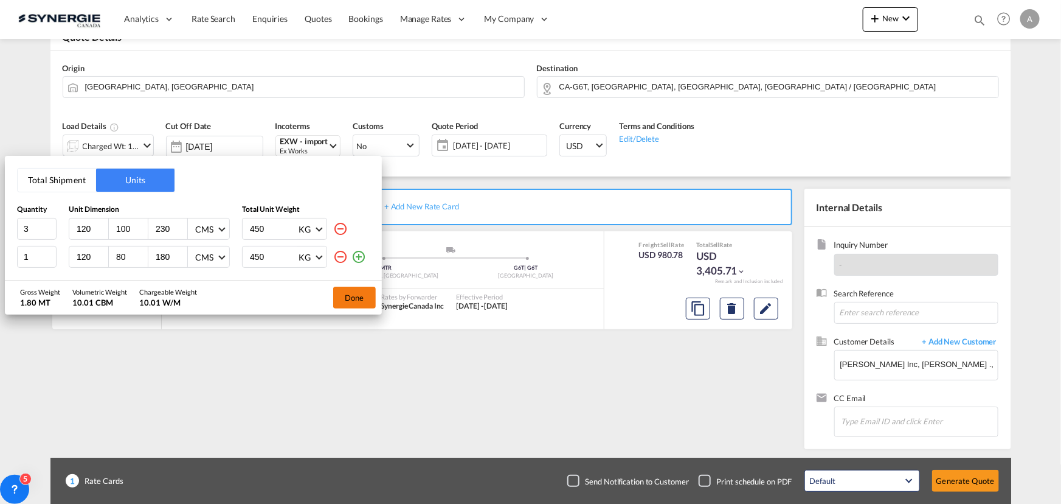
click at [352, 301] on button "Done" at bounding box center [354, 297] width 43 height 22
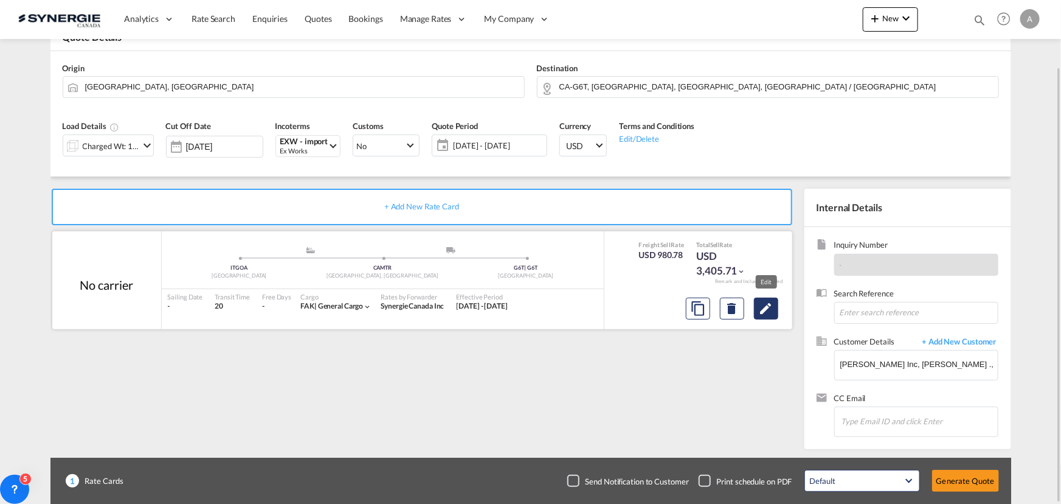
click at [765, 309] on md-icon "Edit" at bounding box center [766, 308] width 15 height 15
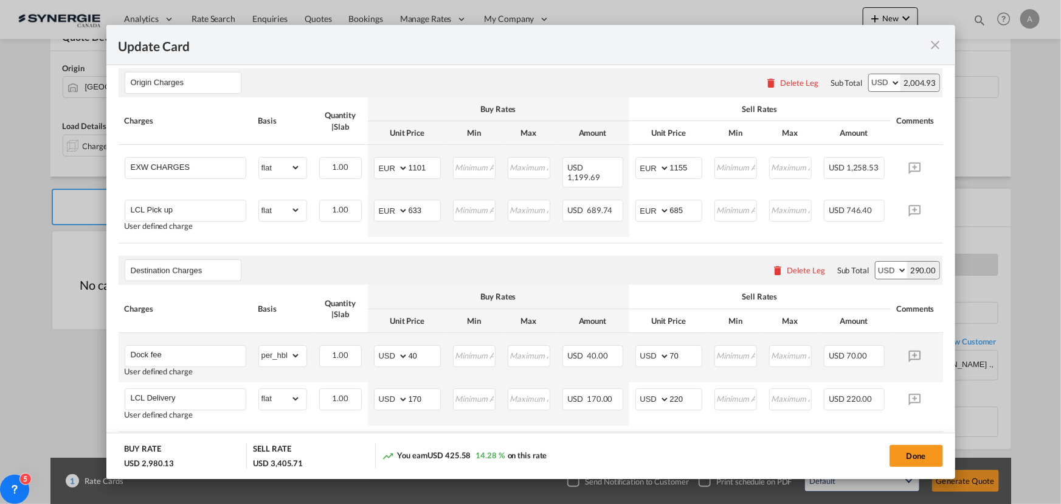
scroll to position [442, 0]
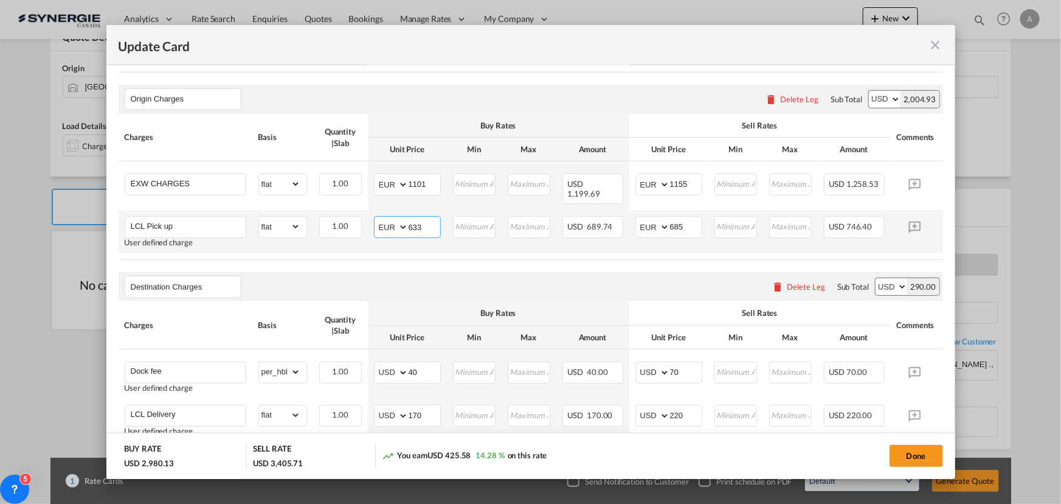
drag, startPoint x: 428, startPoint y: 219, endPoint x: 390, endPoint y: 224, distance: 38.1
click at [390, 225] on md-input-container "AED AFN ALL AMD ANG AOA ARS AUD AWG AZN BAM BBD BDT BGN BHD BIF BMD BND BOB BRL…" at bounding box center [407, 227] width 67 height 22
type input "430"
type input "470"
drag, startPoint x: 431, startPoint y: 222, endPoint x: 385, endPoint y: 208, distance: 47.7
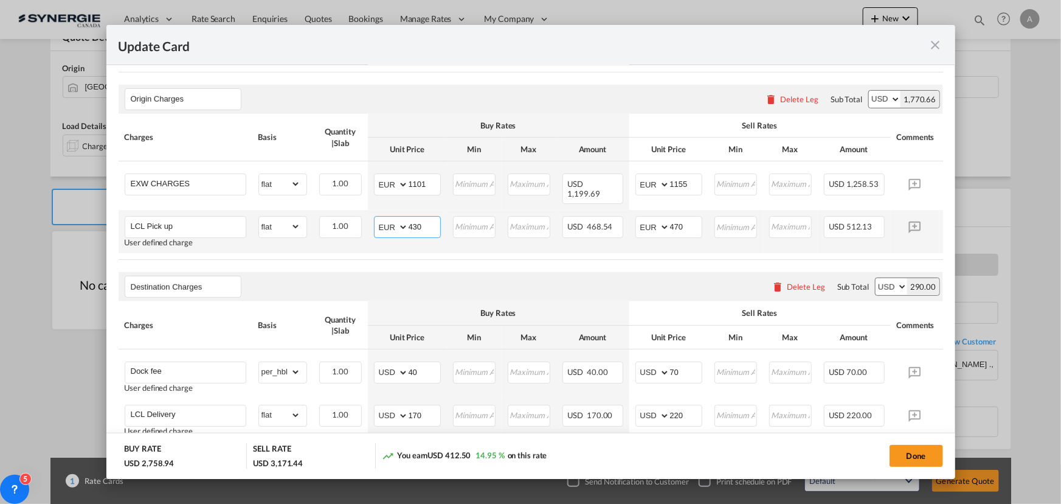
click at [401, 216] on md-input-container "AED AFN ALL AMD ANG AOA ARS AUD AWG AZN BAM BBD BDT BGN BHD BIF BMD BND BOB BRL…" at bounding box center [407, 227] width 67 height 22
type input "357"
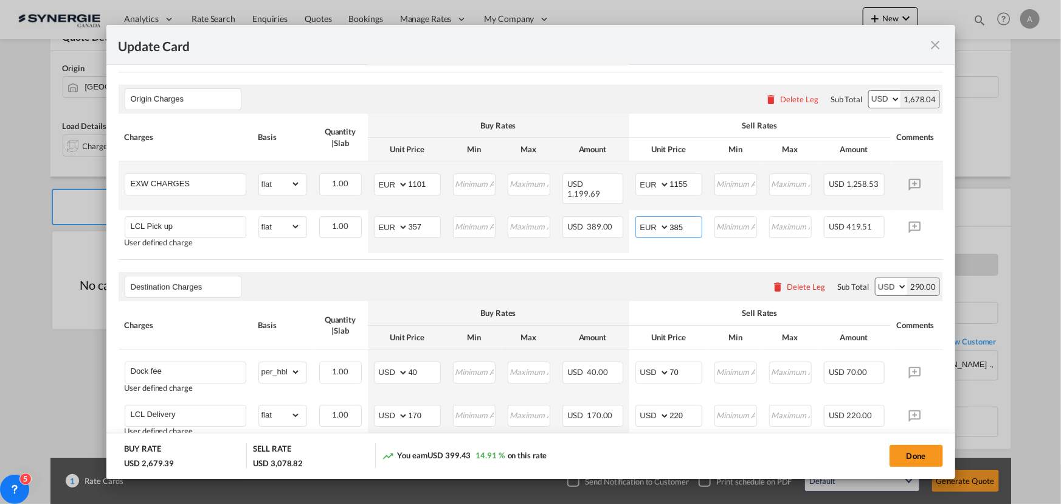
type input "385"
drag, startPoint x: 426, startPoint y: 190, endPoint x: 390, endPoint y: 187, distance: 36.6
click at [398, 189] on md-input-container "AED AFN ALL AMD ANG AOA ARS AUD AWG AZN BAM BBD BDT BGN BHD BIF BMD BND BOB BRL…" at bounding box center [407, 184] width 67 height 22
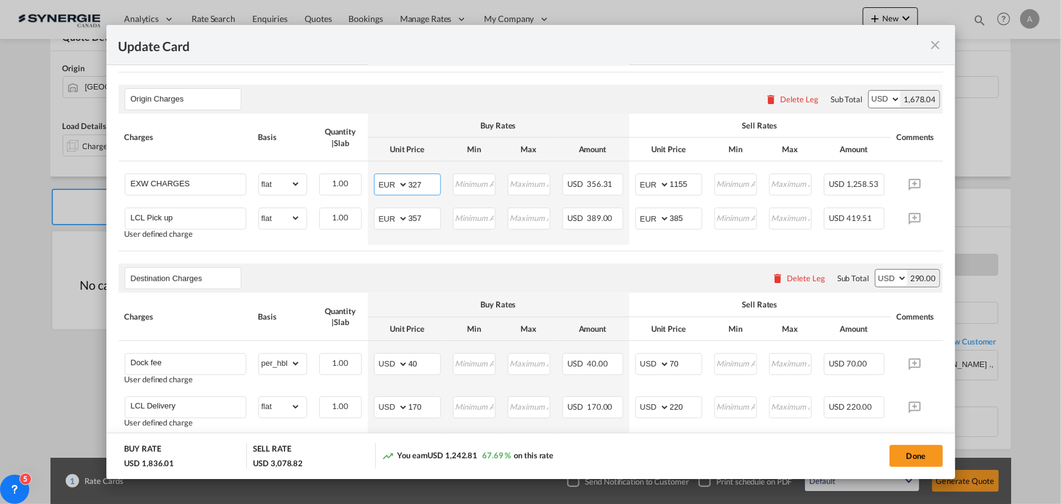
type input "327"
type input "360"
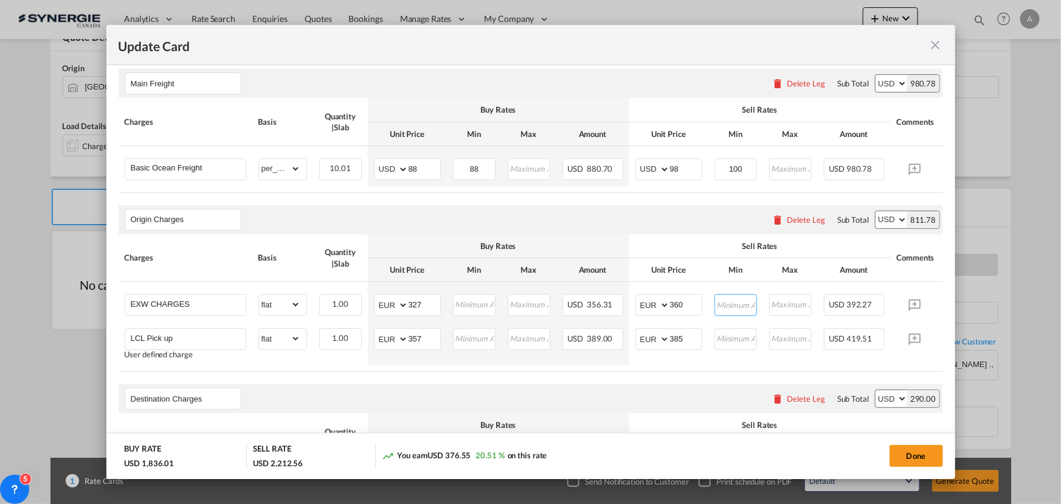
scroll to position [462, 0]
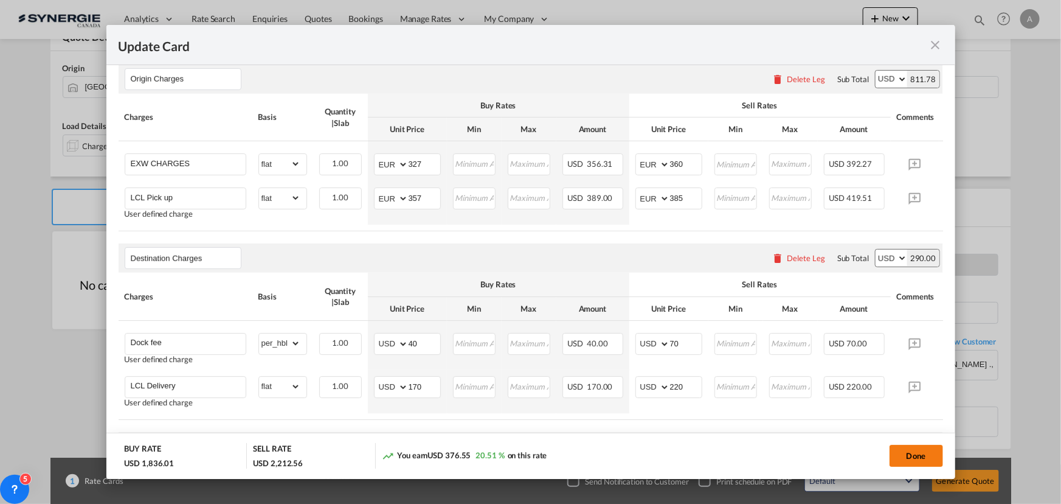
click at [900, 451] on button "Done" at bounding box center [917, 456] width 54 height 22
type input "[DATE]"
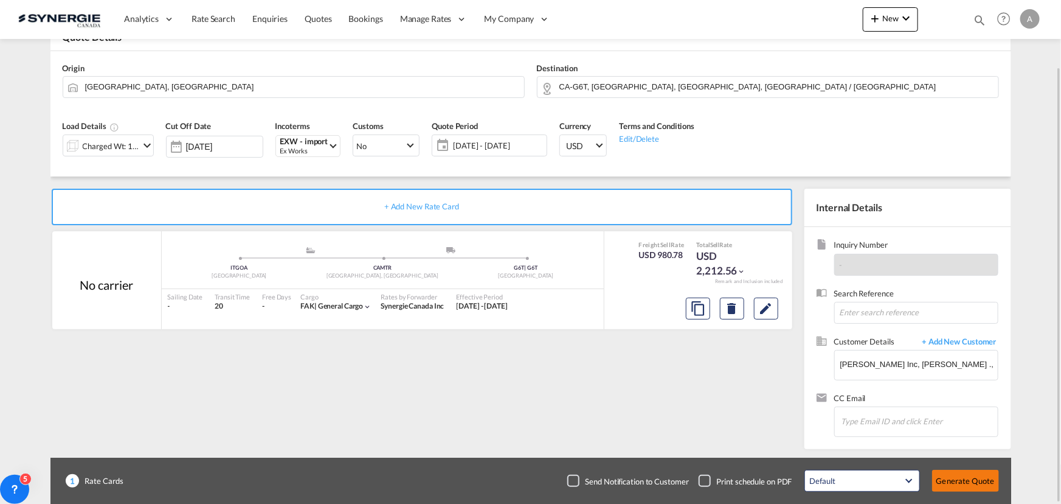
click at [968, 479] on button "Generate Quote" at bounding box center [965, 481] width 67 height 22
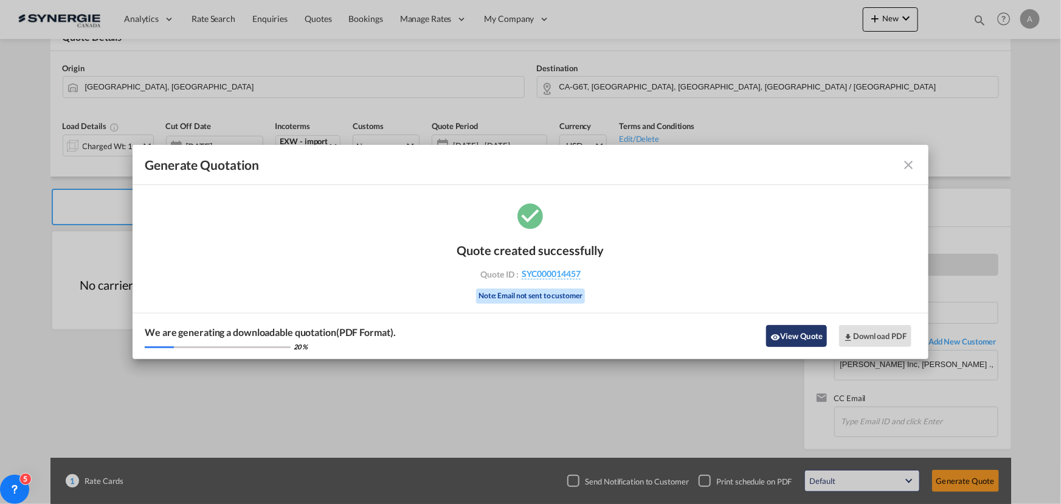
click at [808, 333] on button "View Quote" at bounding box center [796, 336] width 61 height 22
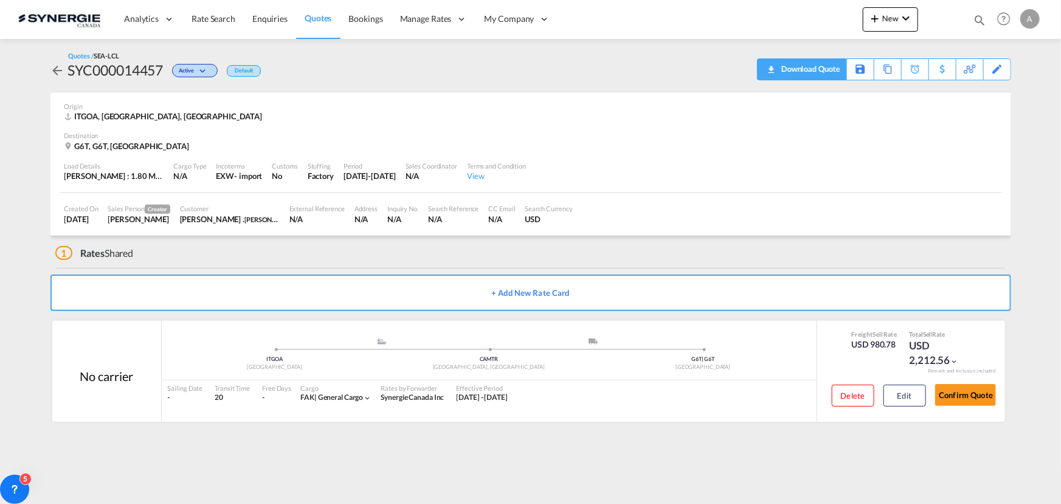
click at [825, 61] on div "Download Quote" at bounding box center [810, 68] width 62 height 19
click at [901, 397] on button "Edit" at bounding box center [905, 395] width 43 height 22
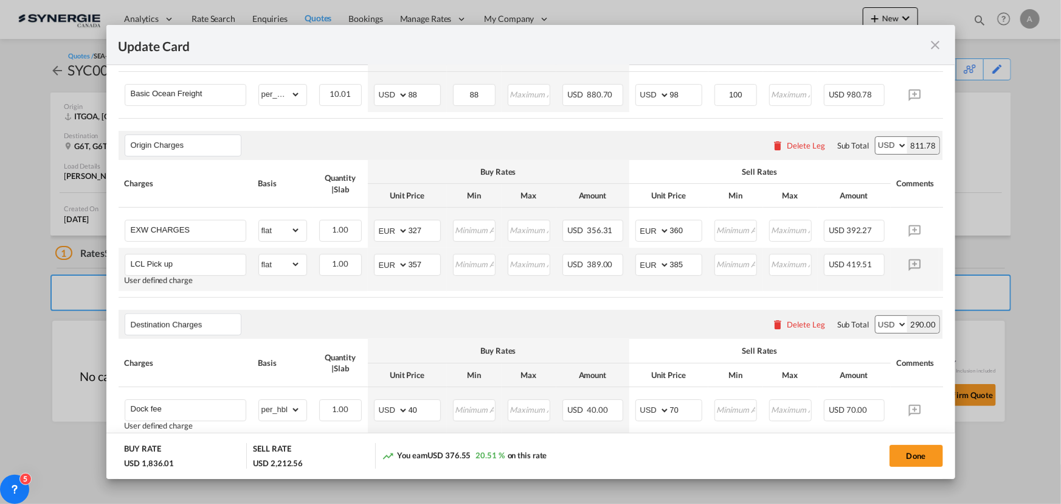
scroll to position [408, 0]
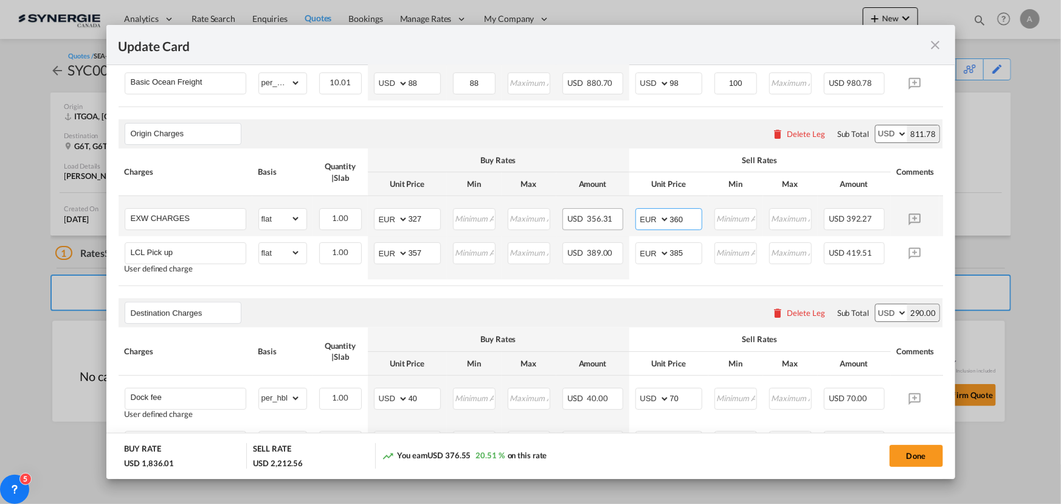
drag, startPoint x: 685, startPoint y: 215, endPoint x: 622, endPoint y: 218, distance: 63.4
click at [623, 219] on tr "EXW CHARGES Please Enter Already Exists gross_weight volumetric_weight per_ship…" at bounding box center [550, 216] width 862 height 40
type input "370"
drag, startPoint x: 690, startPoint y: 255, endPoint x: 631, endPoint y: 258, distance: 59.1
click at [631, 258] on td "AED AFN ALL AMD ANG AOA ARS AUD AWG AZN BAM BBD BDT BGN BHD BIF BMD BND BOB BRL…" at bounding box center [669, 257] width 79 height 43
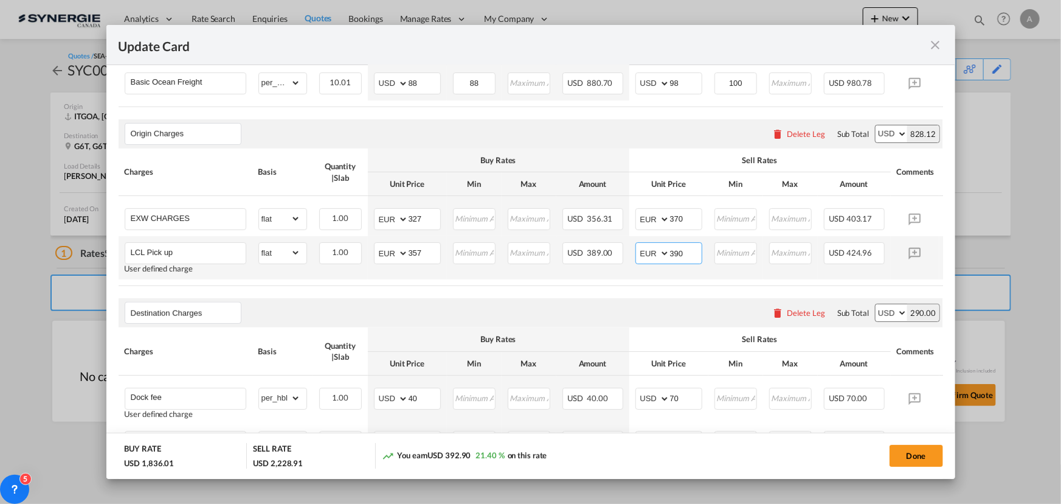
type input "390"
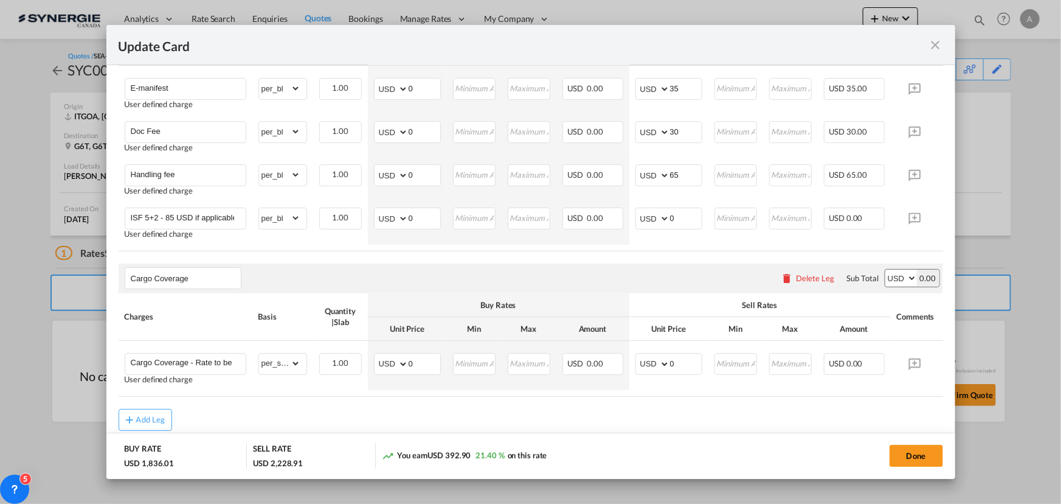
scroll to position [960, 0]
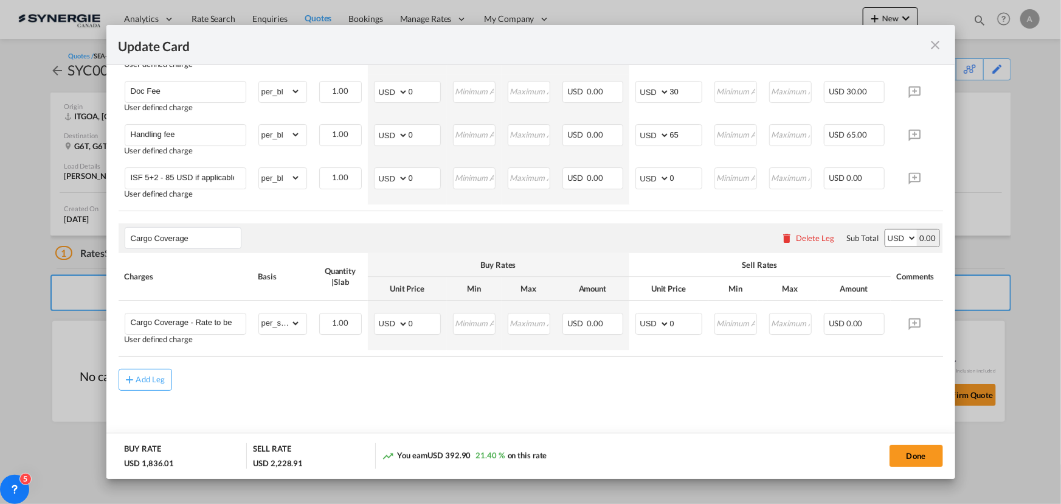
drag, startPoint x: 903, startPoint y: 456, endPoint x: 970, endPoint y: 436, distance: 69.7
click at [903, 456] on button "Done" at bounding box center [917, 456] width 54 height 22
type input "[DATE]"
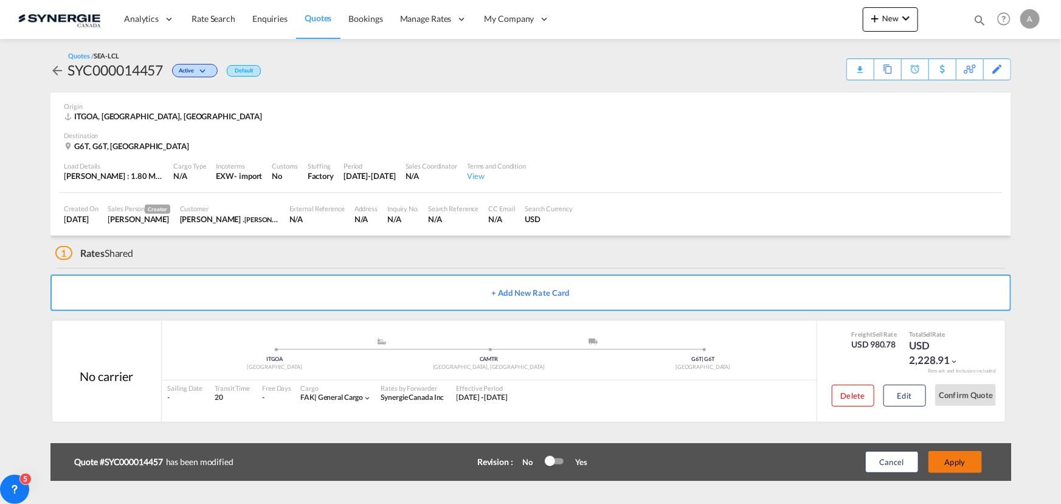
click at [968, 458] on button "Apply" at bounding box center [956, 462] width 54 height 22
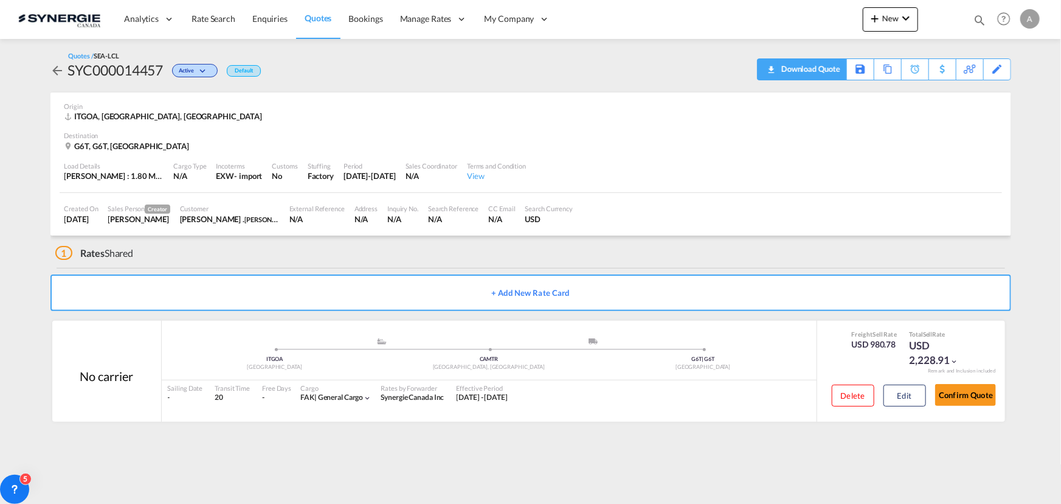
click at [840, 73] on div "Download Quote" at bounding box center [810, 68] width 62 height 19
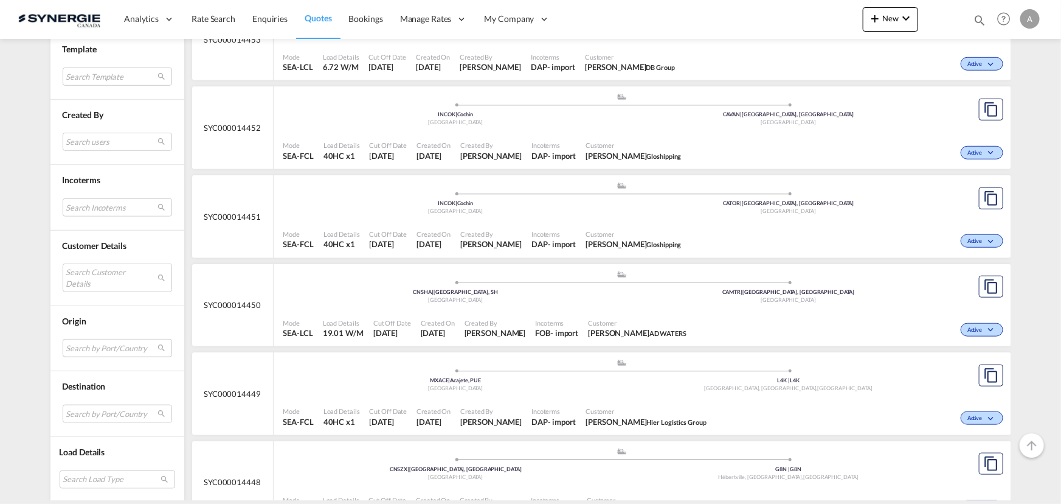
scroll to position [498, 0]
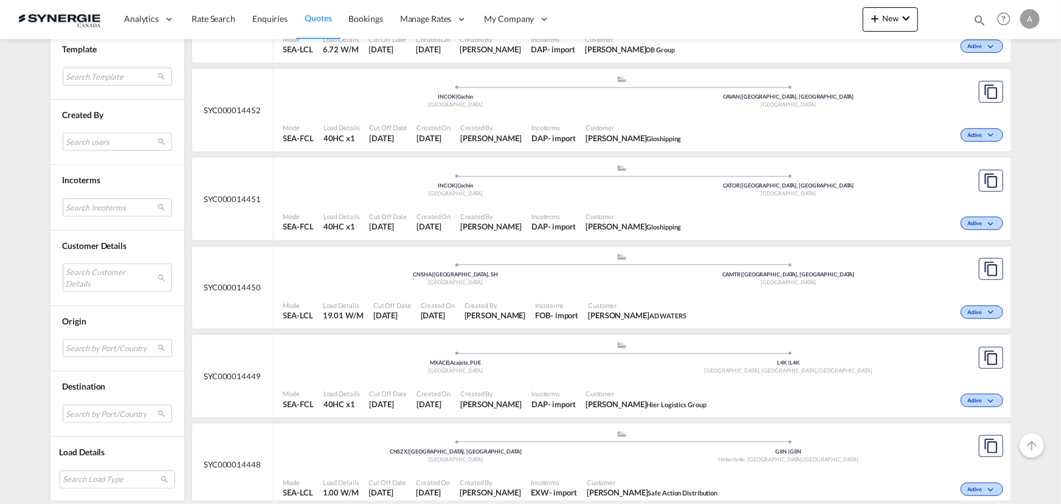
click at [63, 137] on md-select "Search users [PERSON_NAME] [PERSON_NAME][EMAIL_ADDRESS][DOMAIN_NAME] [PERSON_NA…" at bounding box center [117, 142] width 109 height 18
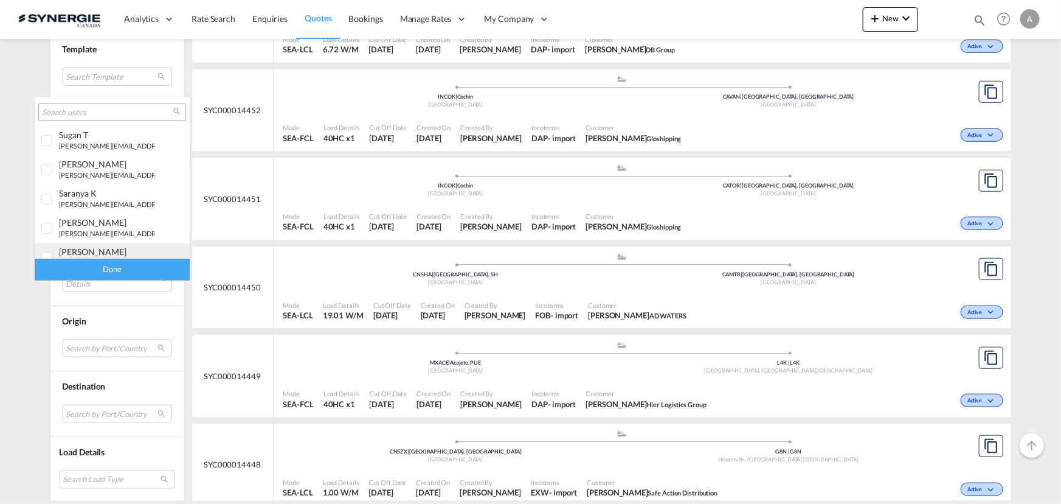
click at [80, 252] on div "[PERSON_NAME]" at bounding box center [106, 251] width 95 height 10
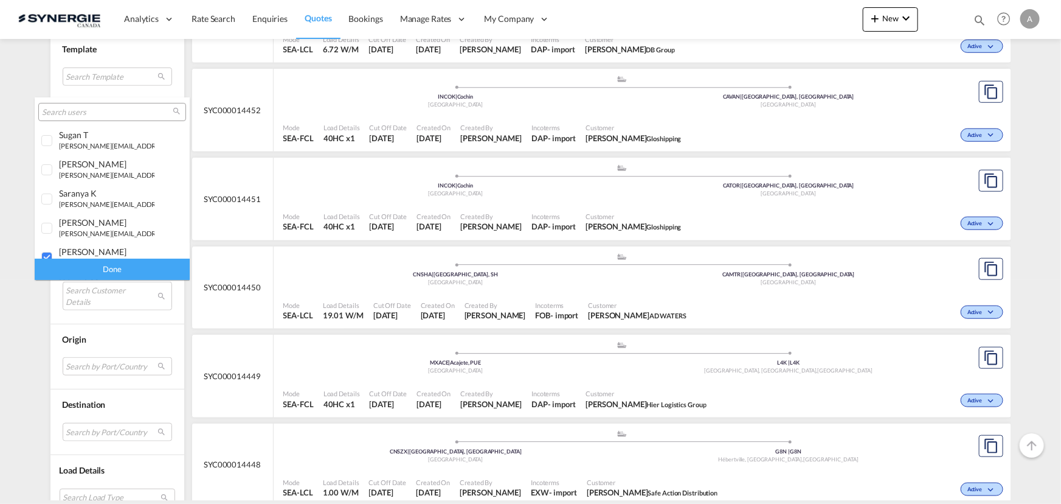
click at [93, 267] on div "Done" at bounding box center [112, 268] width 155 height 21
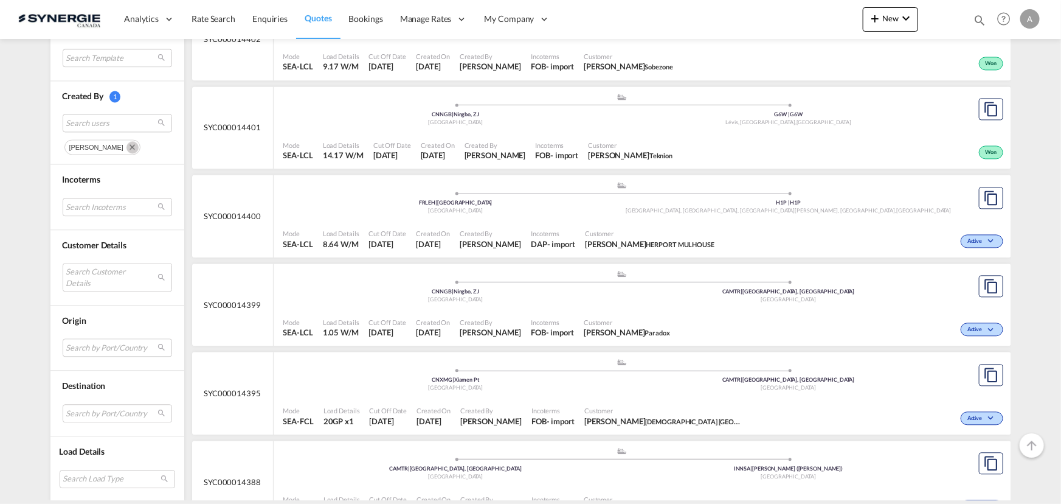
scroll to position [1216, 0]
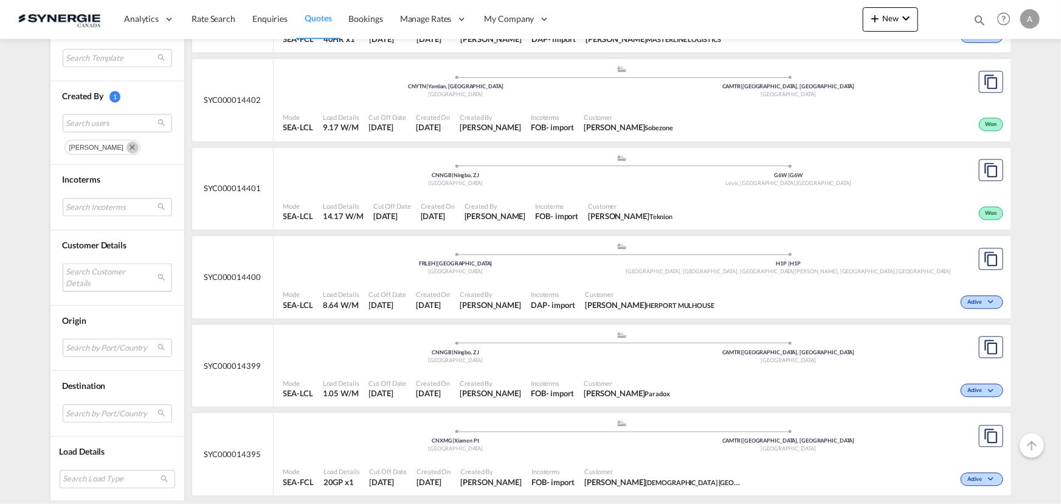
click at [88, 278] on md-select "Search Customer Details user name user [PERSON_NAME] [PERSON_NAME][EMAIL_ADDRES…" at bounding box center [117, 277] width 109 height 28
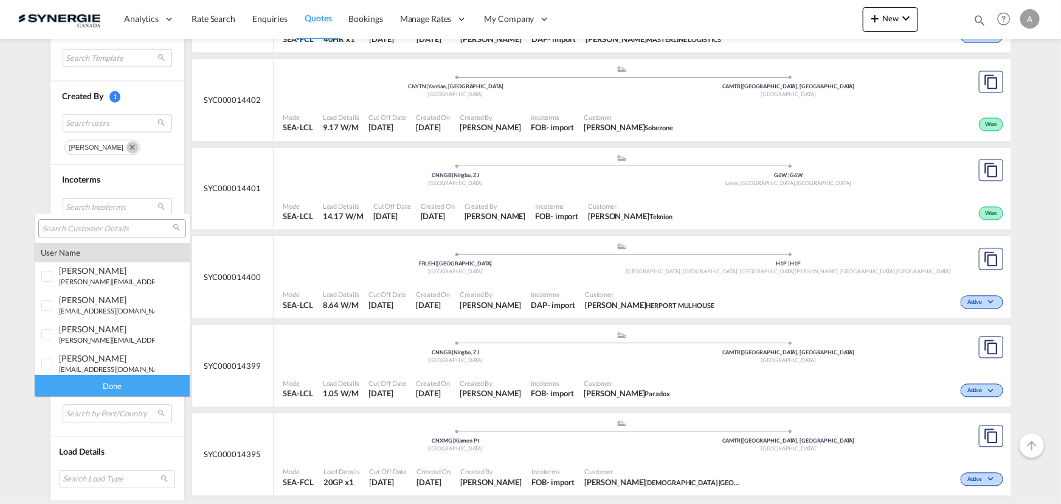
click at [97, 231] on input "search" at bounding box center [107, 228] width 131 height 11
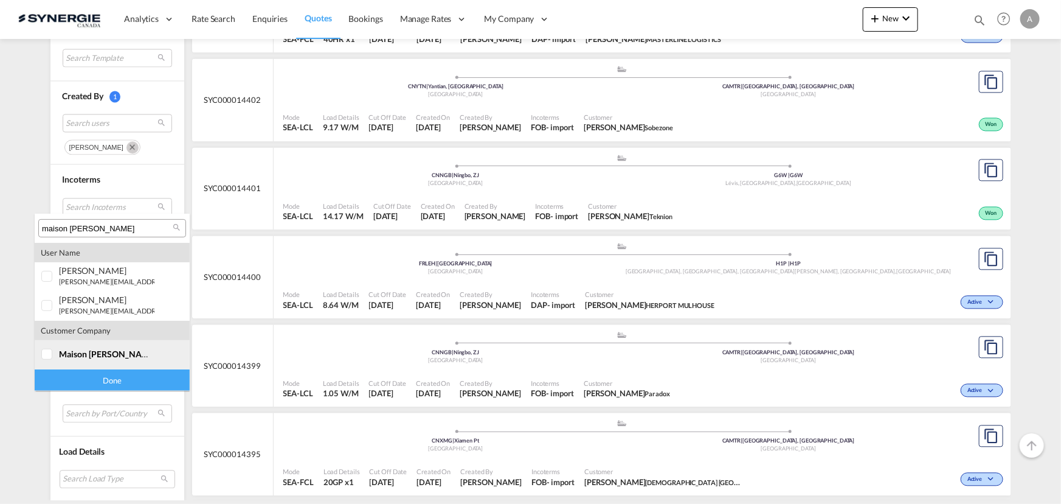
type input "maison [PERSON_NAME]"
click at [73, 350] on span "maison [PERSON_NAME]" at bounding box center [108, 354] width 98 height 10
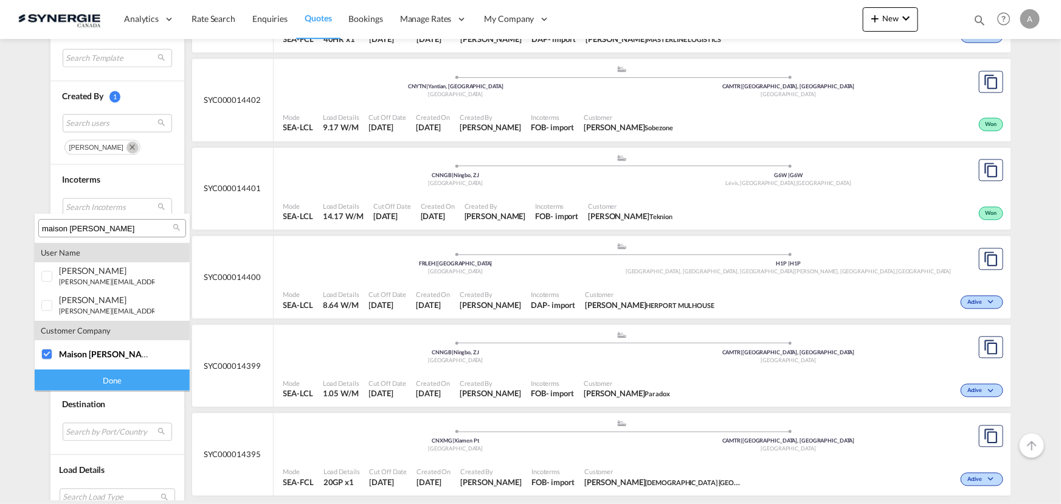
click at [72, 376] on div "Done" at bounding box center [112, 379] width 155 height 21
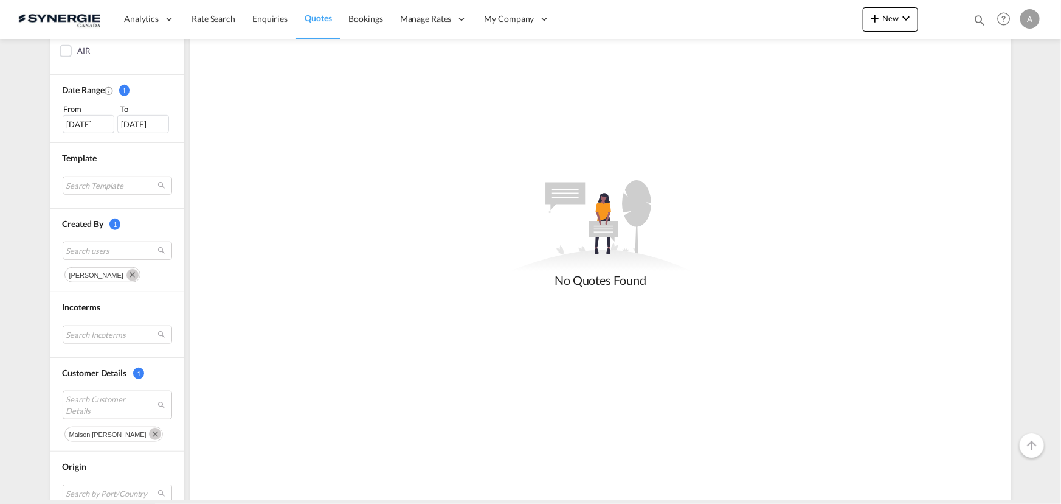
click at [132, 273] on md-icon "Remove" at bounding box center [133, 275] width 12 height 12
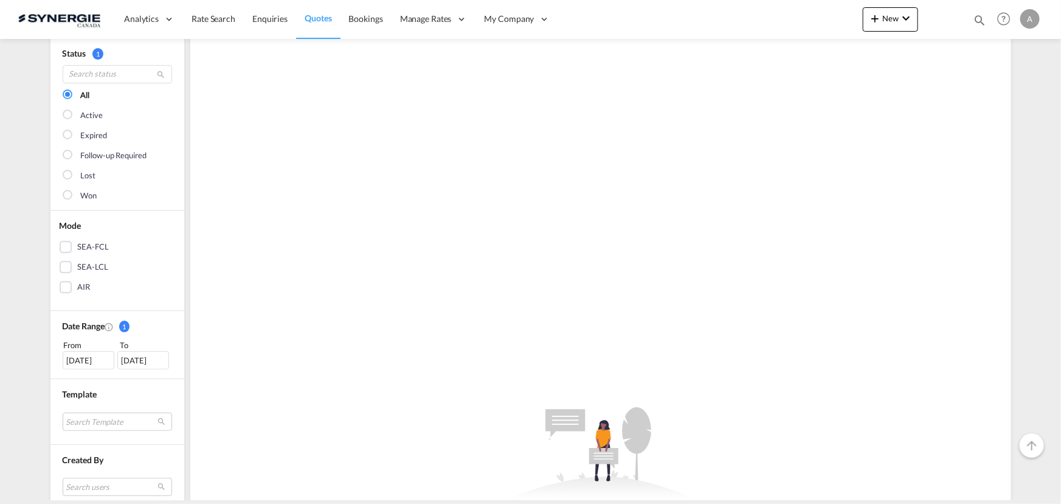
scroll to position [165, 0]
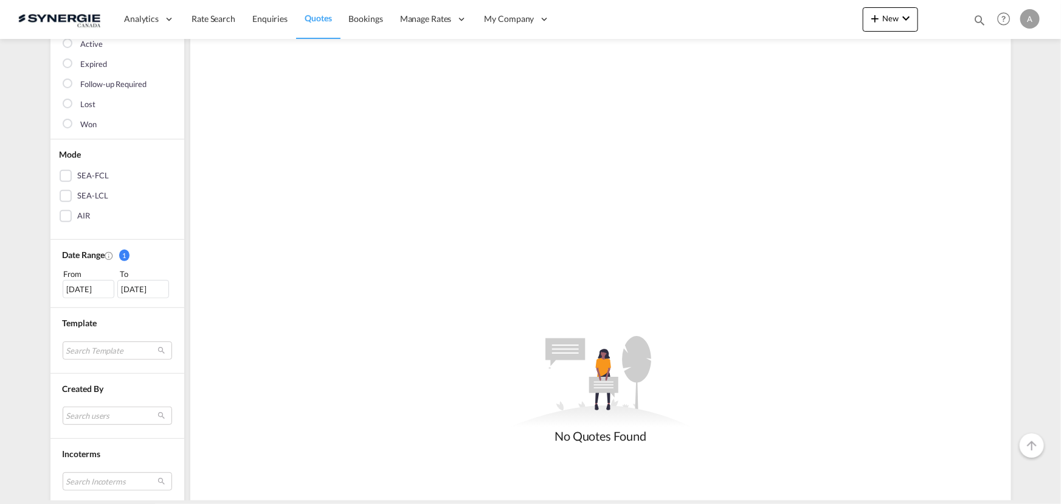
click at [88, 288] on div "03 Aug 2025" at bounding box center [89, 289] width 52 height 18
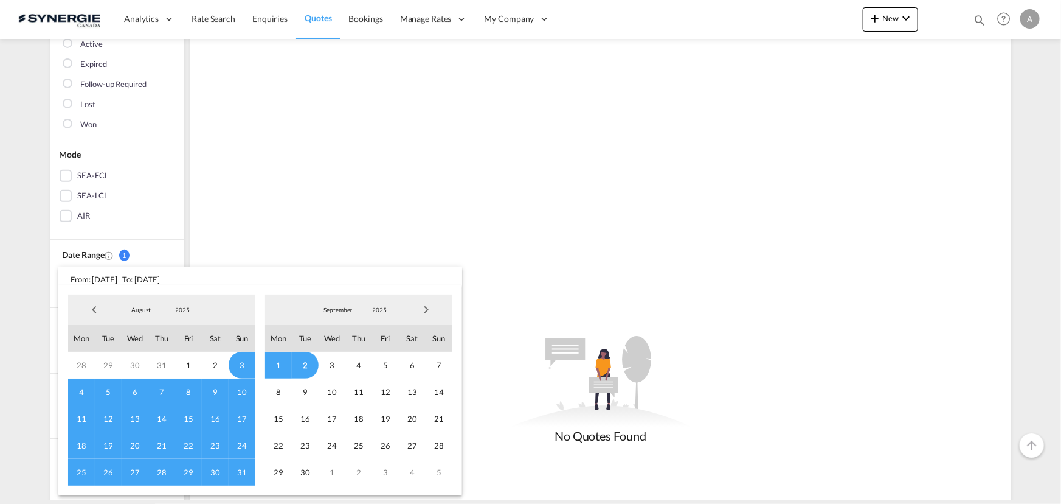
click at [174, 310] on span "2025" at bounding box center [182, 309] width 39 height 9
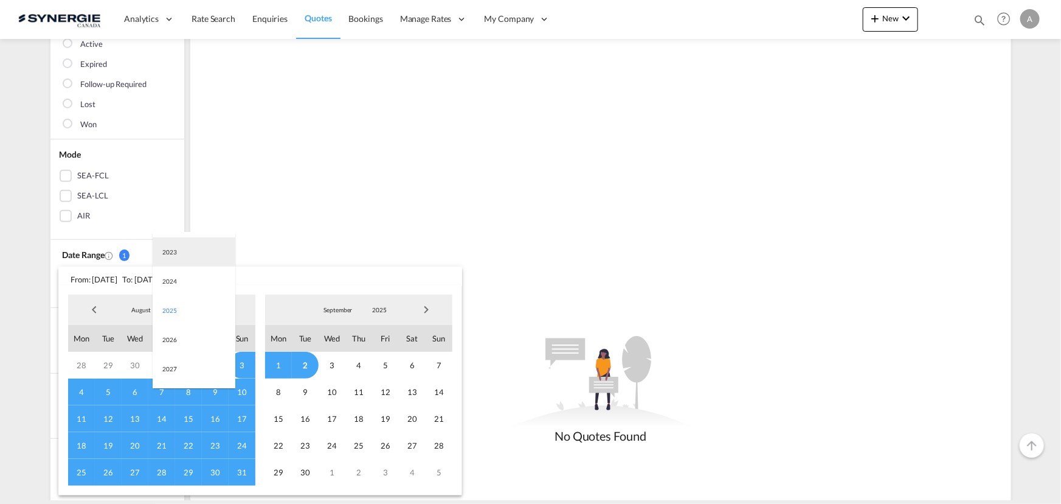
click at [191, 258] on md-option "2023" at bounding box center [194, 251] width 83 height 29
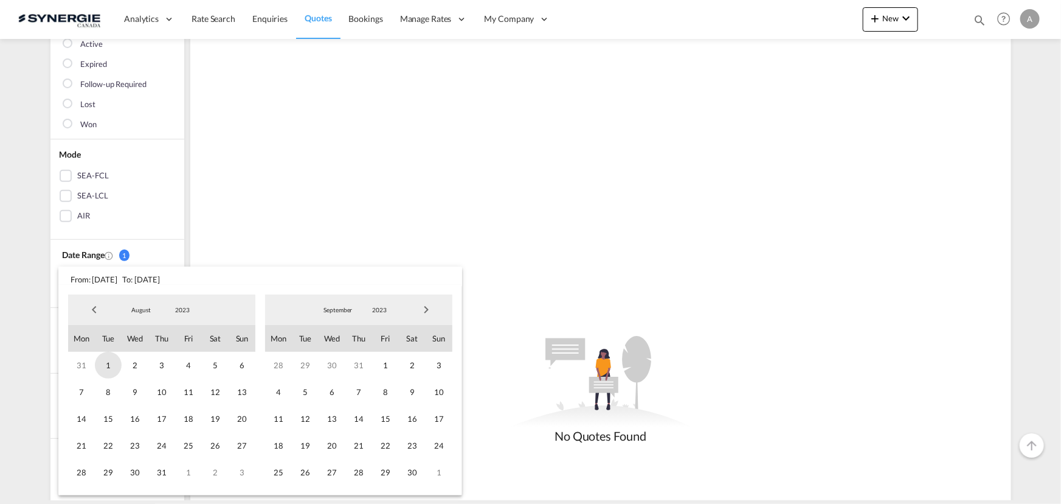
click at [111, 365] on span "1" at bounding box center [108, 365] width 27 height 27
drag, startPoint x: 373, startPoint y: 307, endPoint x: 386, endPoint y: 322, distance: 20.7
click at [373, 308] on span "2023" at bounding box center [379, 309] width 39 height 9
click at [374, 364] on md-option "2025" at bounding box center [391, 368] width 83 height 29
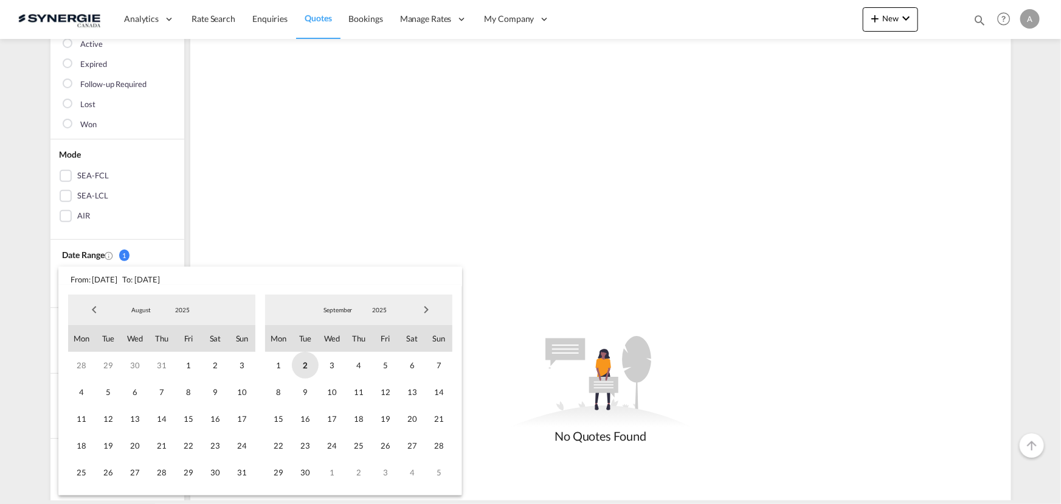
click at [308, 371] on span "2" at bounding box center [305, 365] width 27 height 27
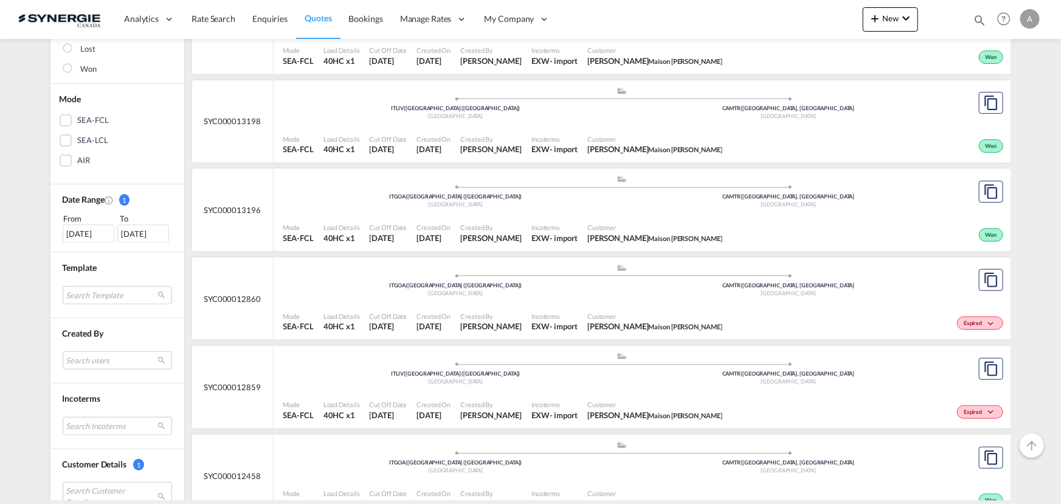
scroll to position [0, 0]
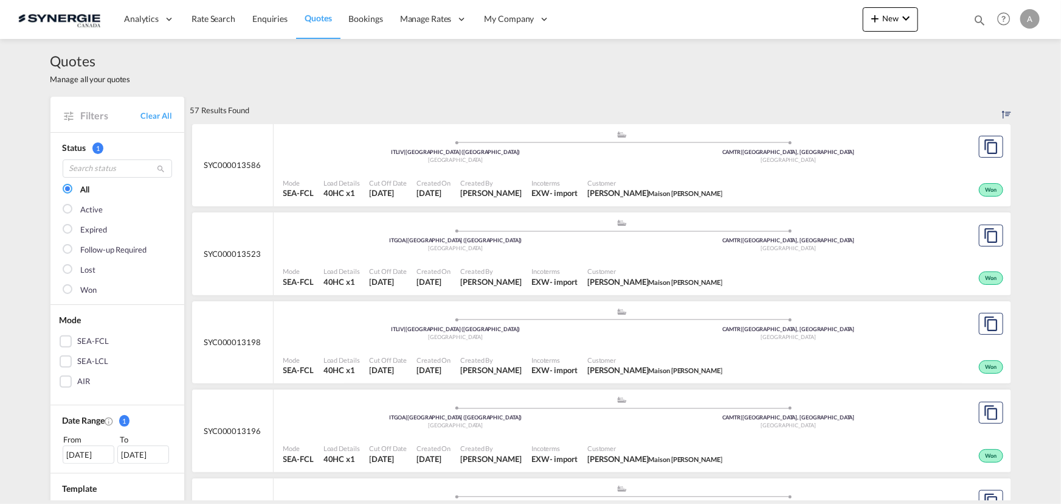
click at [496, 170] on div ".a{fill:#aaa8ad;} .a{fill:#aaa8ad;} ITGOA | Genova (Genoa) Italy CAMTR | Montre…" at bounding box center [622, 150] width 678 height 40
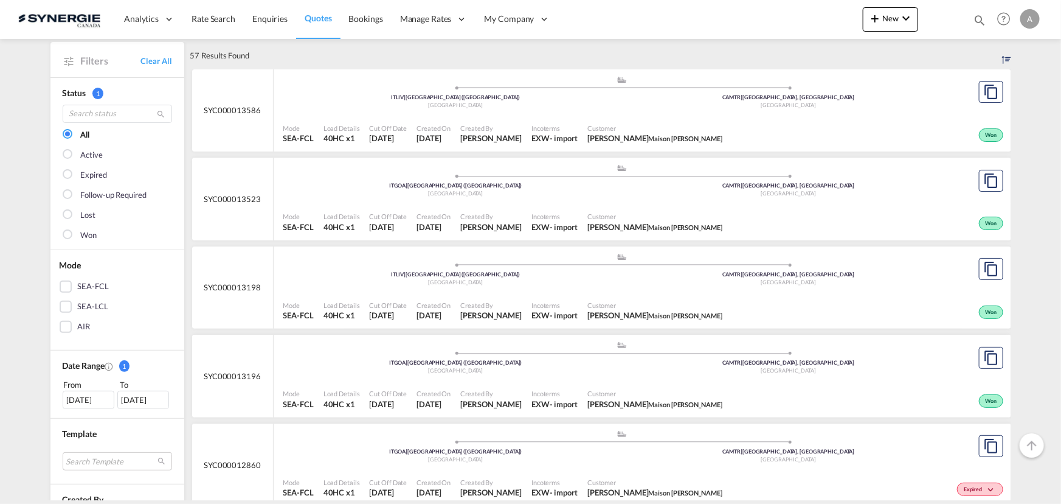
scroll to position [110, 0]
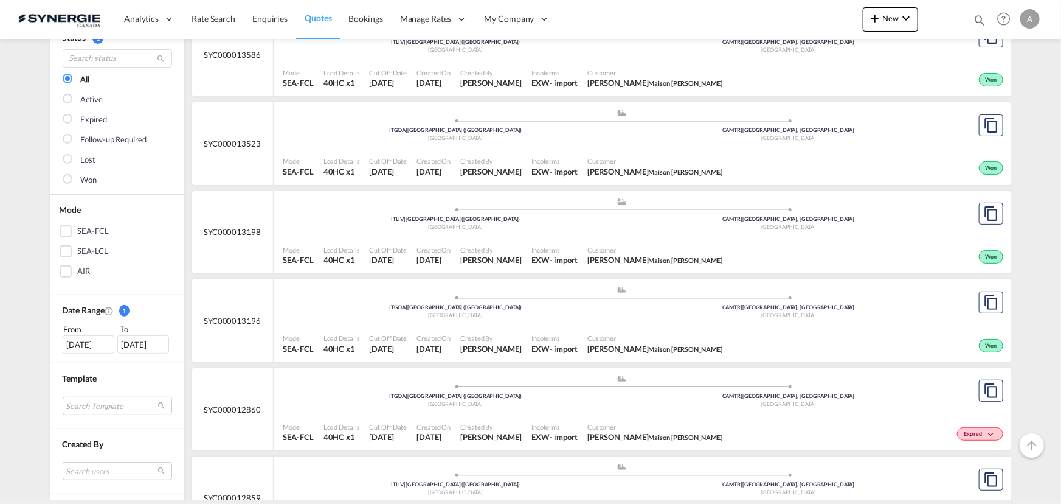
click at [527, 328] on div "Created By Adriana Groposila" at bounding box center [491, 343] width 71 height 30
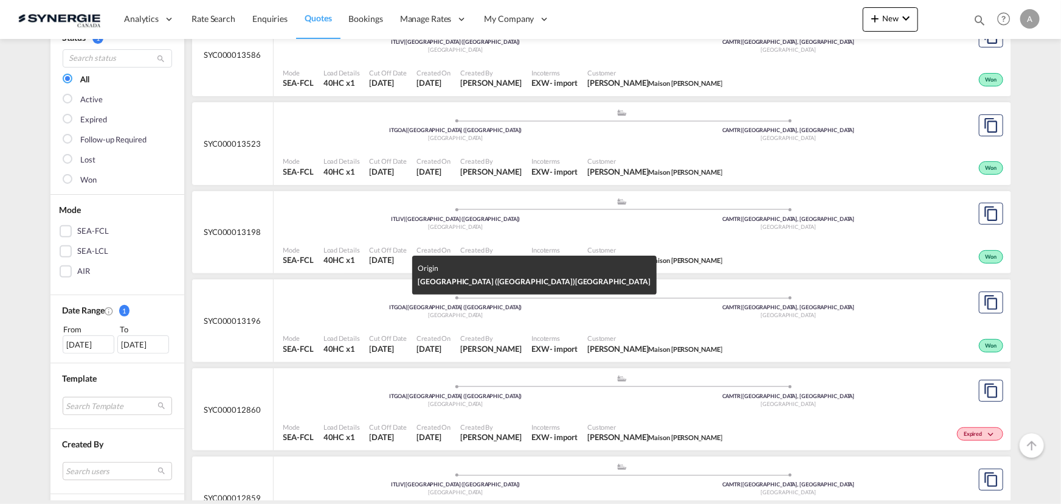
scroll to position [165, 0]
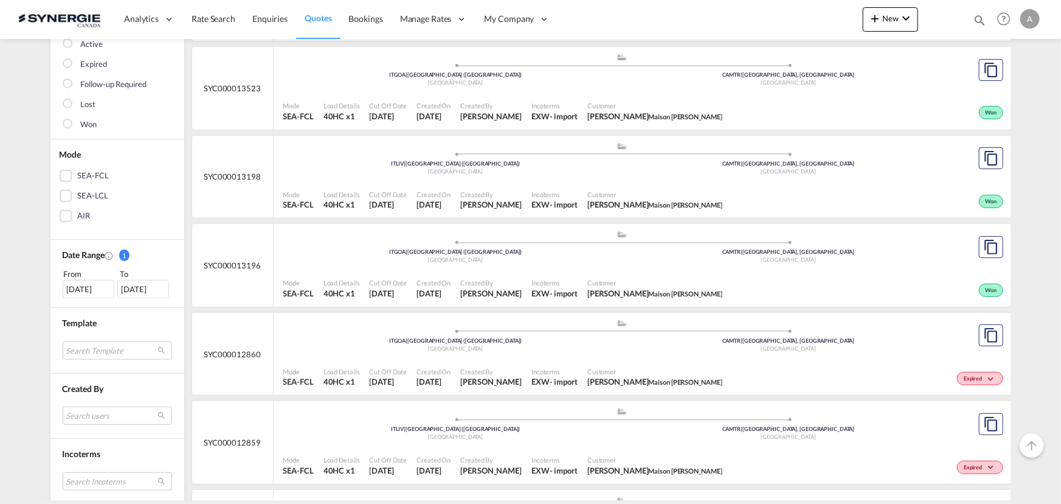
click at [496, 87] on div "Italy" at bounding box center [456, 83] width 333 height 8
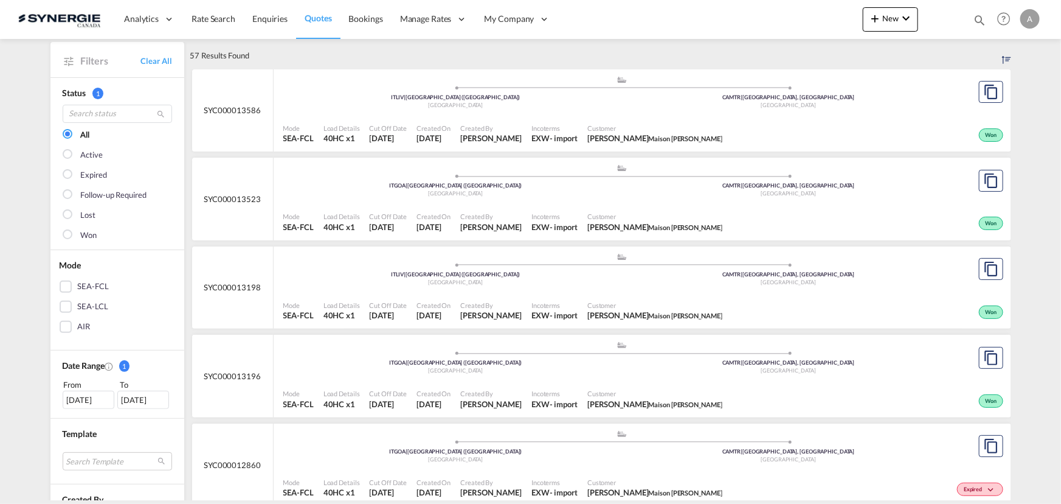
scroll to position [0, 0]
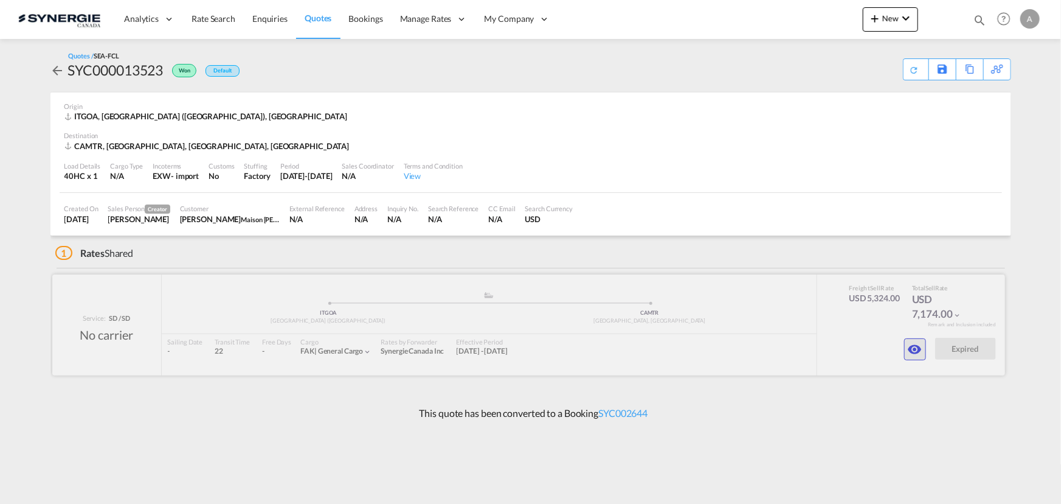
click at [918, 347] on md-icon "icon-eye" at bounding box center [915, 349] width 15 height 15
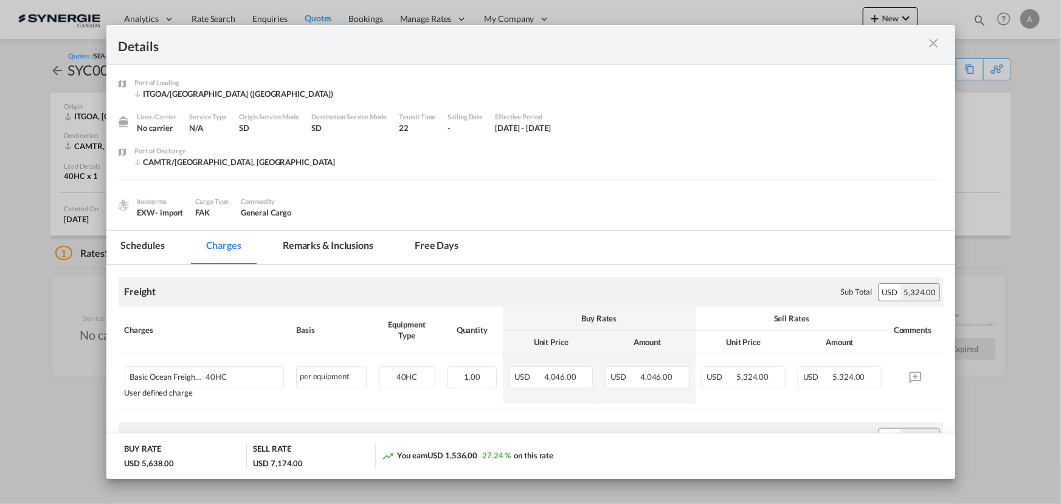
click at [317, 251] on md-tab-item "Remarks & Inclusions" at bounding box center [328, 247] width 120 height 33
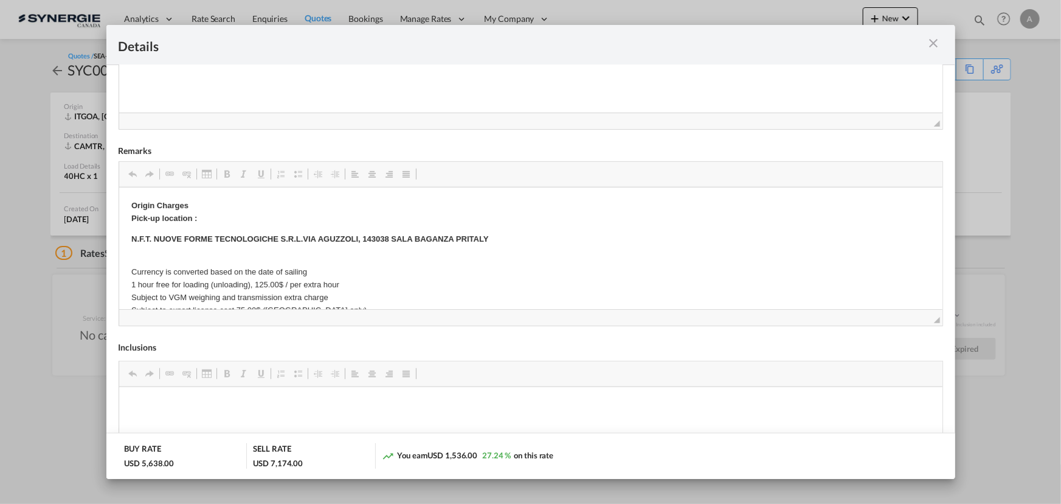
scroll to position [12, 0]
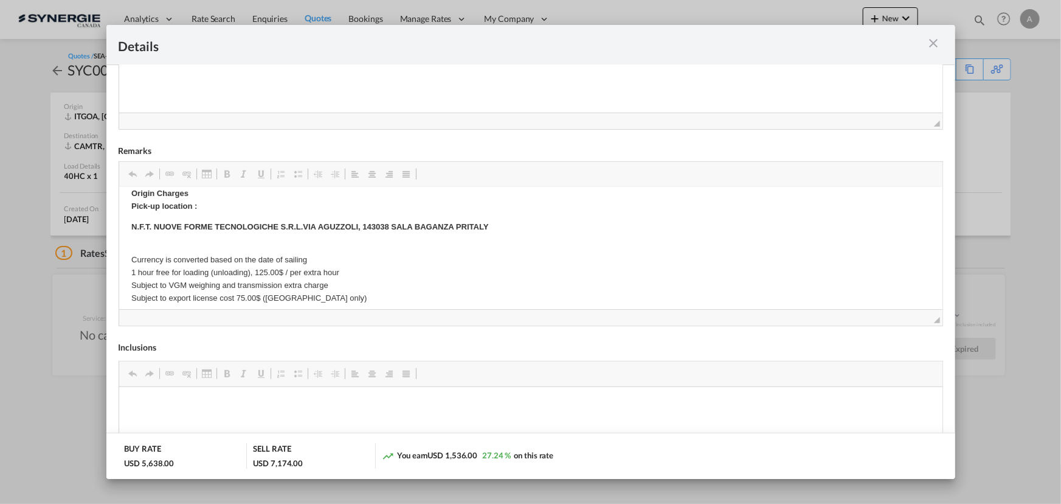
click at [938, 44] on md-icon "icon-close m-3 fg-AAA8AD cursor" at bounding box center [934, 43] width 15 height 15
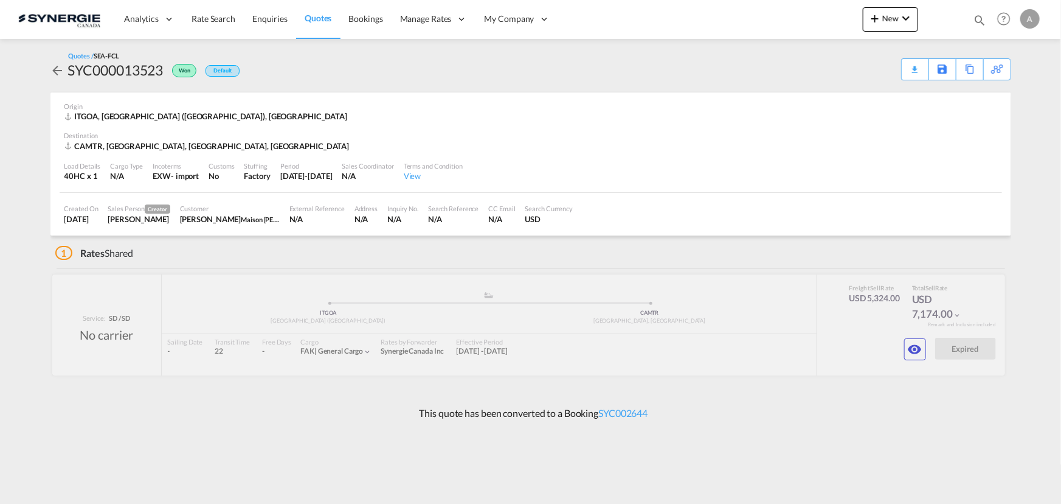
scroll to position [0, 0]
click at [912, 350] on md-icon "icon-eye" at bounding box center [915, 349] width 15 height 15
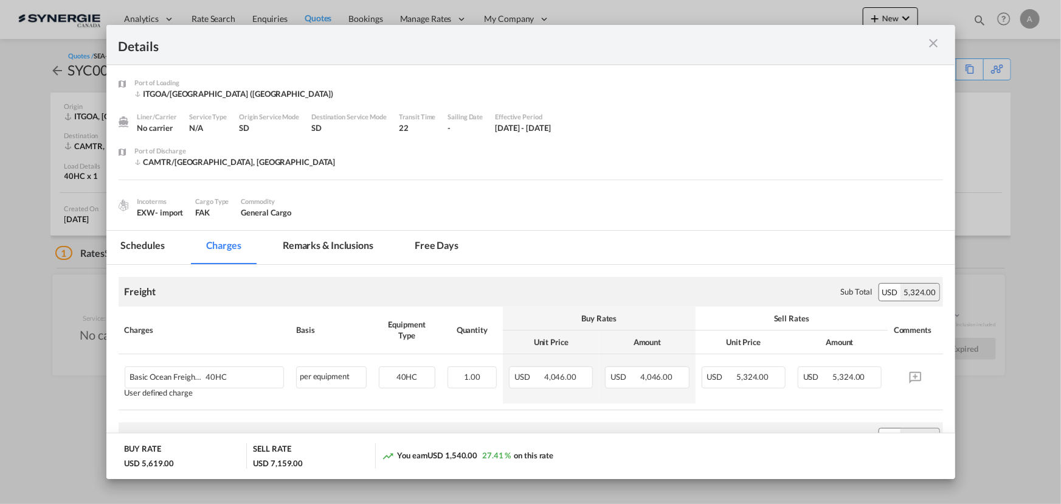
click at [341, 248] on md-tab-item "Remarks & Inclusions" at bounding box center [328, 247] width 120 height 33
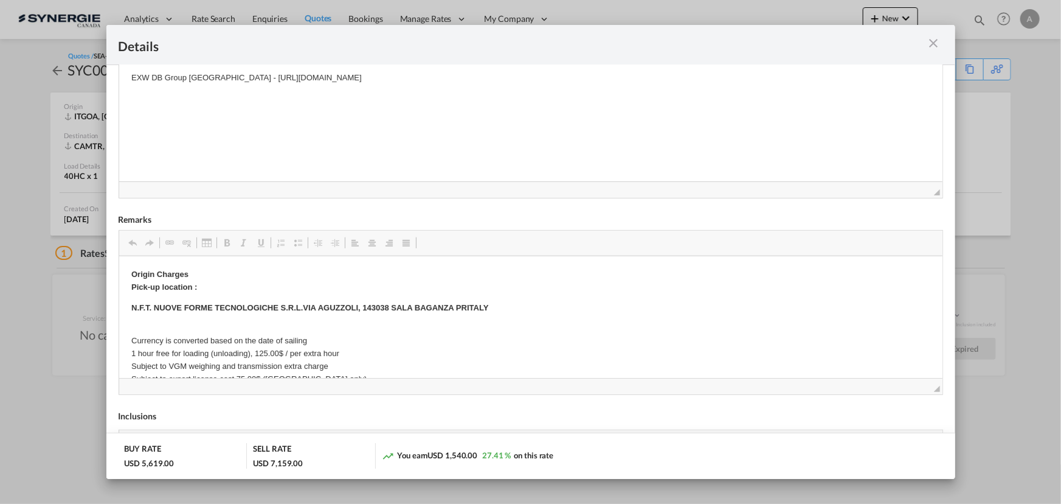
scroll to position [276, 0]
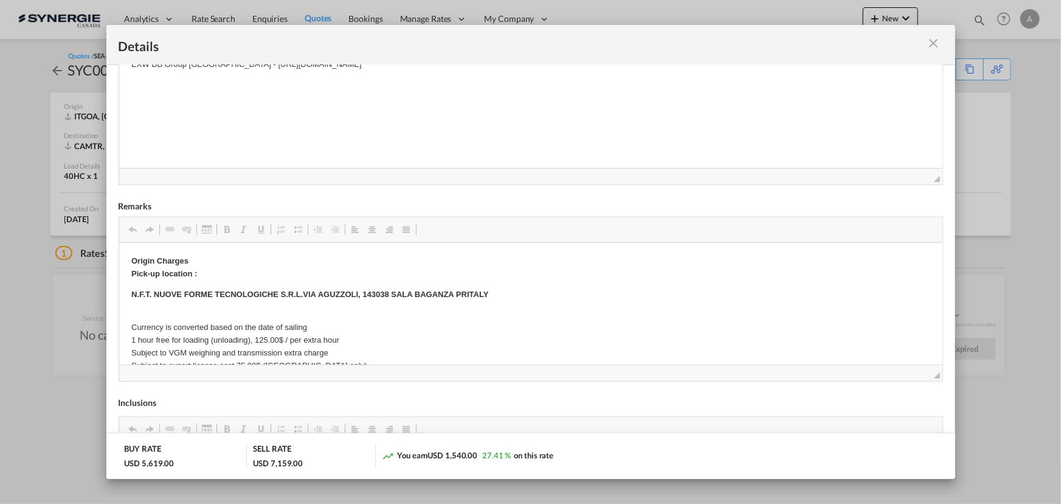
click at [928, 41] on md-icon "icon-close m-3 fg-AAA8AD cursor" at bounding box center [934, 43] width 15 height 15
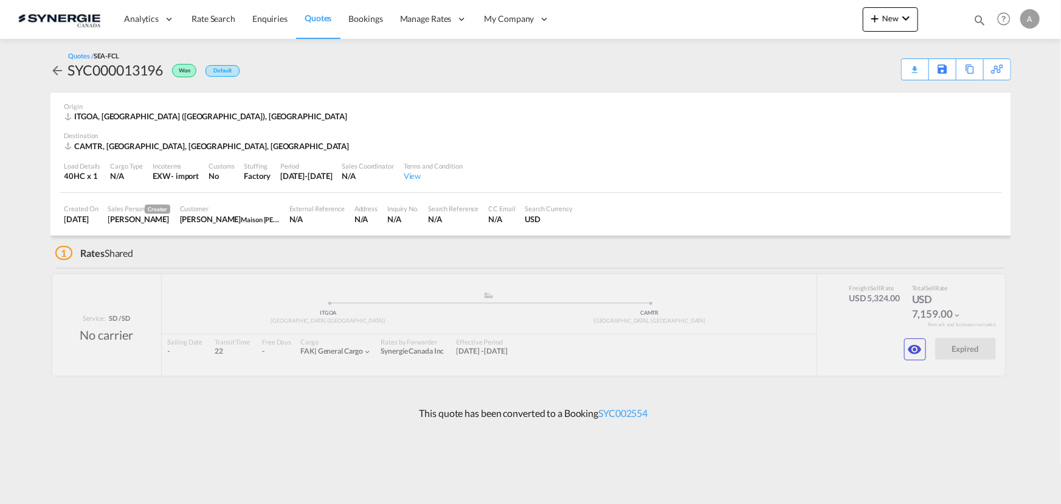
scroll to position [0, 0]
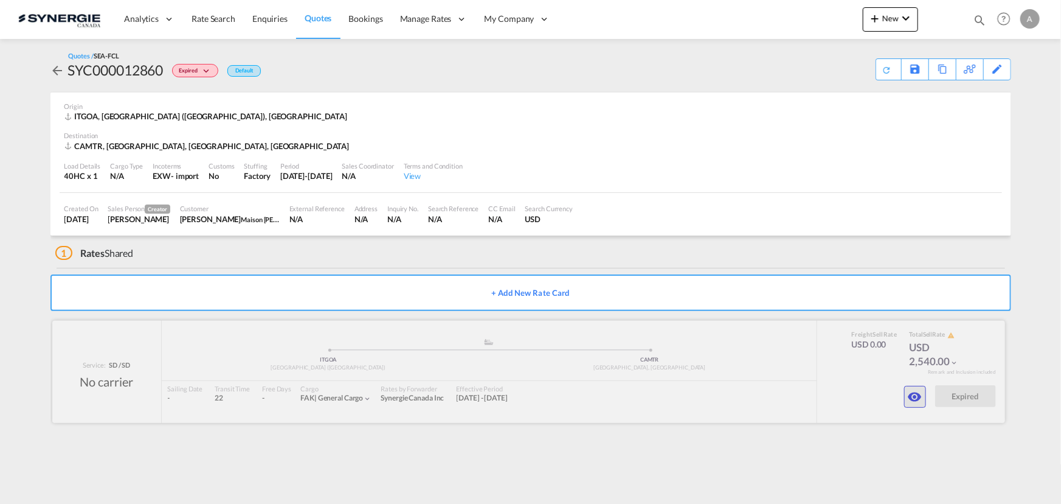
click at [912, 396] on md-icon "icon-eye" at bounding box center [915, 396] width 15 height 15
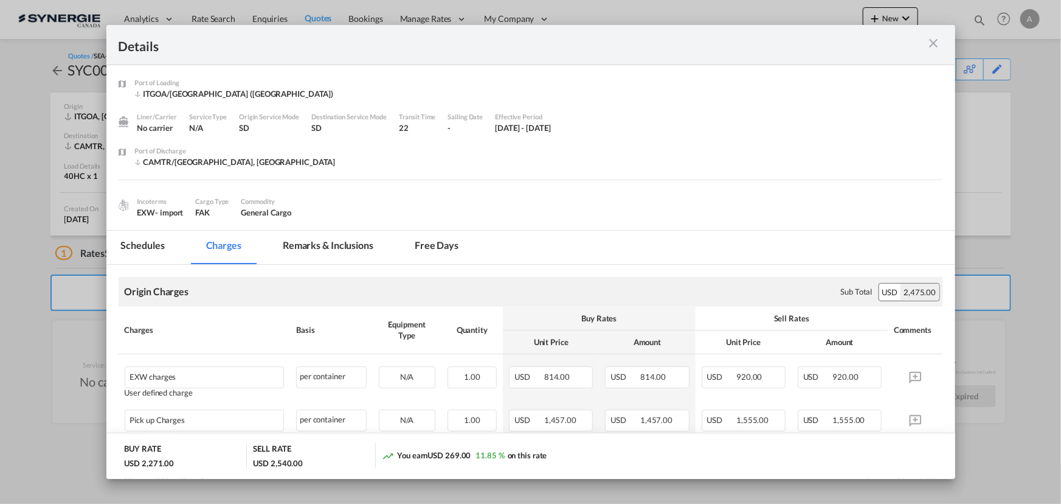
click at [353, 243] on md-tab-item "Remarks & Inclusions" at bounding box center [328, 247] width 120 height 33
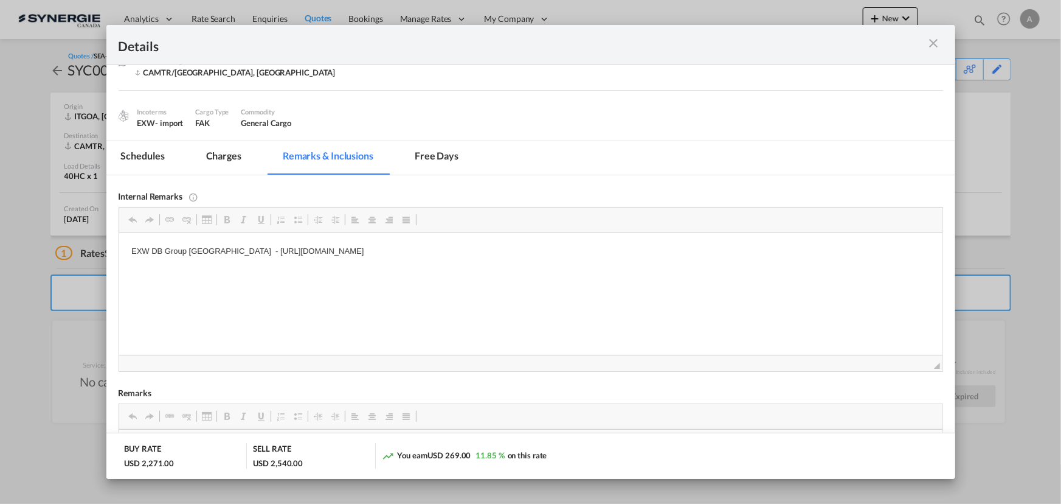
scroll to position [55, 0]
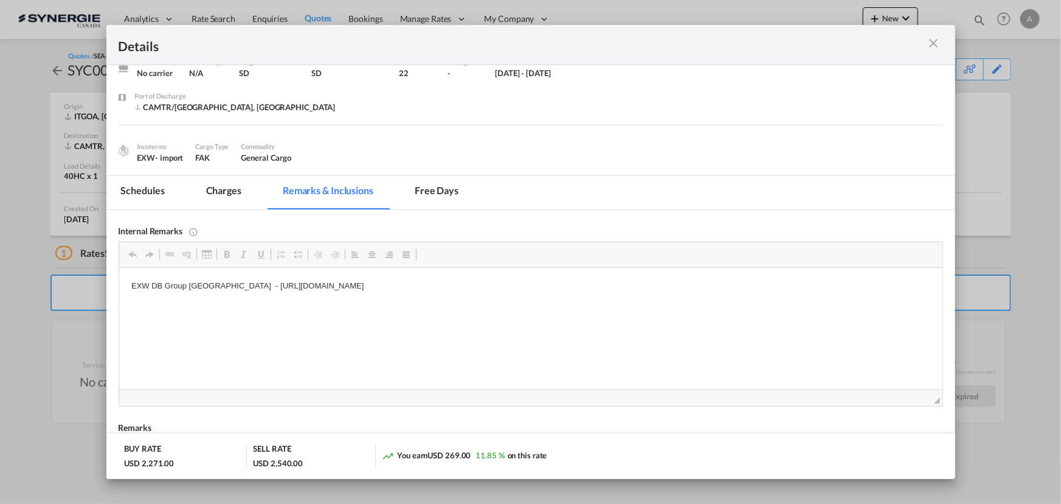
click at [234, 195] on md-tab-item "Charges" at bounding box center [224, 192] width 64 height 33
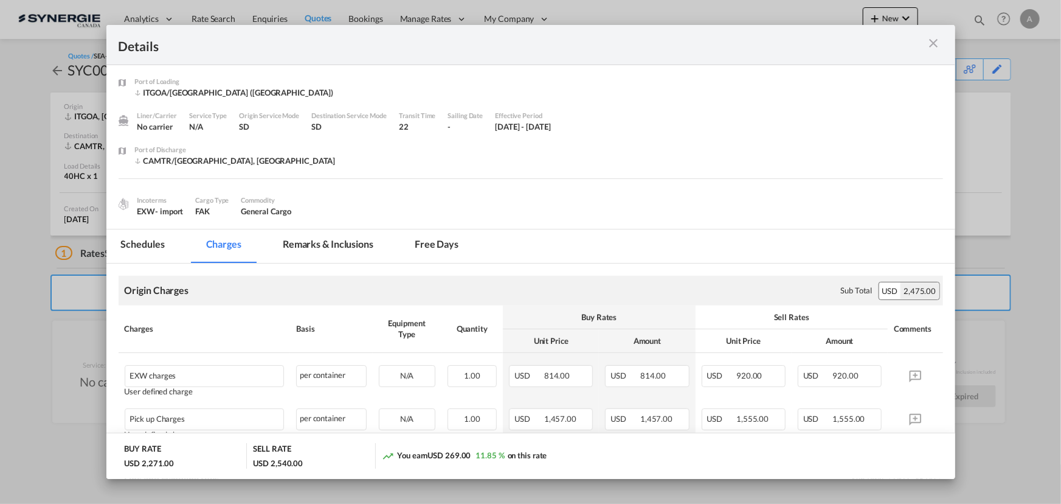
scroll to position [0, 0]
click at [938, 43] on md-icon "icon-close m-3 fg-AAA8AD cursor" at bounding box center [934, 43] width 15 height 15
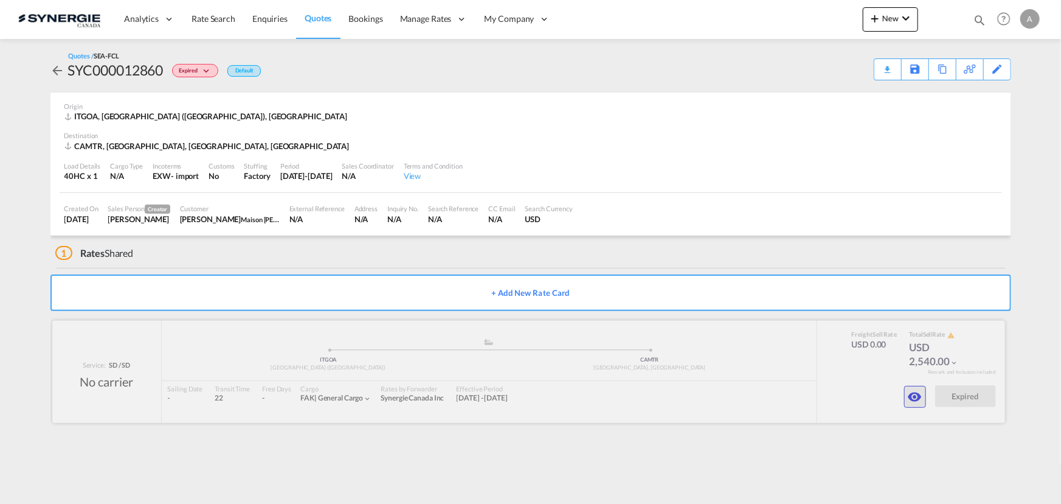
click at [921, 392] on md-icon "icon-eye" at bounding box center [915, 396] width 15 height 15
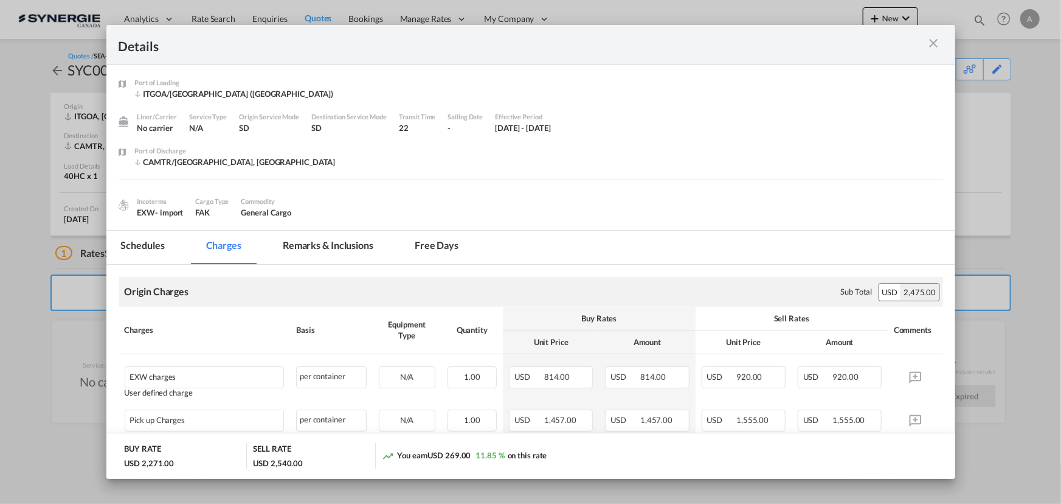
click at [353, 241] on md-tab-item "Remarks & Inclusions" at bounding box center [328, 247] width 120 height 33
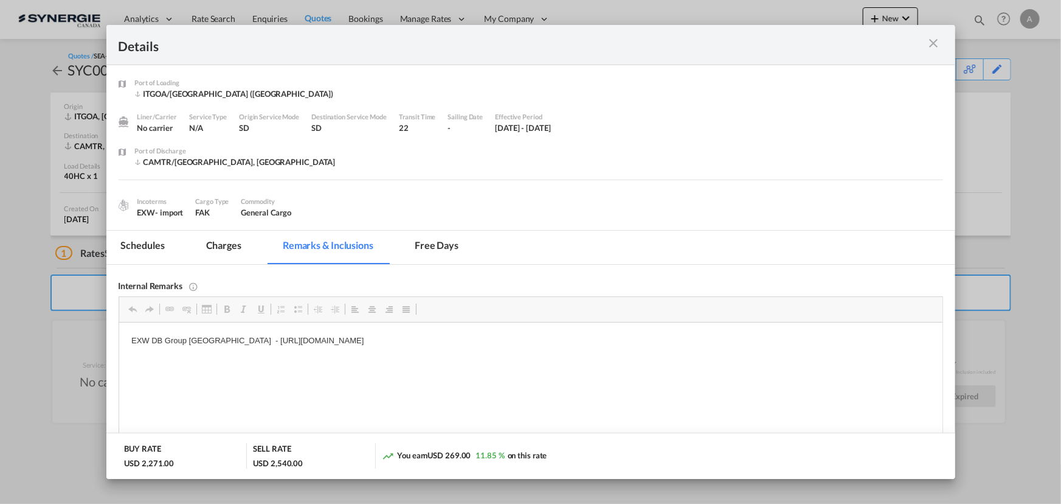
click at [934, 41] on md-icon "icon-close m-3 fg-AAA8AD cursor" at bounding box center [934, 43] width 15 height 15
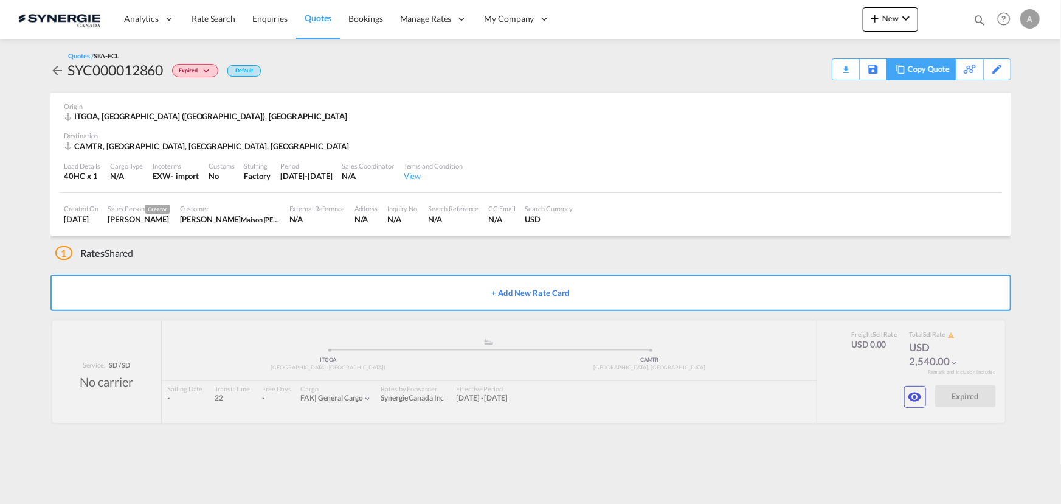
click at [937, 72] on div "Copy Quote" at bounding box center [928, 69] width 41 height 21
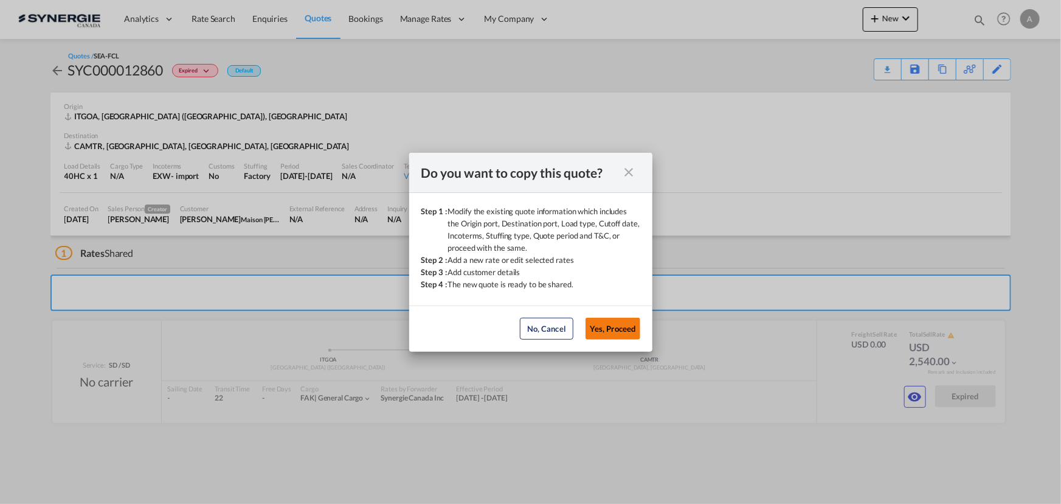
click at [613, 328] on button "Yes, Proceed" at bounding box center [613, 328] width 55 height 22
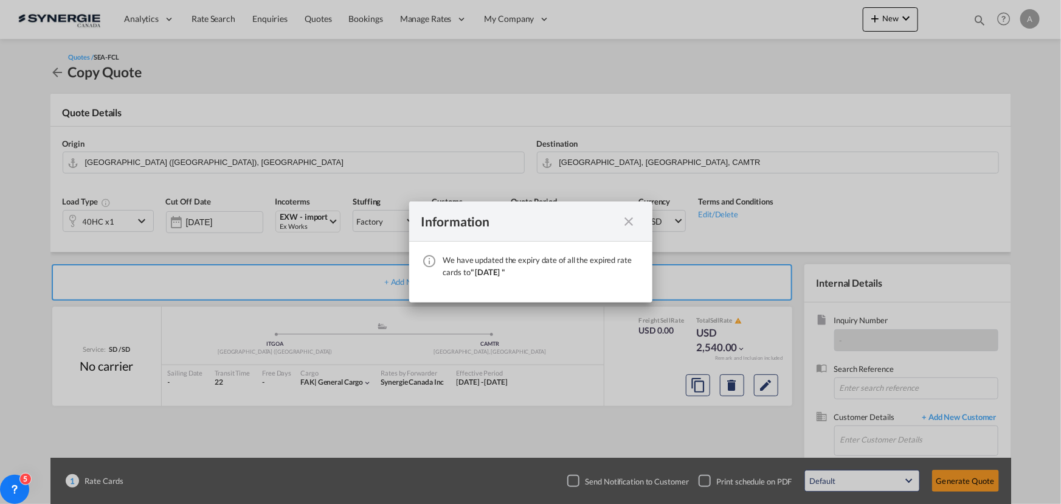
click at [635, 223] on md-icon "icon-close fg-AAA8AD cursor" at bounding box center [629, 221] width 15 height 15
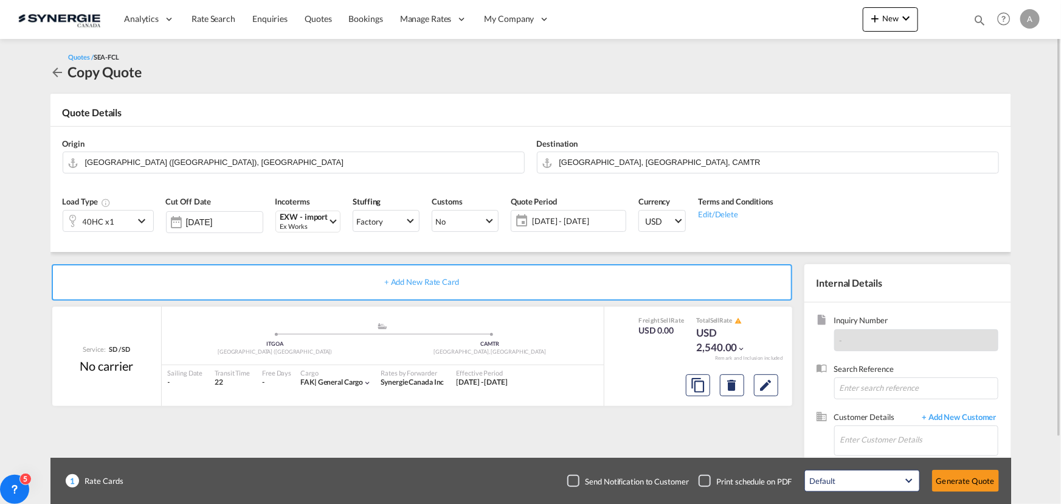
click at [558, 222] on span "[DATE] - [DATE]" at bounding box center [577, 220] width 91 height 11
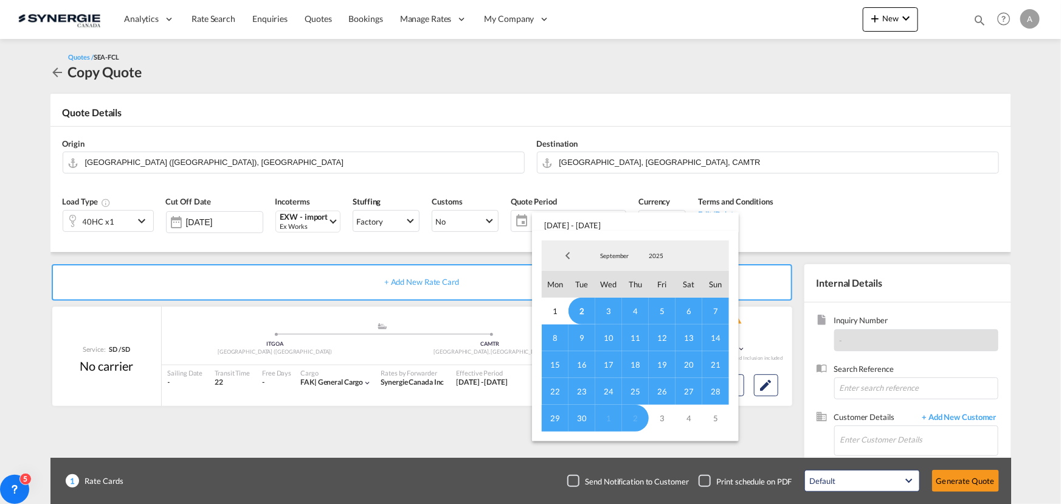
click at [577, 302] on span "2" at bounding box center [582, 310] width 27 height 27
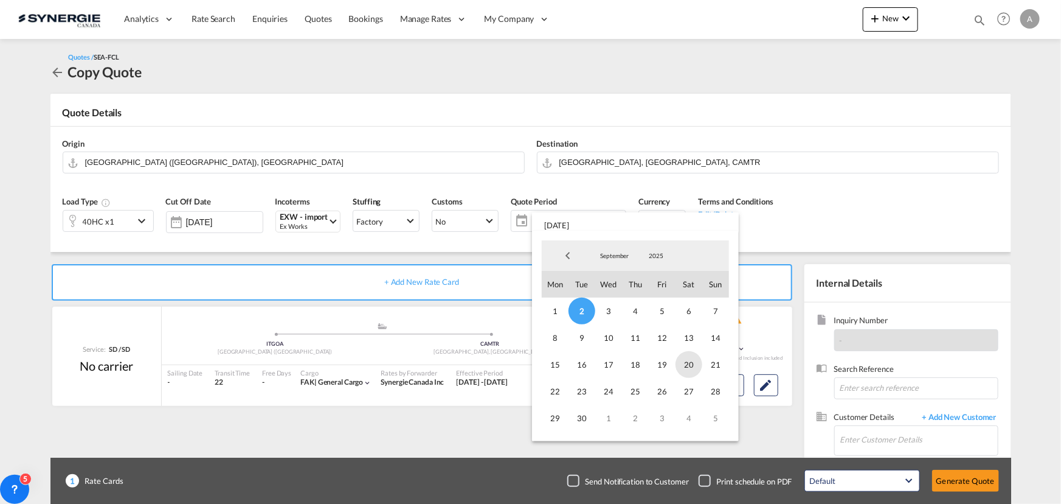
click at [689, 368] on span "20" at bounding box center [689, 364] width 27 height 27
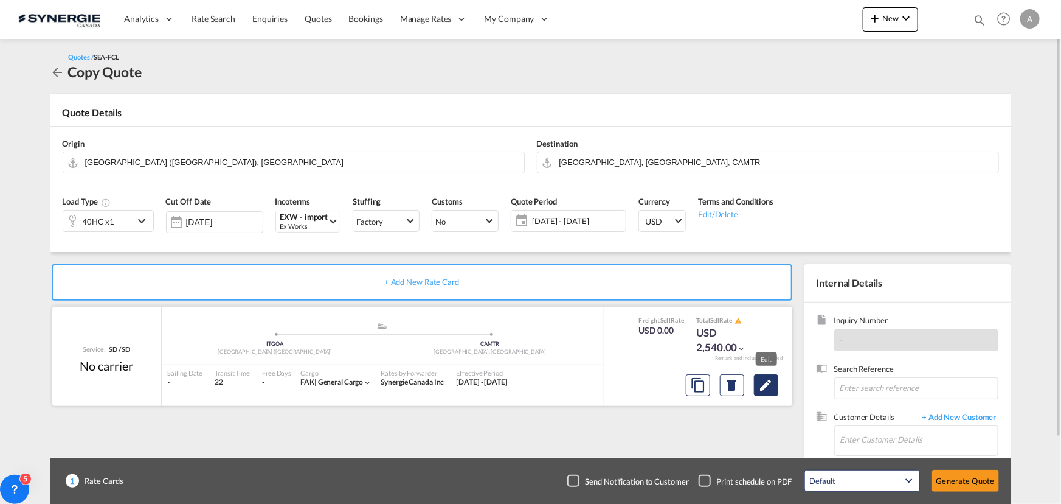
click at [772, 388] on md-icon "Edit" at bounding box center [766, 385] width 15 height 15
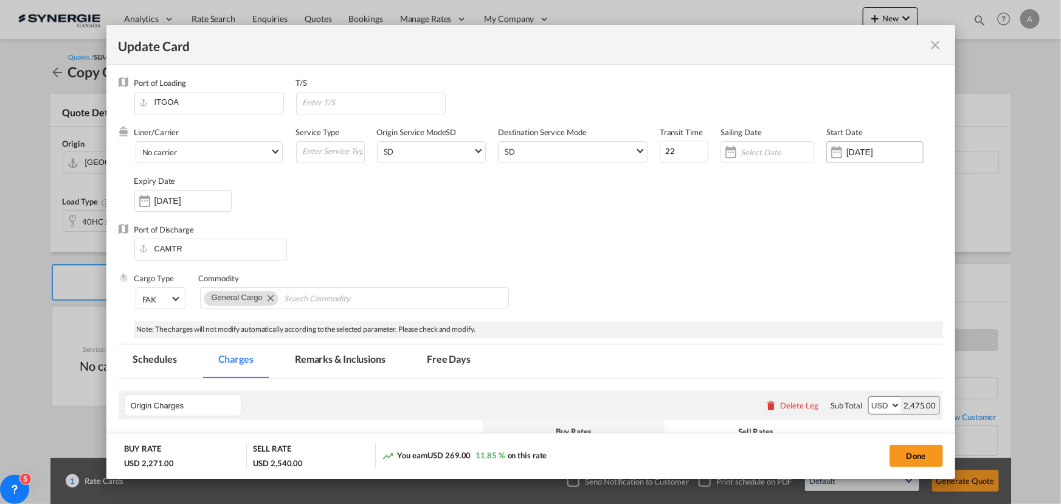
click at [854, 154] on input "[DATE]" at bounding box center [885, 152] width 77 height 10
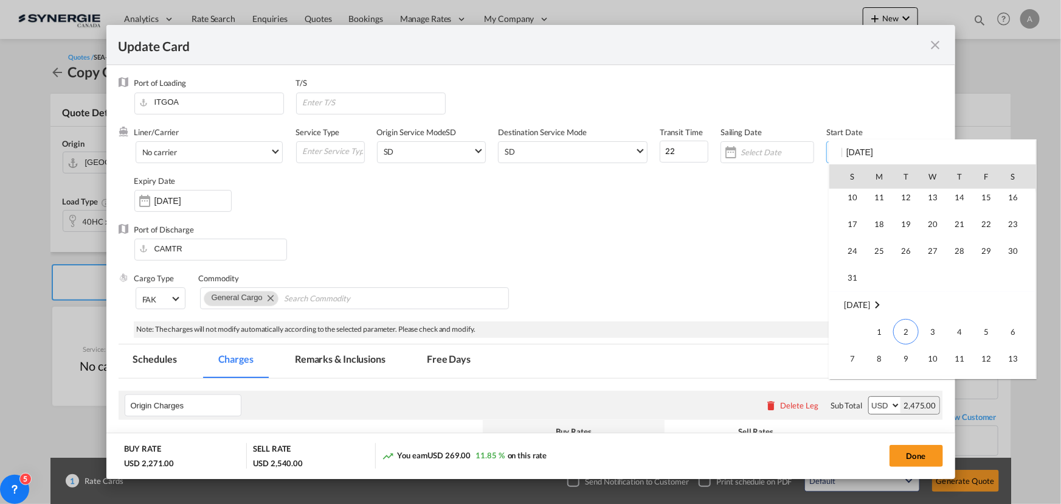
scroll to position [281641, 0]
click at [905, 328] on span "2" at bounding box center [906, 331] width 26 height 26
type input "[DATE]"
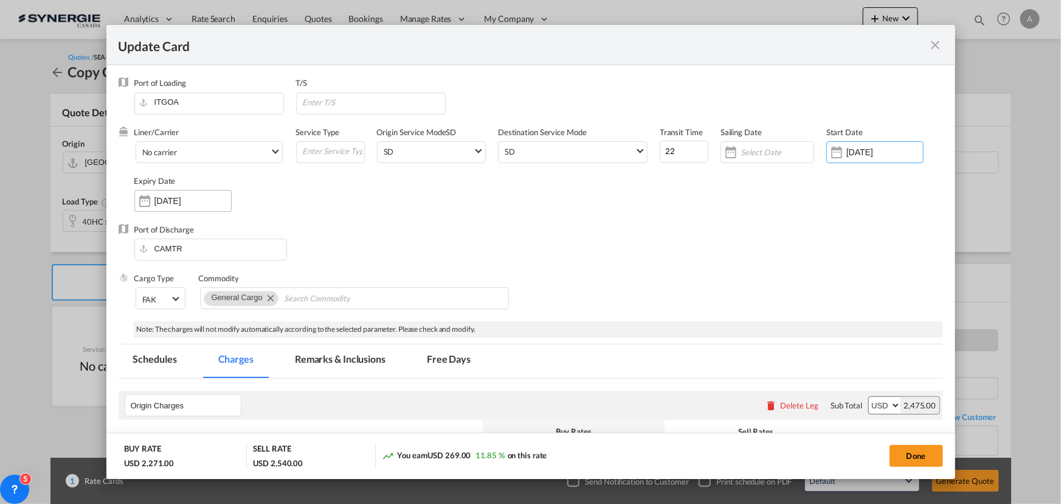
click at [203, 209] on div "[DATE]" at bounding box center [182, 201] width 97 height 22
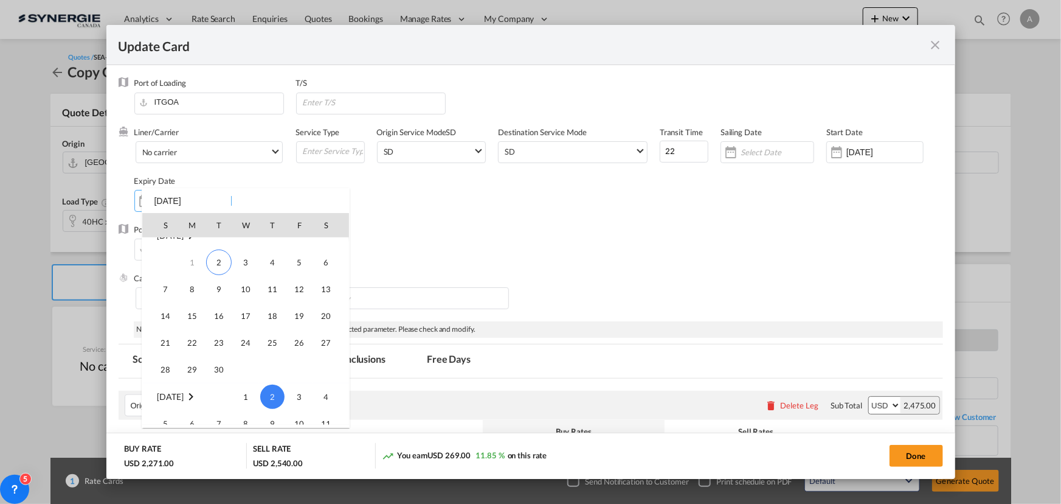
scroll to position [0, 0]
drag, startPoint x: 324, startPoint y: 336, endPoint x: 330, endPoint y: 331, distance: 7.8
click at [324, 336] on span "20" at bounding box center [326, 331] width 24 height 24
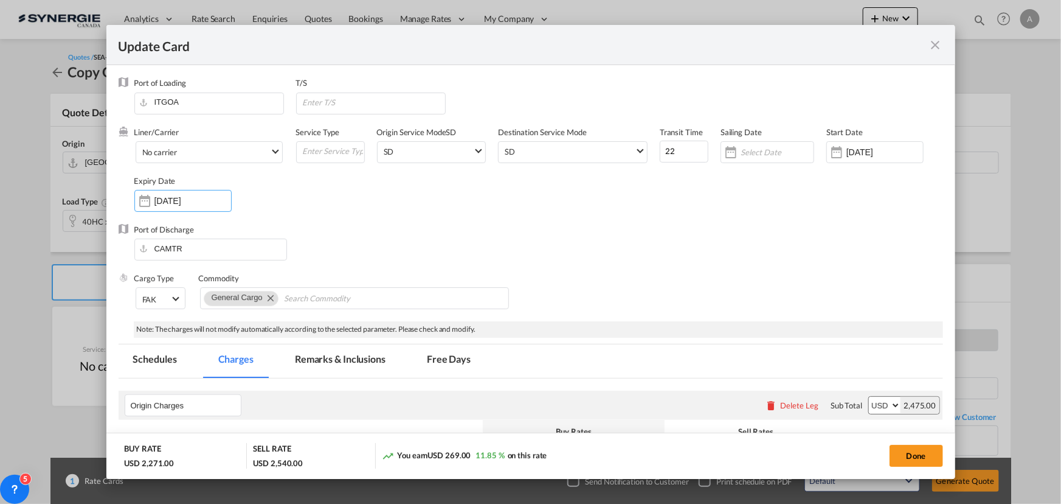
type input "[DATE]"
click at [614, 217] on div "Liner/Carrier No carrier 2HM LOGISTICS D.O.O AAXL GLOBAL SHIPPING LINES LLC [PE…" at bounding box center [538, 175] width 809 height 97
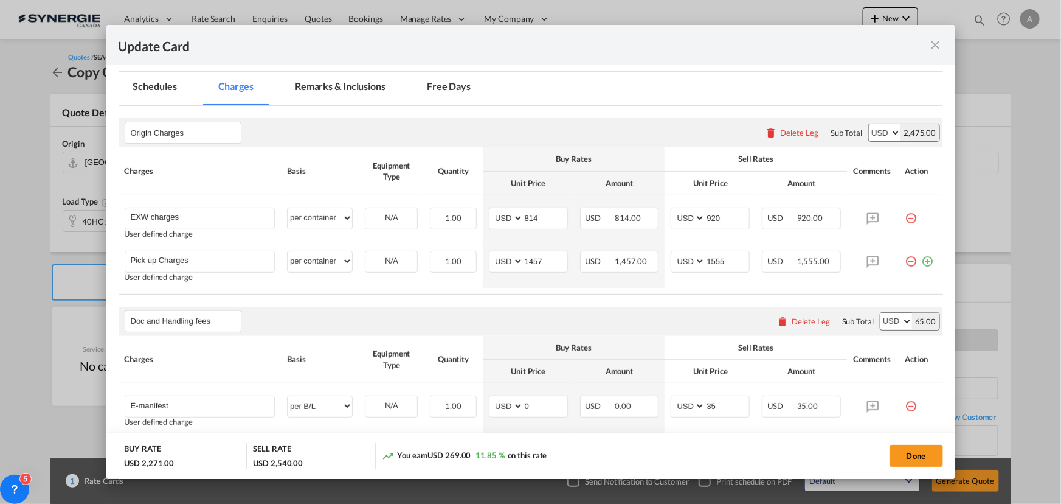
scroll to position [276, 0]
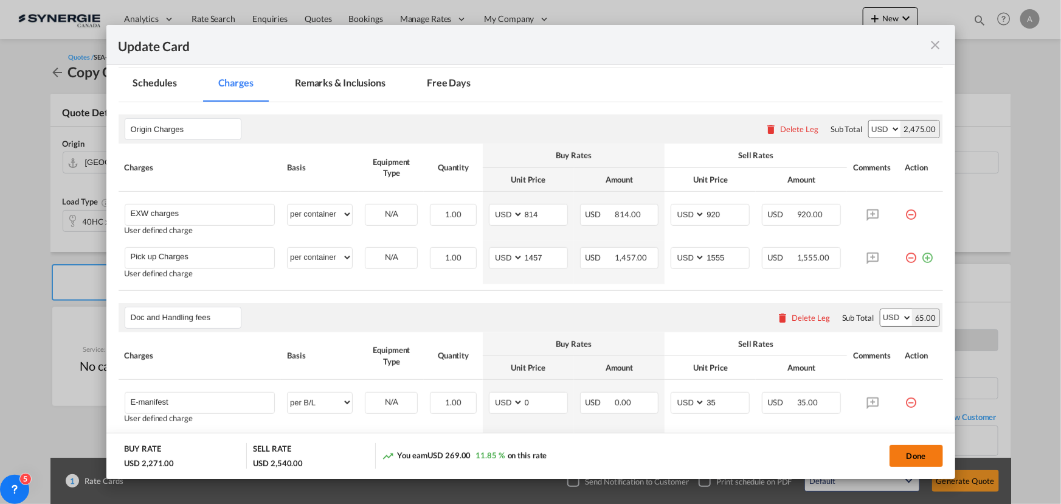
click at [897, 459] on button "Done" at bounding box center [917, 456] width 54 height 22
type input "[DATE]"
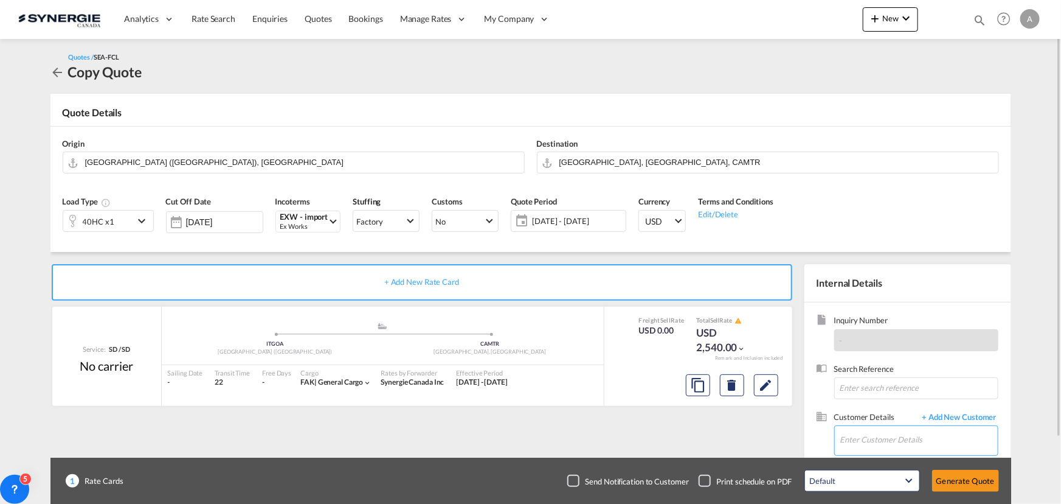
click at [876, 439] on input "Enter Customer Details" at bounding box center [920, 439] width 158 height 27
click at [901, 442] on input "Enter Customer Details" at bounding box center [920, 439] width 158 height 27
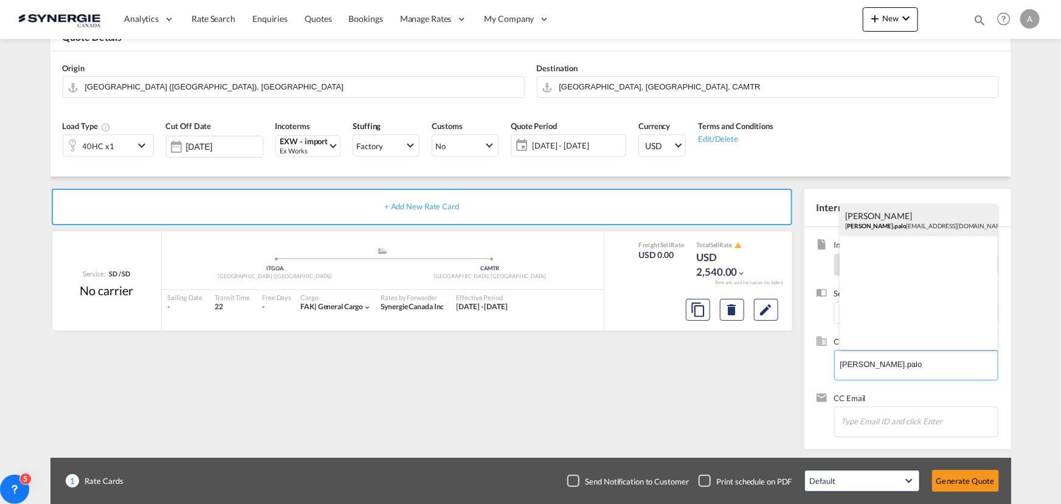
click at [900, 227] on div "[PERSON_NAME] [PERSON_NAME].palo [EMAIL_ADDRESS][DOMAIN_NAME] | Maison [PERSON_…" at bounding box center [919, 220] width 158 height 33
type input "Maison [PERSON_NAME] Palombieri, [EMAIL_ADDRESS][PERSON_NAME][DOMAIN_NAME]"
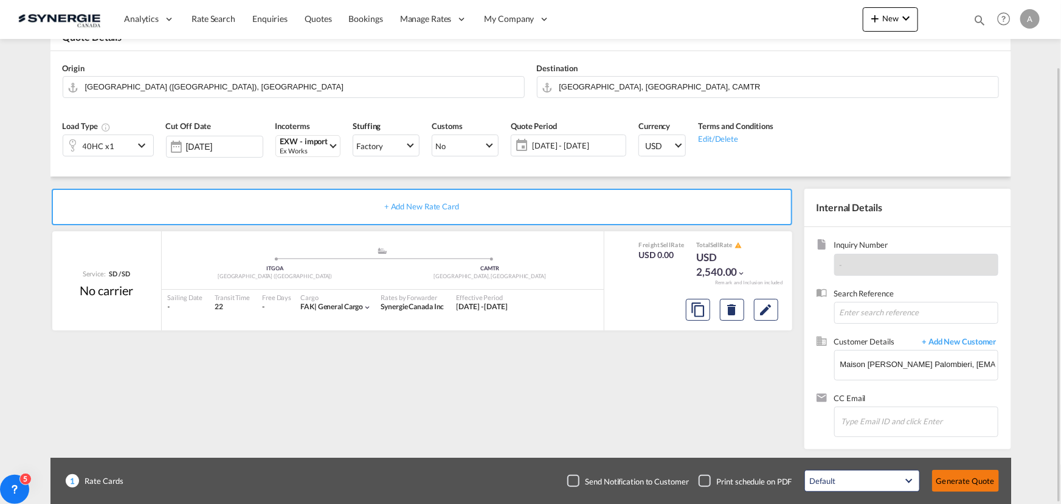
click at [955, 481] on button "Generate Quote" at bounding box center [965, 481] width 67 height 22
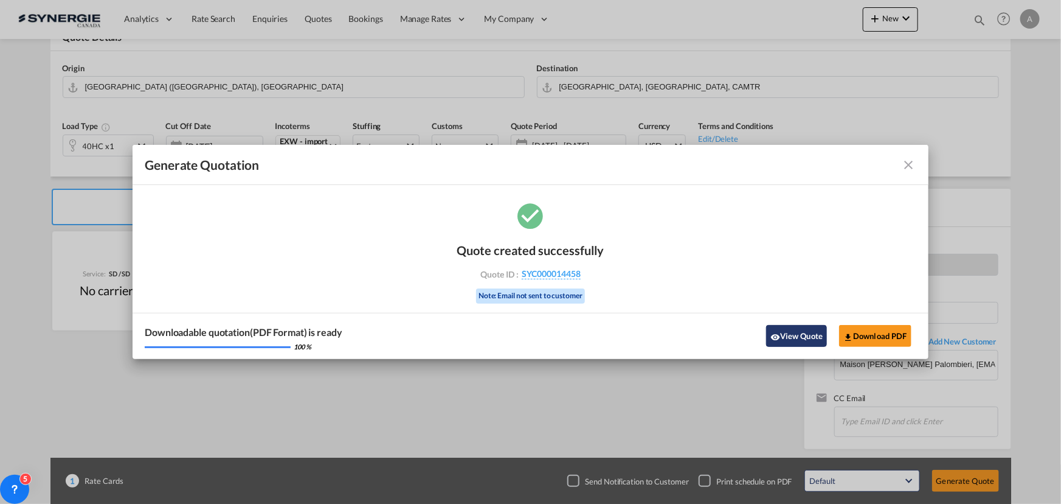
click at [810, 337] on button "View Quote" at bounding box center [796, 336] width 61 height 22
